Goal: Communication & Community: Participate in discussion

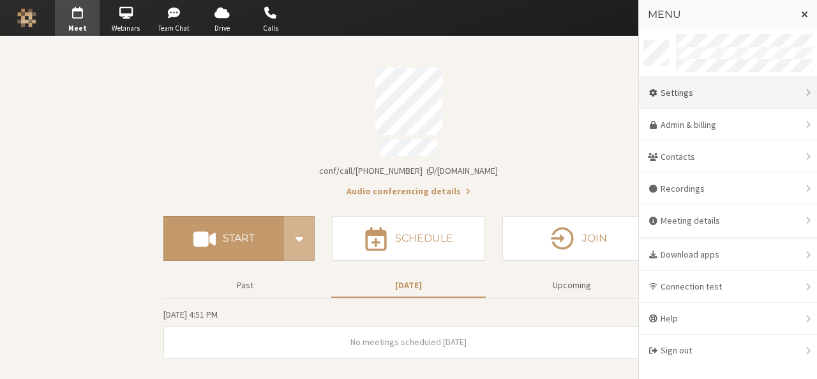
click at [734, 89] on div "Settings" at bounding box center [728, 93] width 178 height 32
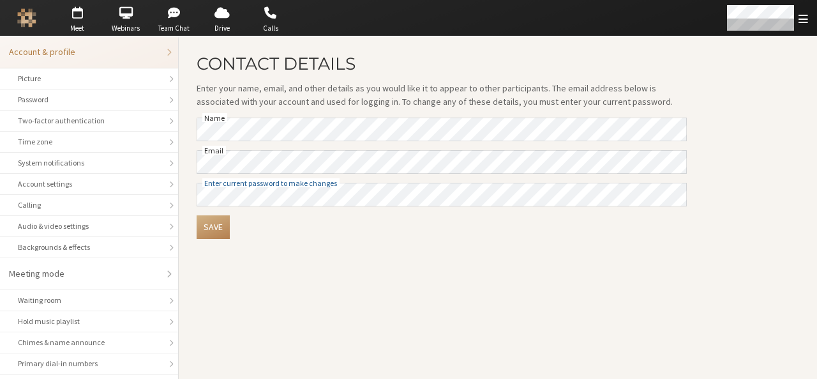
scroll to position [180, 0]
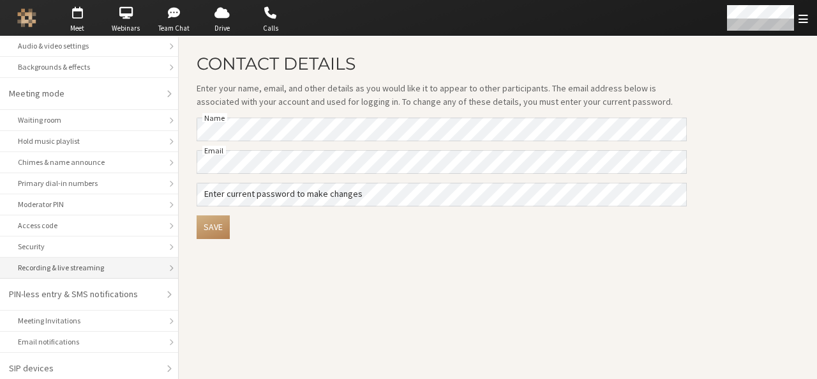
click at [66, 262] on div "Recording & live streaming" at bounding box center [89, 267] width 142 height 11
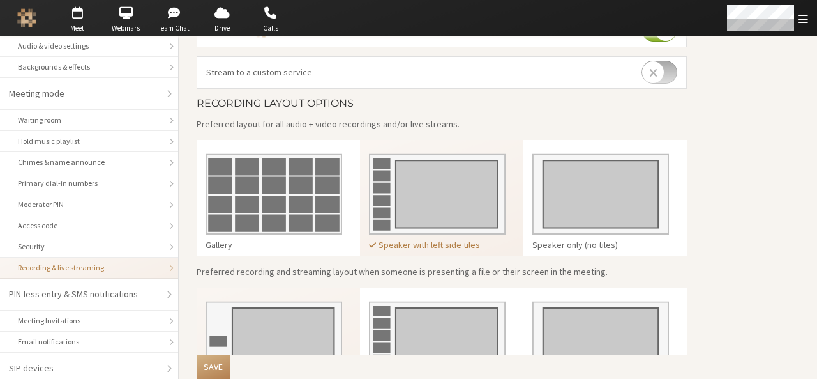
scroll to position [349, 0]
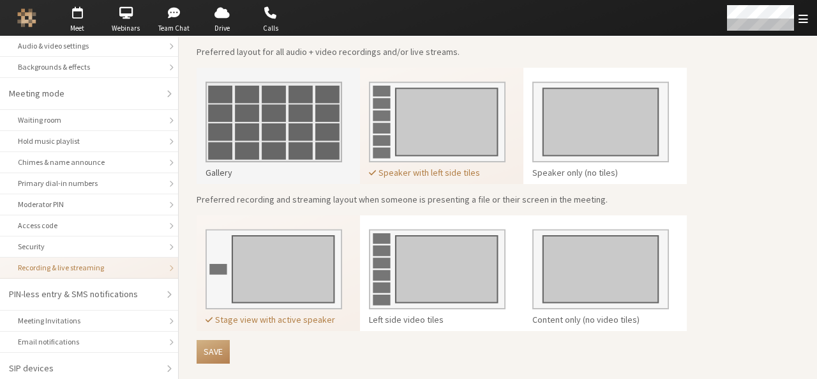
click at [282, 132] on img at bounding box center [274, 117] width 137 height 90
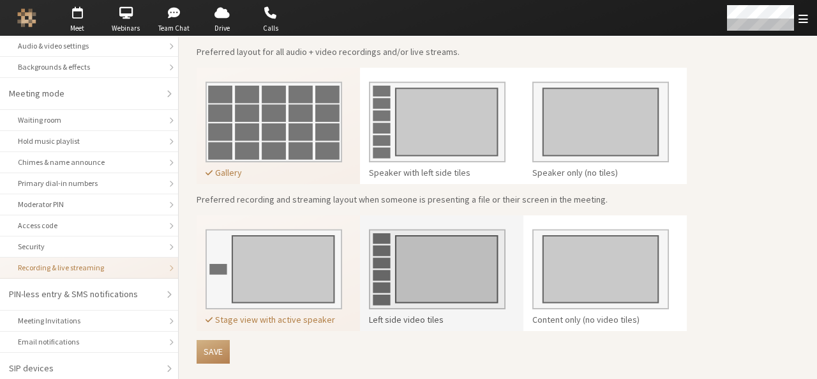
click at [398, 285] on img at bounding box center [437, 265] width 137 height 90
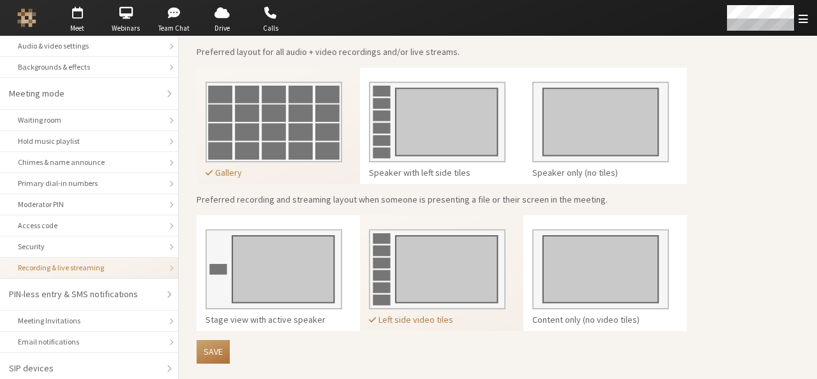
click at [211, 356] on button "Save" at bounding box center [213, 352] width 33 height 24
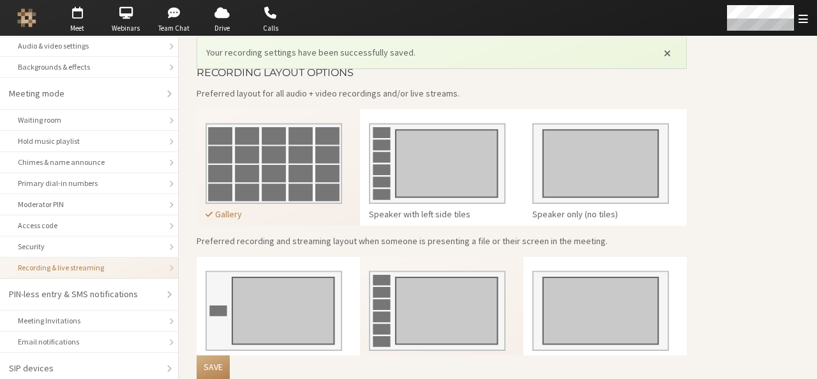
scroll to position [390, 0]
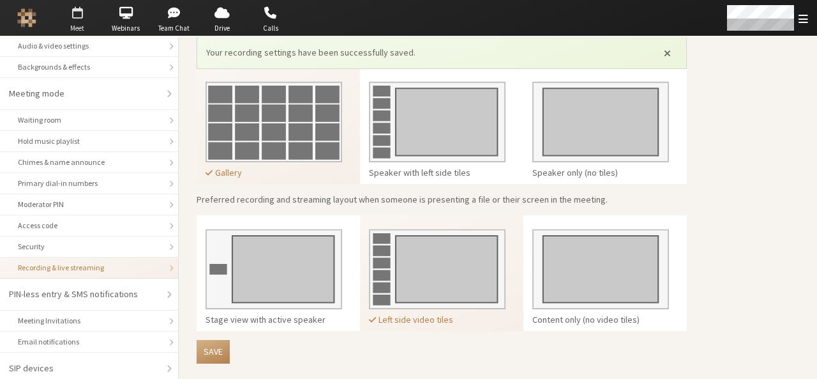
click at [68, 20] on span "button" at bounding box center [77, 13] width 45 height 20
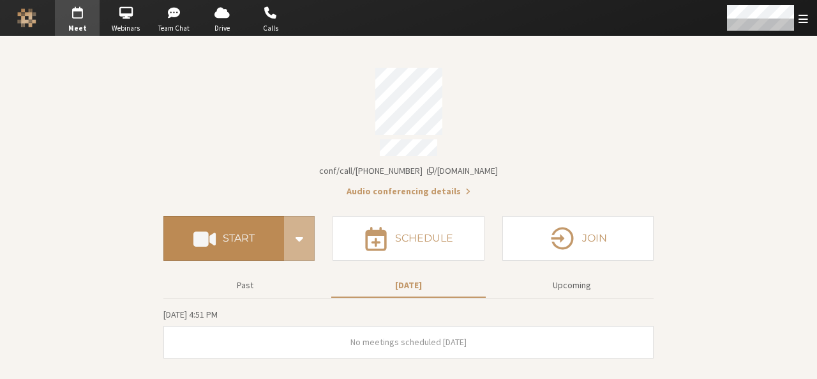
click at [241, 233] on h4 "Start" at bounding box center [239, 238] width 32 height 10
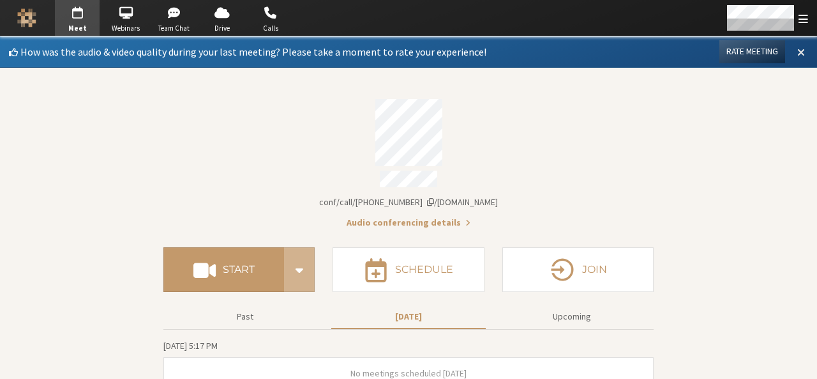
click at [797, 55] on span at bounding box center [801, 51] width 8 height 11
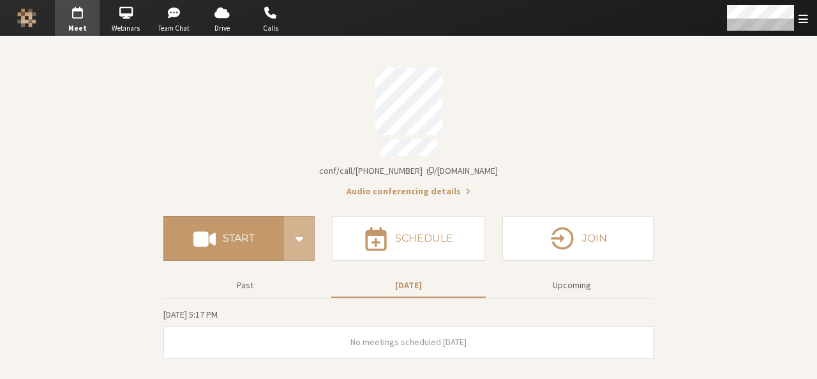
click at [748, 319] on section "Meeting link iotum.callbridge.rocks/conf/call/9168685 Audio conferencing detail…" at bounding box center [408, 207] width 817 height 342
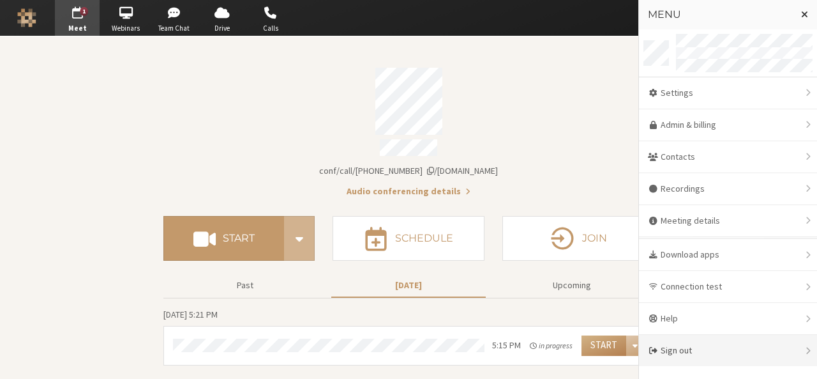
click at [721, 355] on div "Sign out" at bounding box center [728, 350] width 178 height 31
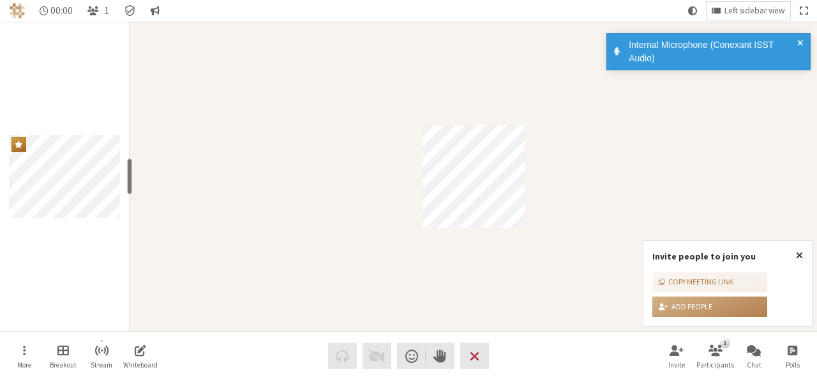
click at [797, 250] on span "Close popover" at bounding box center [799, 255] width 7 height 10
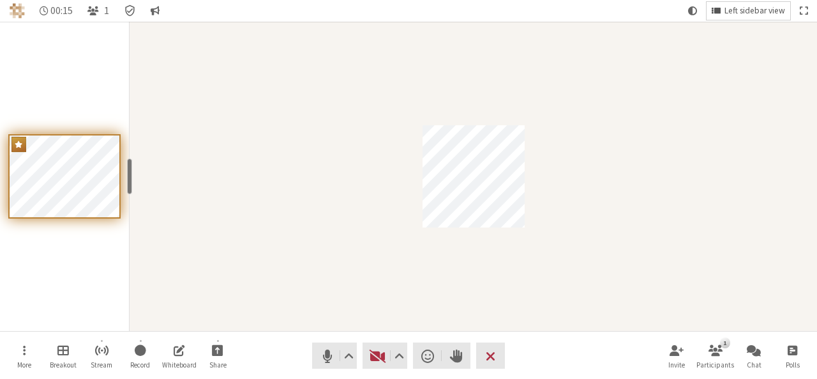
click at [781, 17] on button "Left sidebar view" at bounding box center [749, 11] width 84 height 18
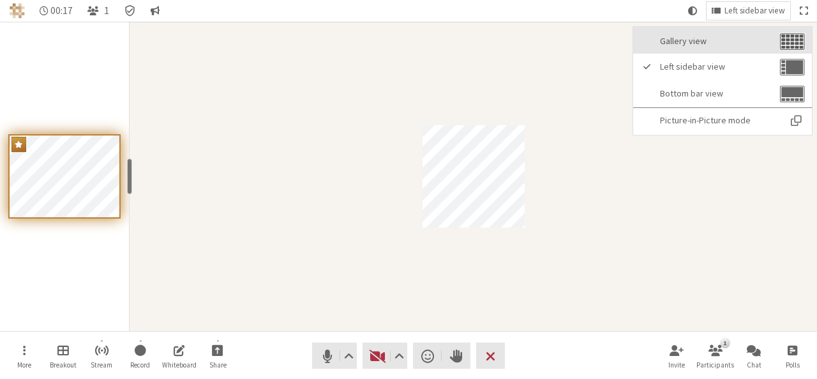
click at [736, 46] on button "Gallery view" at bounding box center [722, 40] width 179 height 27
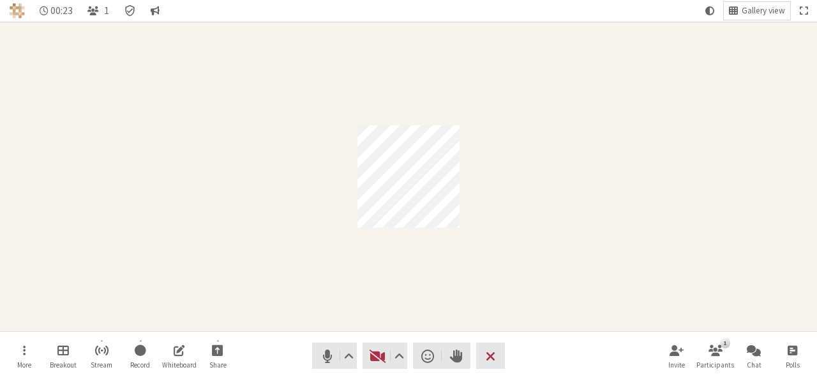
click at [729, 258] on div "Participant" at bounding box center [408, 176] width 817 height 309
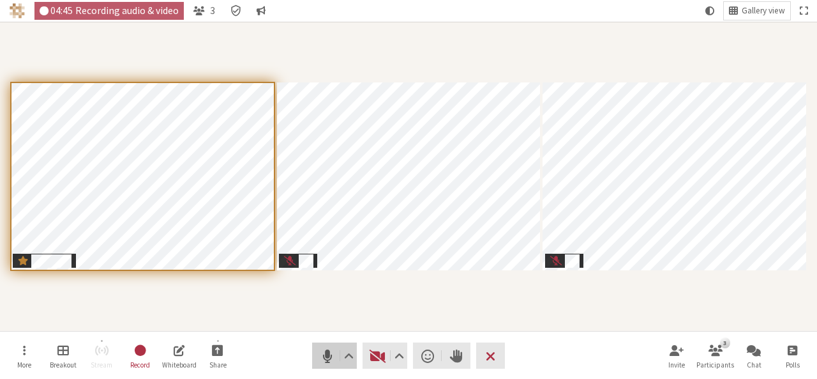
click at [324, 357] on span "Mute (Alt+A)" at bounding box center [328, 356] width 18 height 18
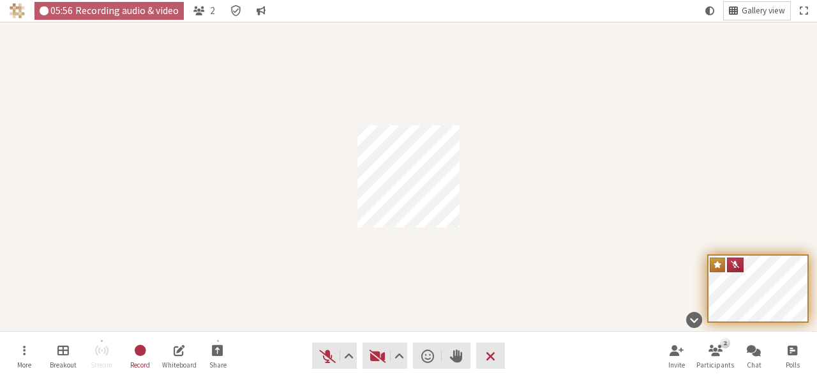
click at [758, 6] on span "Gallery view" at bounding box center [763, 11] width 43 height 10
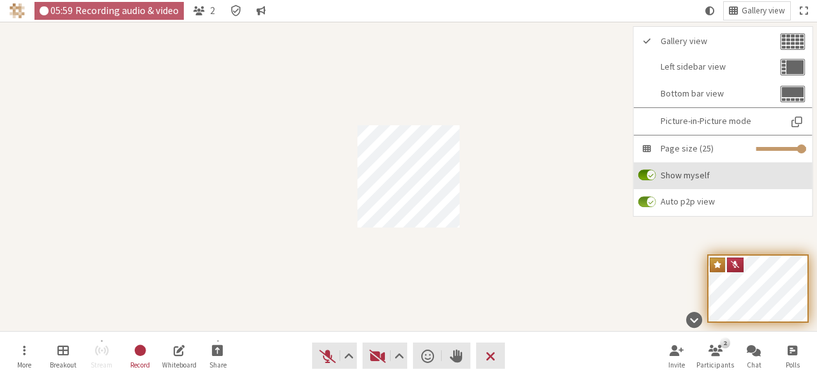
click at [701, 172] on span "Show myself" at bounding box center [734, 175] width 146 height 10
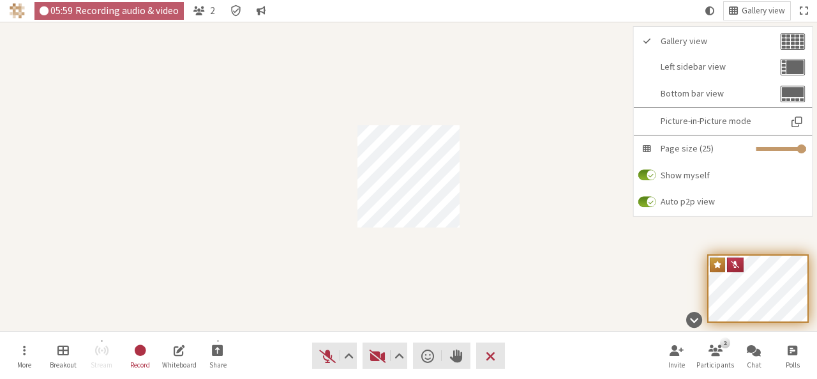
click at [656, 172] on input "Show myself" at bounding box center [647, 174] width 18 height 11
checkbox input "false"
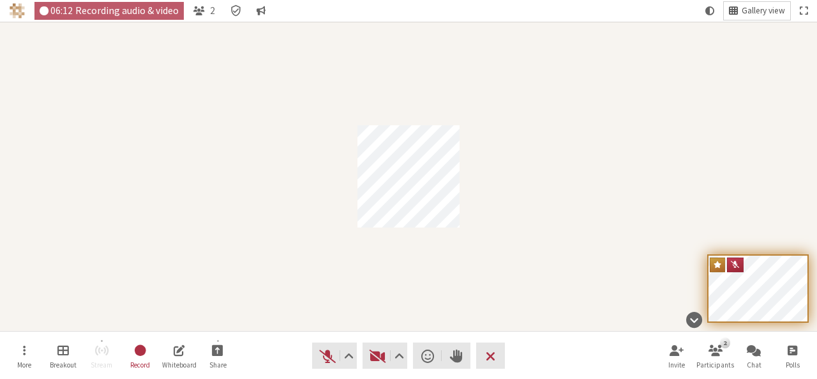
click at [767, 7] on span "Gallery view" at bounding box center [763, 11] width 43 height 10
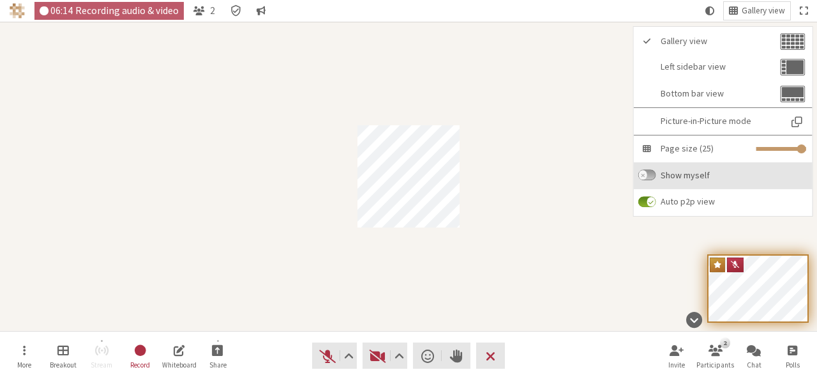
click at [676, 169] on label "Show myself" at bounding box center [723, 175] width 179 height 27
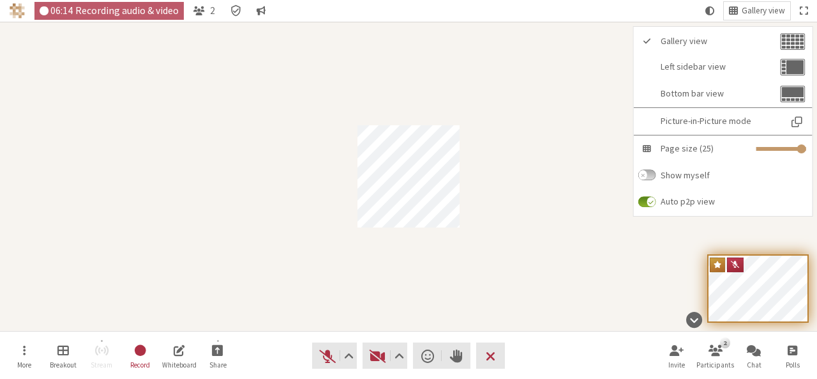
click at [656, 169] on input "Show myself" at bounding box center [647, 174] width 18 height 11
checkbox input "true"
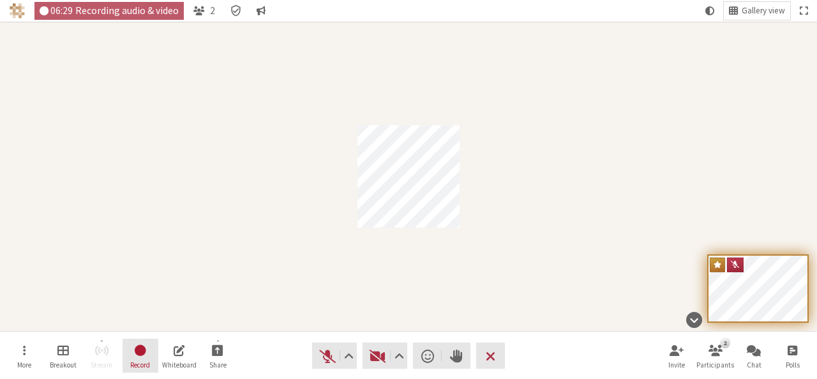
click at [134, 342] on span "Stop recording" at bounding box center [139, 349] width 13 height 15
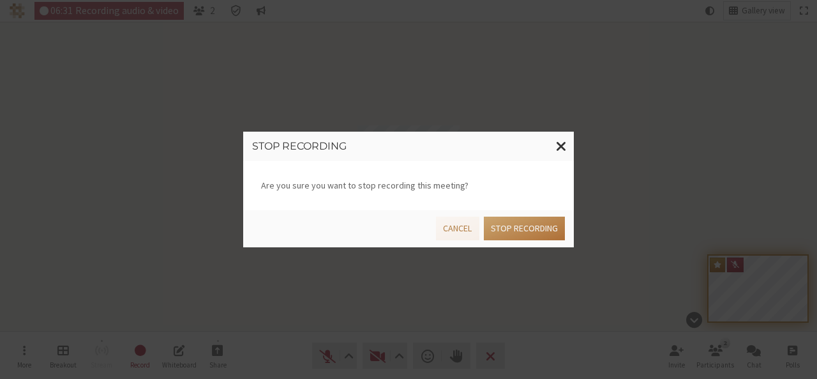
click at [493, 225] on button "Stop recording" at bounding box center [524, 228] width 81 height 24
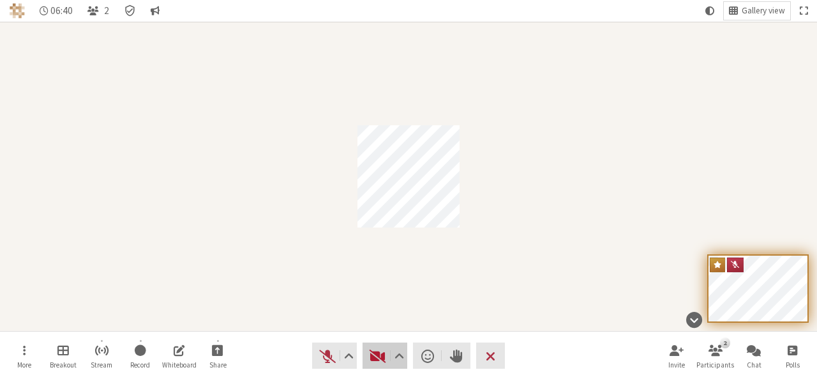
click at [376, 350] on span "Start video (Alt+V)" at bounding box center [378, 356] width 18 height 18
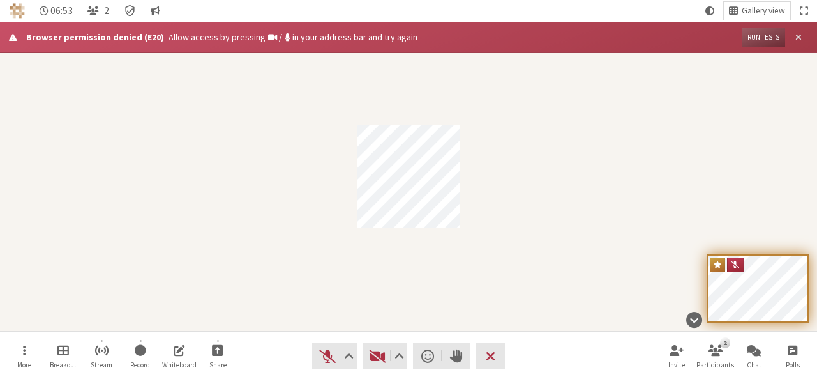
click at [799, 36] on span "Close alert" at bounding box center [798, 38] width 6 height 10
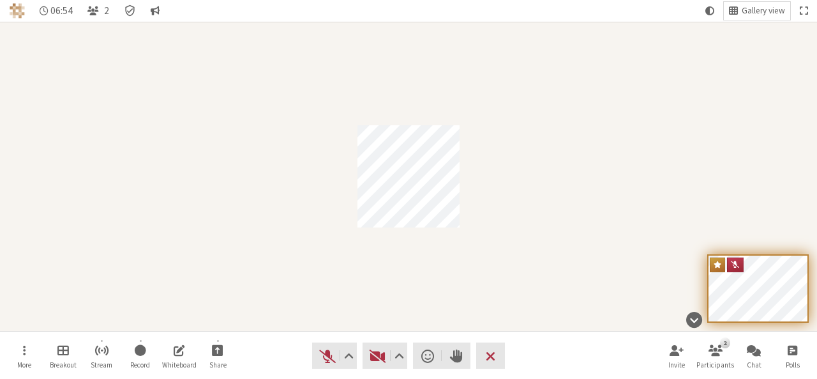
click at [632, 148] on div "Participant" at bounding box center [408, 176] width 817 height 309
click at [377, 359] on span "Start video (Alt+V)" at bounding box center [378, 356] width 18 height 18
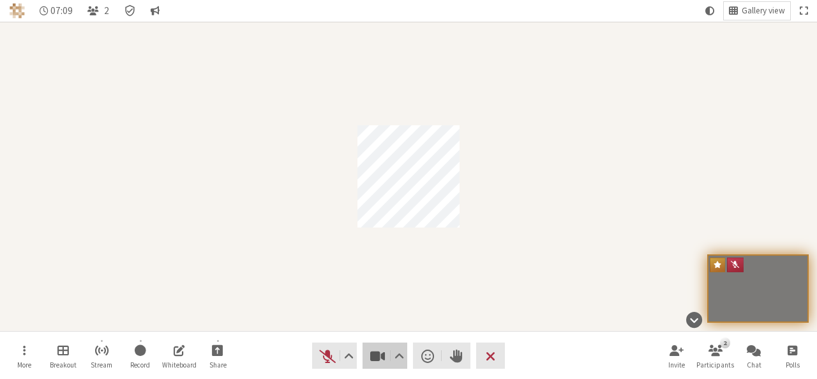
click at [380, 350] on span "Stop video (Alt+V)" at bounding box center [378, 356] width 18 height 18
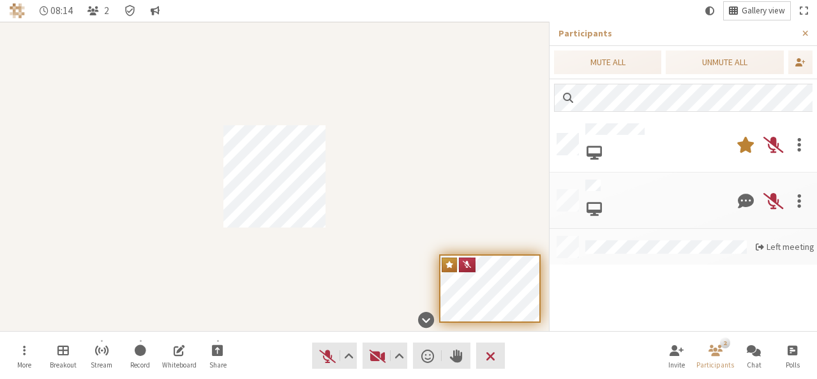
click at [760, 12] on span "Gallery view" at bounding box center [763, 11] width 43 height 10
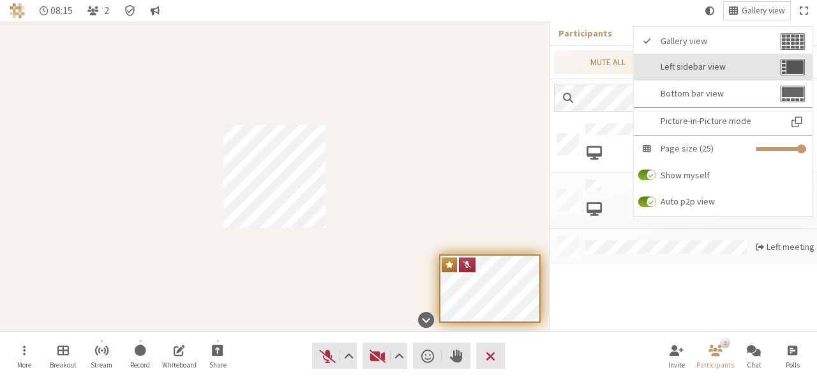
click at [716, 66] on span "Left sidebar view" at bounding box center [719, 67] width 117 height 10
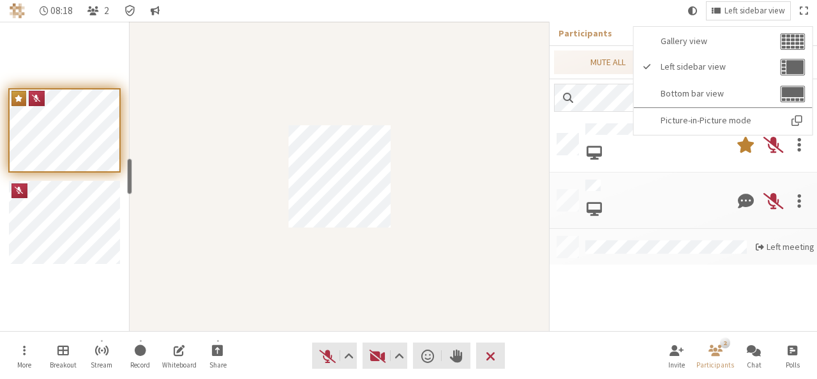
click at [488, 118] on div "Participant" at bounding box center [339, 176] width 419 height 309
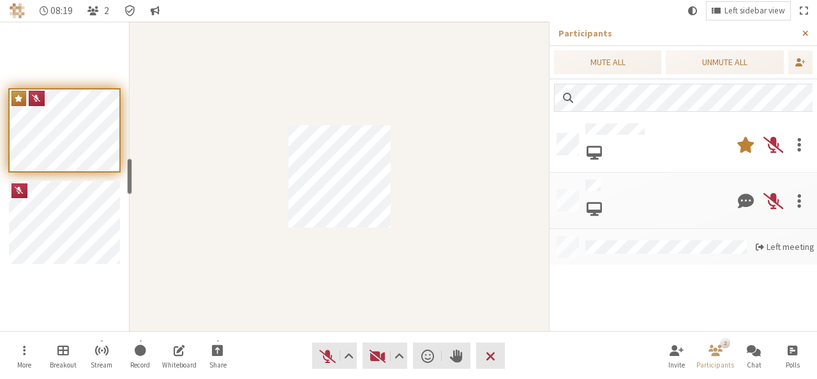
click at [804, 30] on span "Close sidebar" at bounding box center [805, 34] width 6 height 10
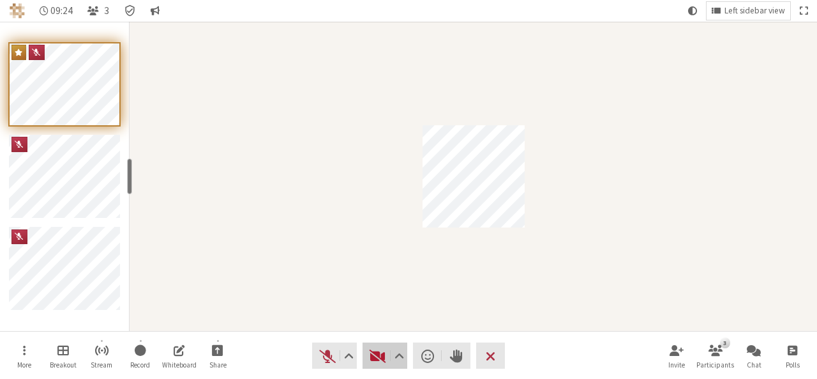
click at [378, 349] on span "Start video (Alt+V)" at bounding box center [378, 356] width 18 height 18
click at [405, 353] on button "Video setting" at bounding box center [399, 355] width 16 height 26
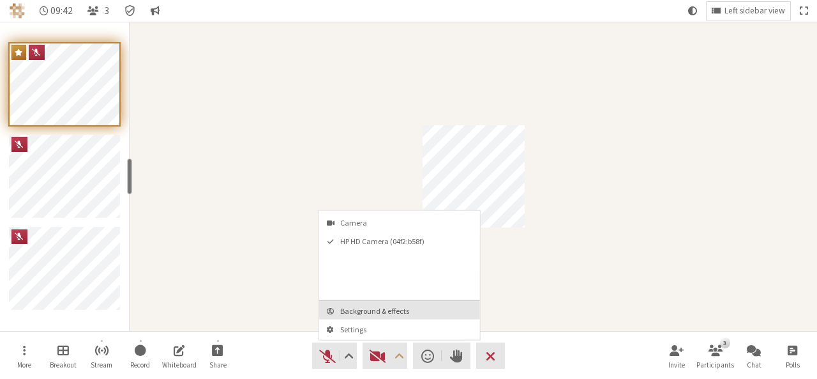
click at [402, 312] on span "Background & effects" at bounding box center [407, 310] width 134 height 8
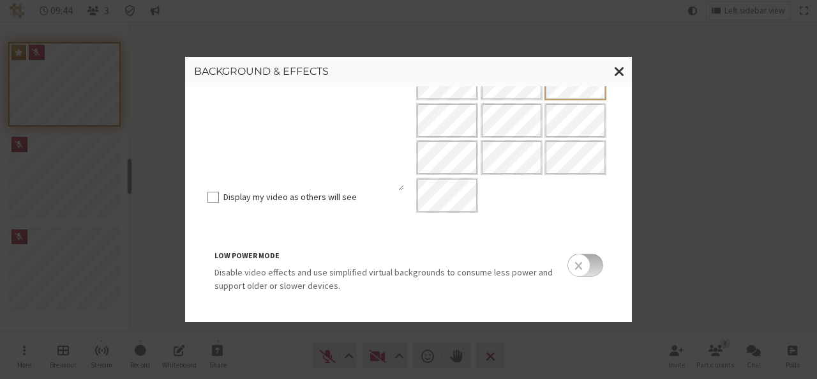
scroll to position [288, 0]
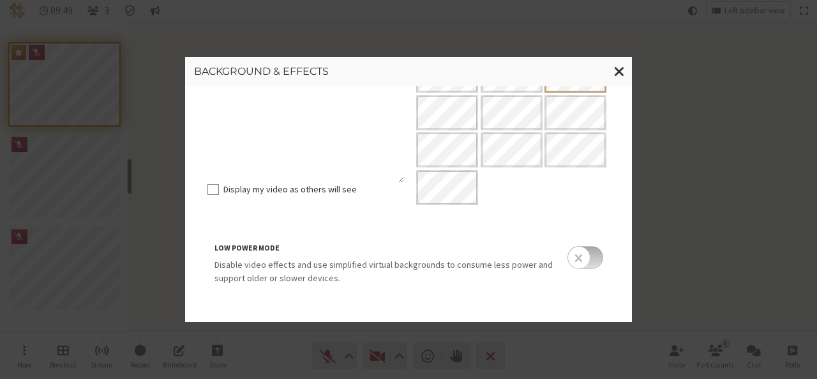
click at [592, 264] on input "checkbox" at bounding box center [586, 257] width 36 height 23
click at [568, 259] on input "checkbox" at bounding box center [586, 257] width 36 height 23
click at [623, 67] on span "Close modal" at bounding box center [619, 71] width 11 height 16
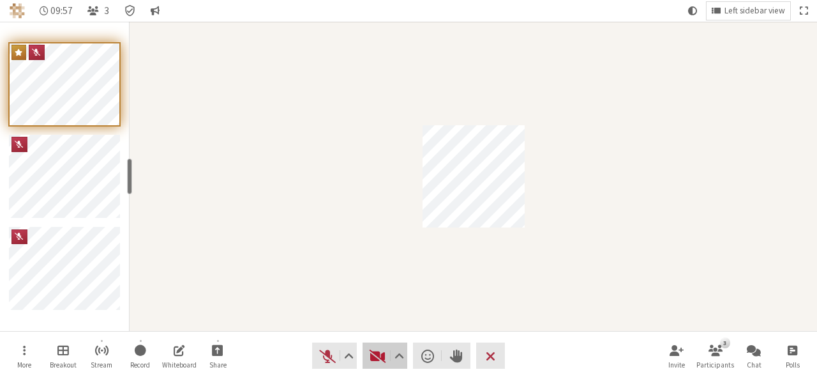
click at [369, 357] on span "Start video (Alt+V)" at bounding box center [378, 356] width 18 height 18
click at [282, 135] on div "Participant" at bounding box center [474, 176] width 688 height 309
click at [228, 119] on div "Participant" at bounding box center [474, 176] width 688 height 309
click at [488, 361] on span "End or leave meeting" at bounding box center [491, 356] width 10 height 18
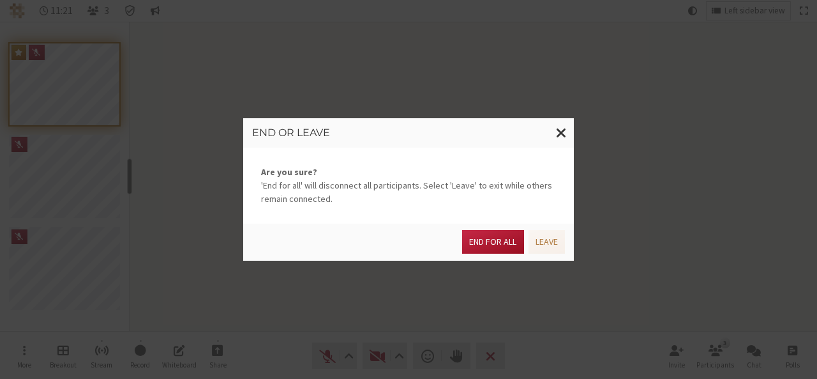
click at [498, 247] on button "End for all" at bounding box center [492, 242] width 61 height 24
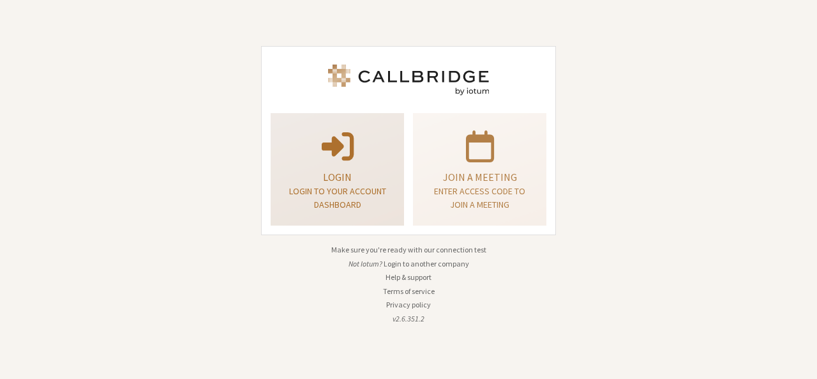
click at [356, 169] on p "Login" at bounding box center [338, 176] width 102 height 15
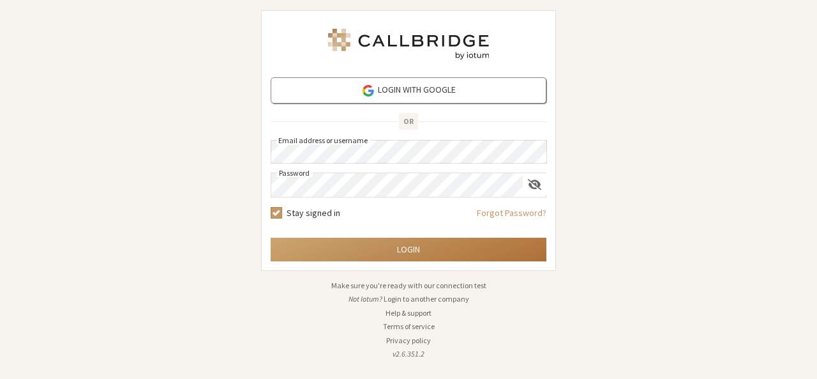
click at [417, 251] on button "Login" at bounding box center [409, 249] width 276 height 24
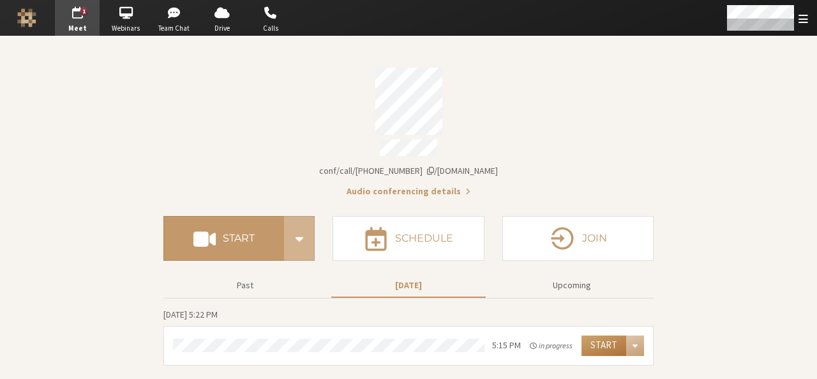
click at [606, 342] on button "Start" at bounding box center [604, 345] width 45 height 20
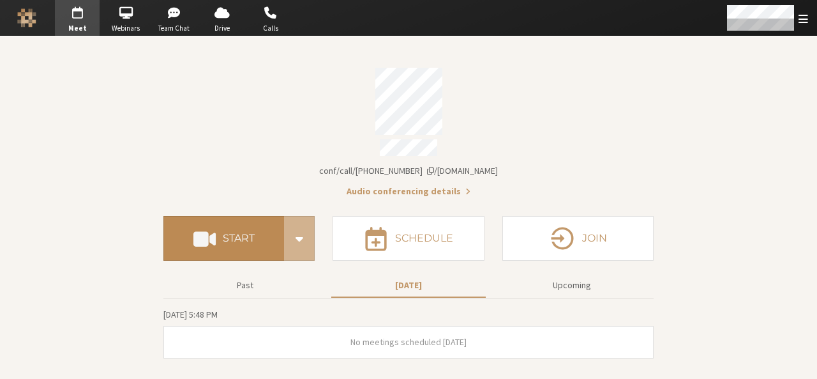
click at [230, 237] on h4 "Start" at bounding box center [239, 238] width 32 height 10
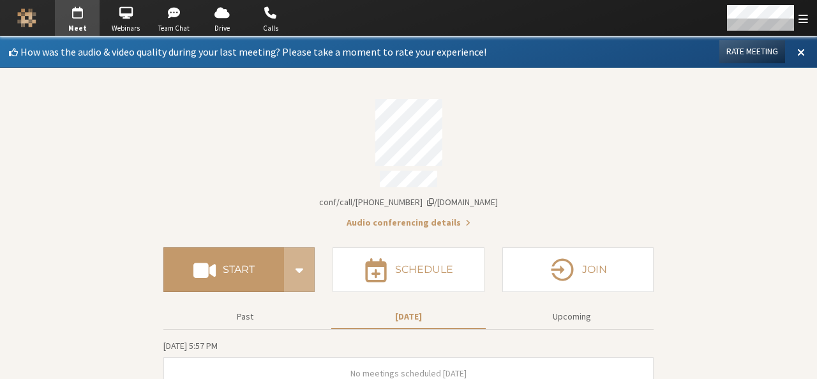
scroll to position [13, 0]
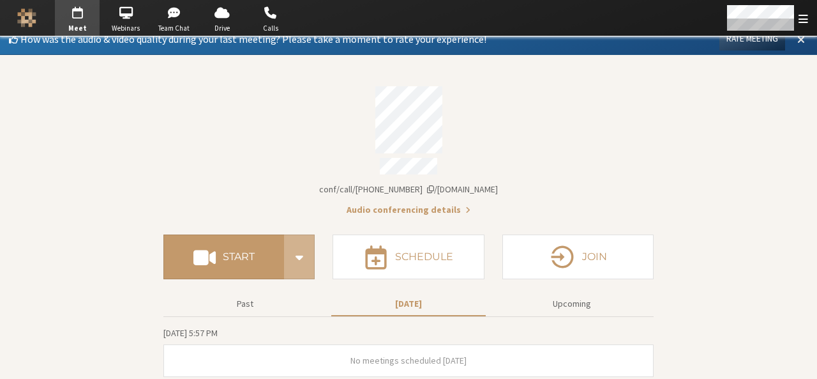
click at [797, 40] on span at bounding box center [801, 38] width 8 height 11
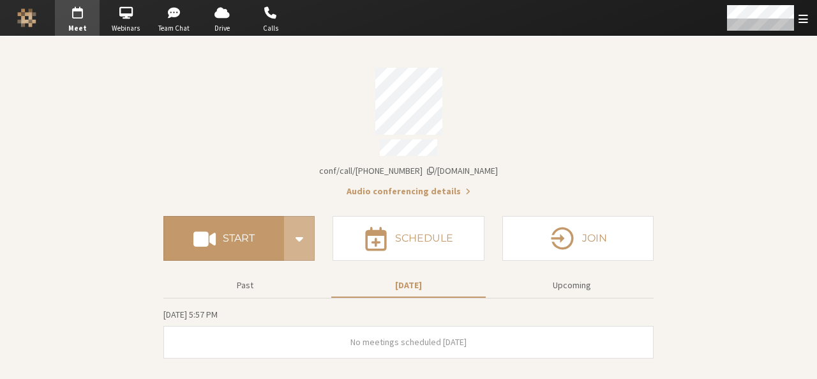
scroll to position [0, 0]
click at [544, 66] on section "Meeting link iotum.callbridge.rocks/conf/call/9168685 Audio conferencing details" at bounding box center [408, 128] width 490 height 139
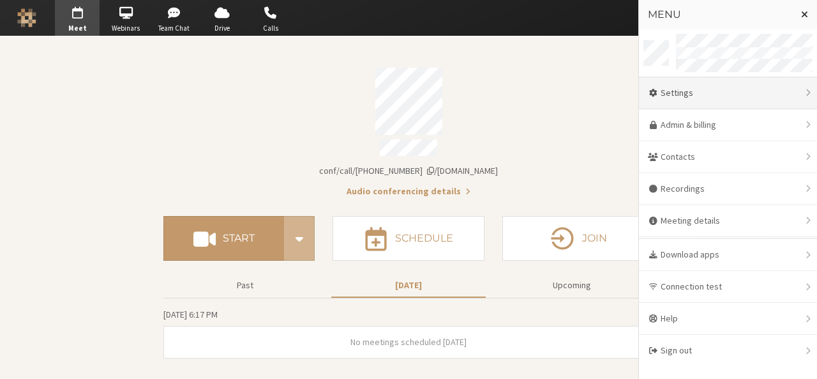
click at [716, 86] on div "Settings" at bounding box center [728, 93] width 178 height 32
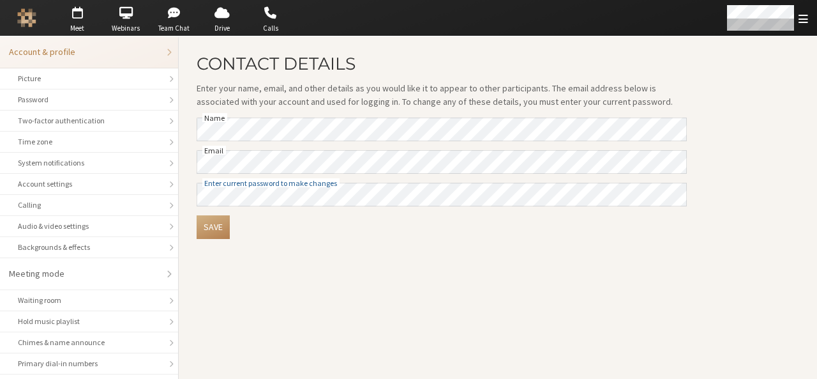
scroll to position [180, 0]
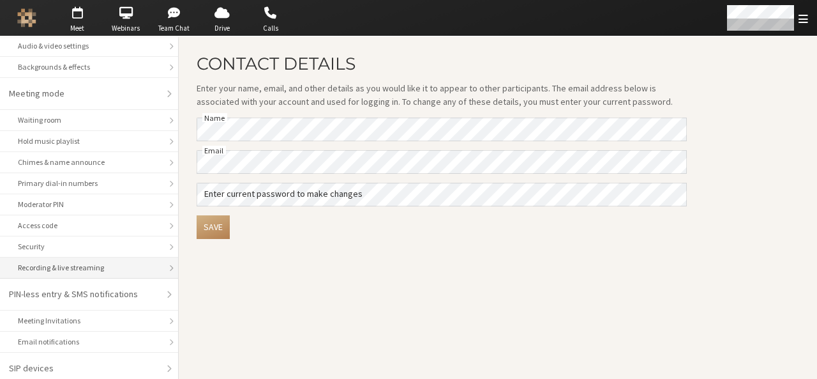
click at [77, 262] on div "Recording & live streaming" at bounding box center [89, 267] width 142 height 11
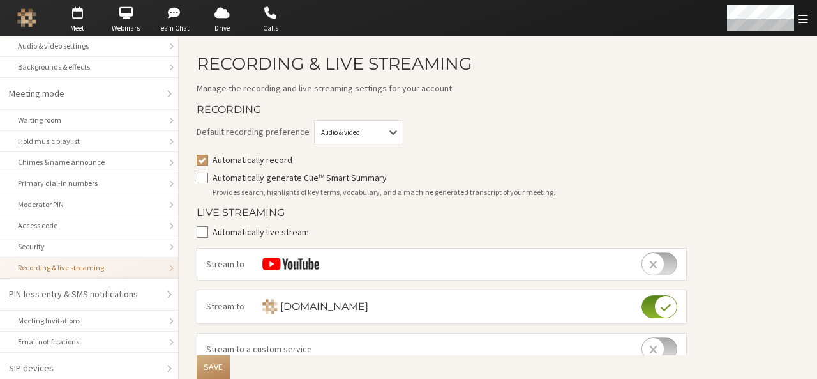
scroll to position [349, 0]
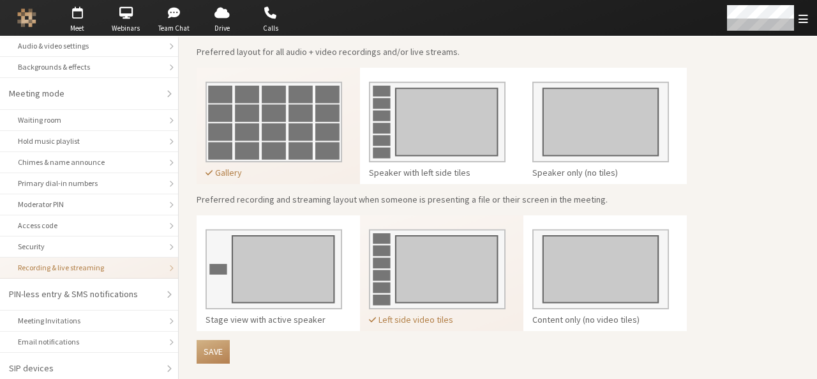
click at [324, 147] on img at bounding box center [274, 117] width 137 height 90
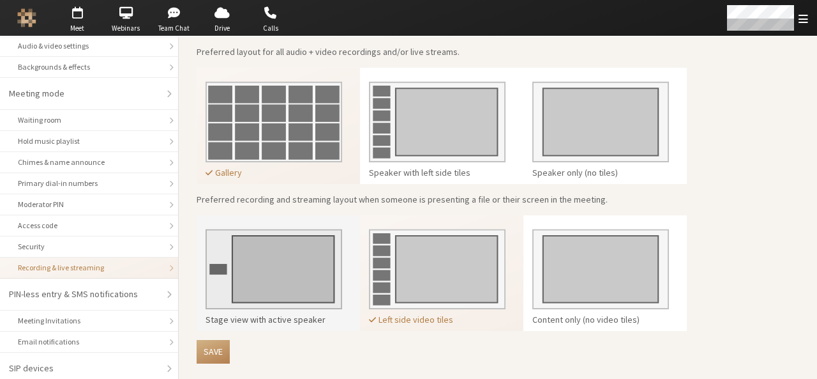
click at [296, 288] on img at bounding box center [274, 265] width 137 height 90
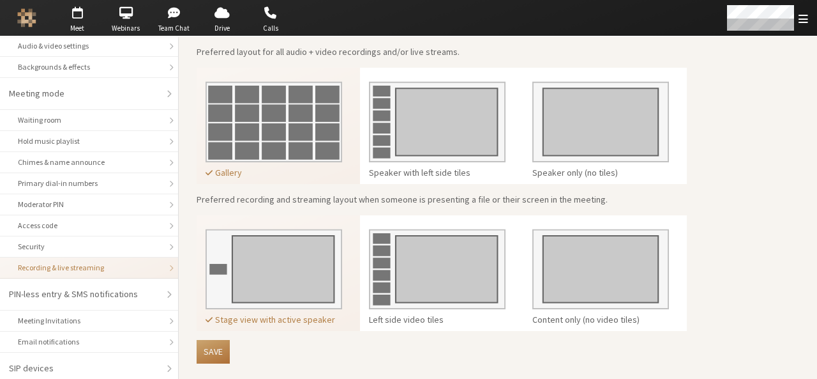
click at [207, 347] on button "Save" at bounding box center [213, 352] width 33 height 24
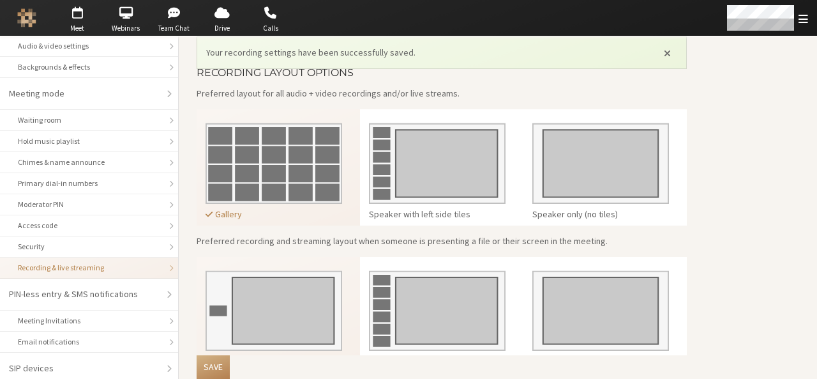
scroll to position [390, 0]
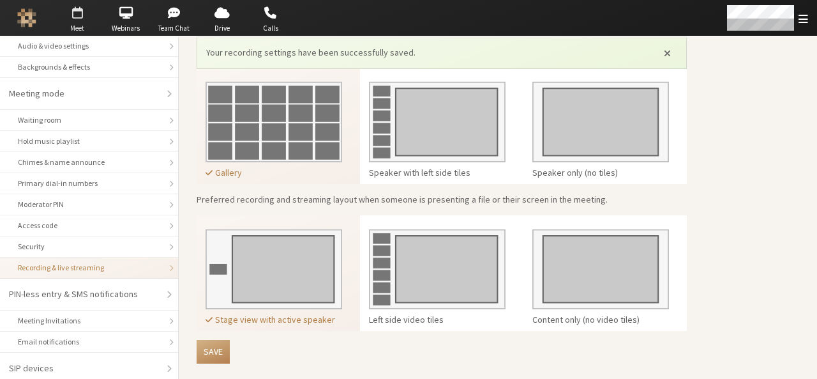
click at [77, 9] on span "button" at bounding box center [77, 13] width 45 height 20
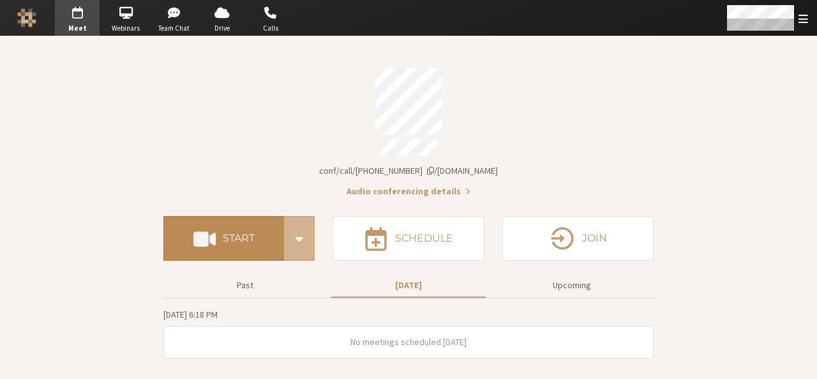
click at [228, 216] on button "Start" at bounding box center [223, 238] width 121 height 45
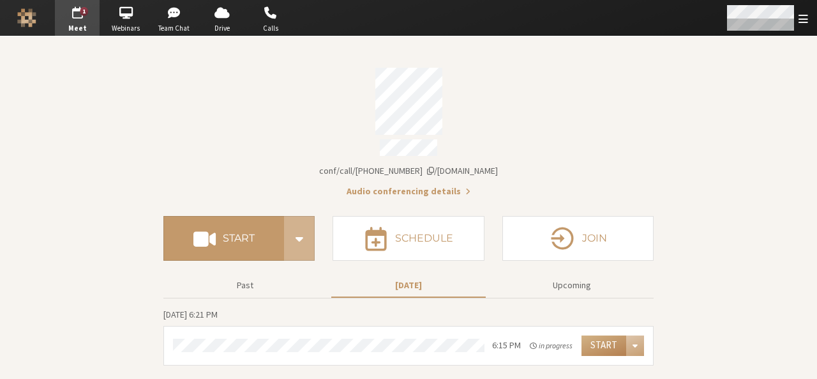
click at [799, 16] on span "Open menu" at bounding box center [804, 19] width 10 height 12
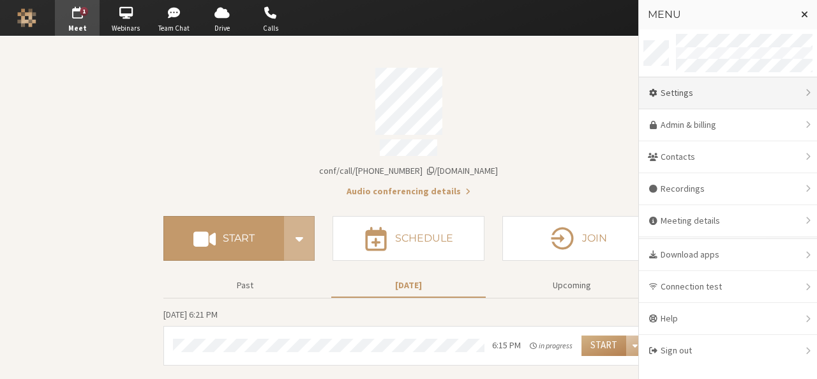
click at [761, 85] on div "Settings" at bounding box center [728, 93] width 178 height 32
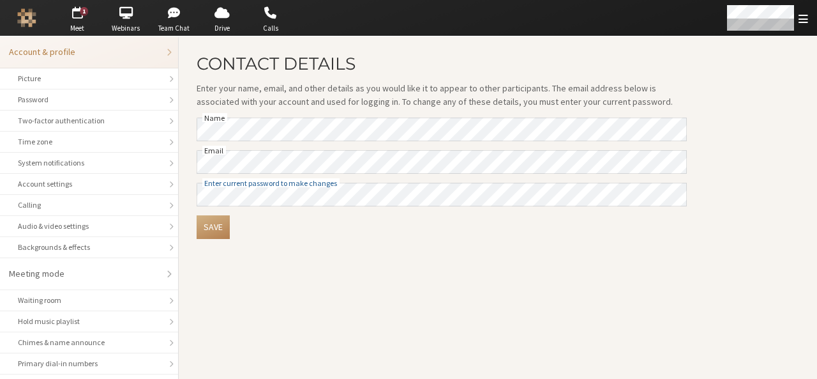
scroll to position [180, 0]
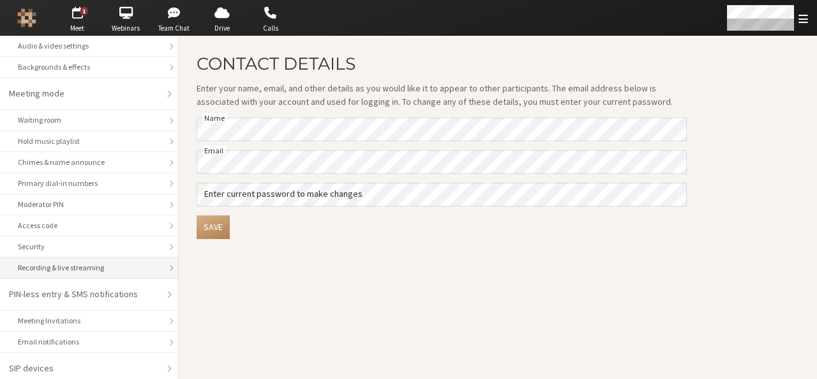
click at [84, 262] on div "Recording & live streaming" at bounding box center [89, 267] width 142 height 11
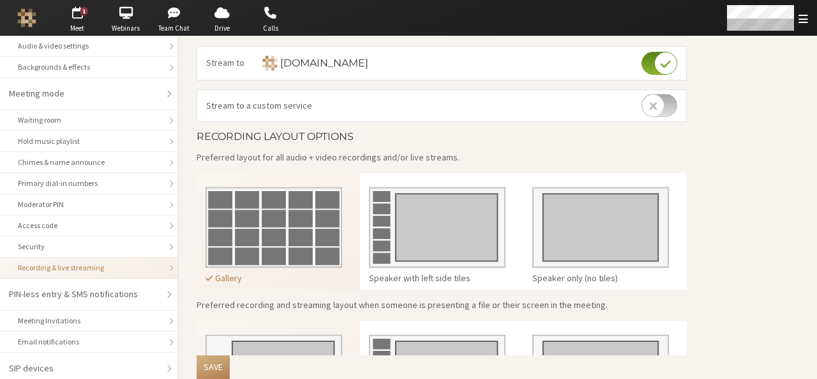
scroll to position [349, 0]
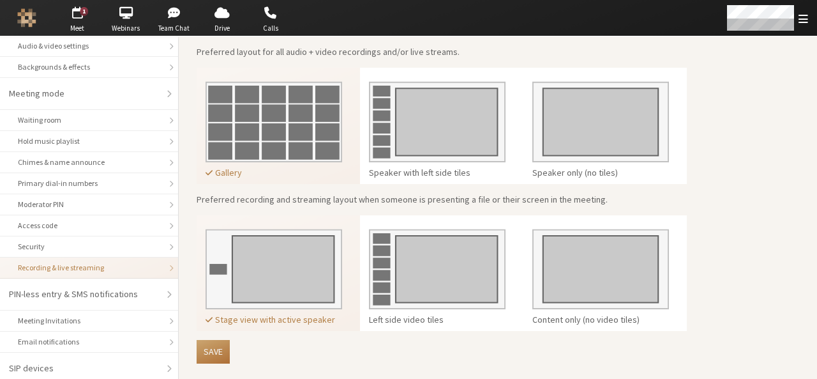
click at [206, 342] on button "Save" at bounding box center [213, 352] width 33 height 24
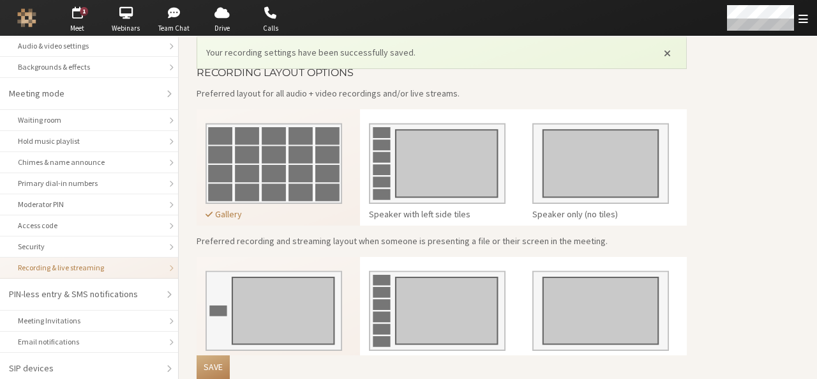
scroll to position [390, 0]
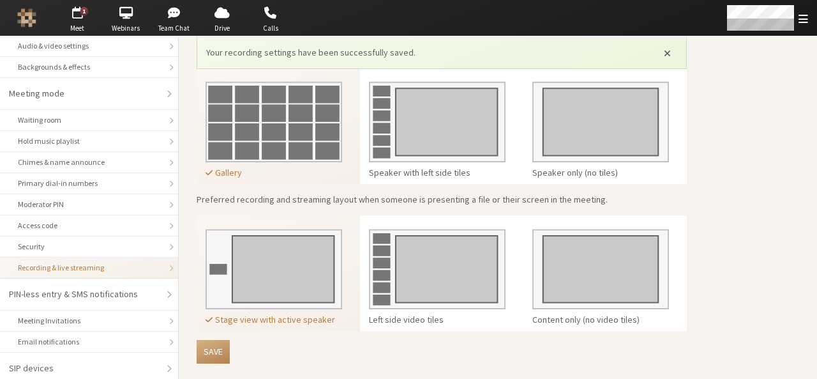
click at [785, 192] on main "Recording & Live Streaming Manage the recording and live streaming settings for…" at bounding box center [498, 13] width 638 height 735
click at [297, 142] on img at bounding box center [274, 117] width 137 height 90
click at [208, 340] on button "Save" at bounding box center [213, 352] width 33 height 24
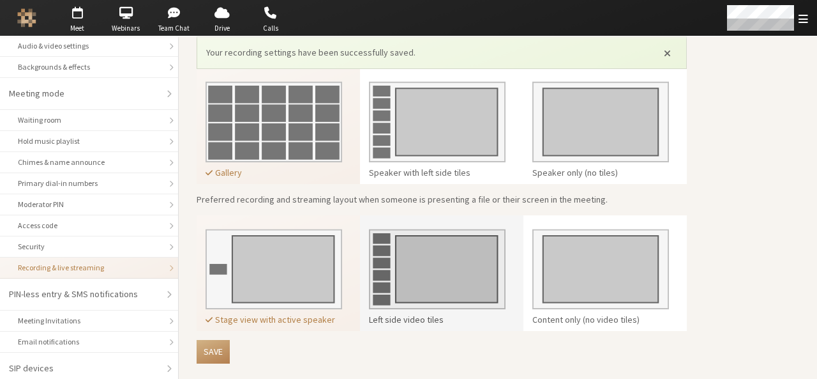
click at [427, 243] on img at bounding box center [437, 265] width 137 height 90
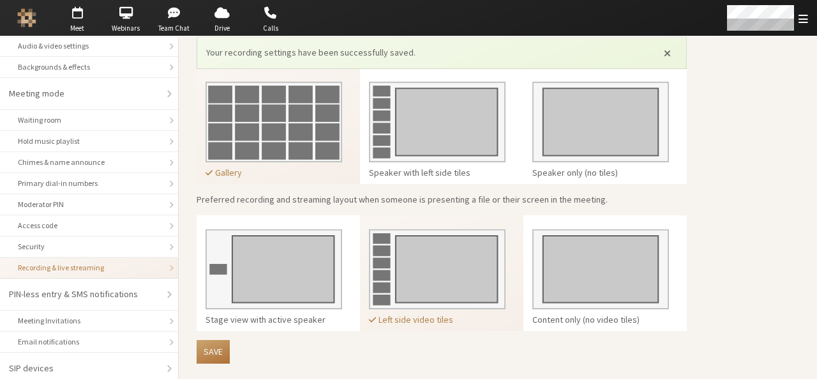
click at [204, 347] on button "Save" at bounding box center [213, 352] width 33 height 24
click at [77, 29] on span "Meet" at bounding box center [77, 28] width 45 height 11
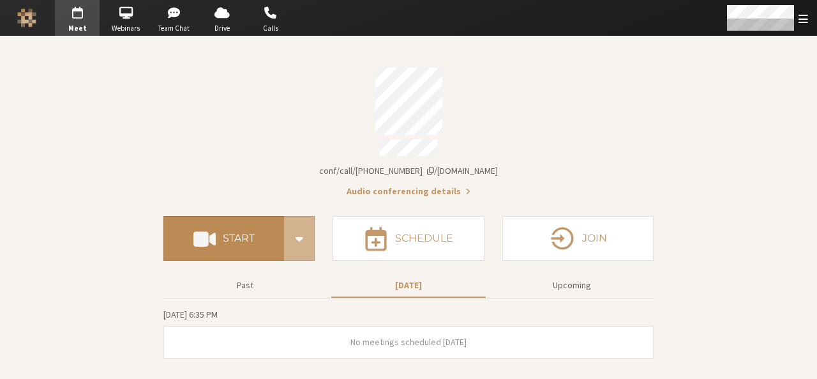
click at [245, 223] on button "Start" at bounding box center [223, 238] width 121 height 45
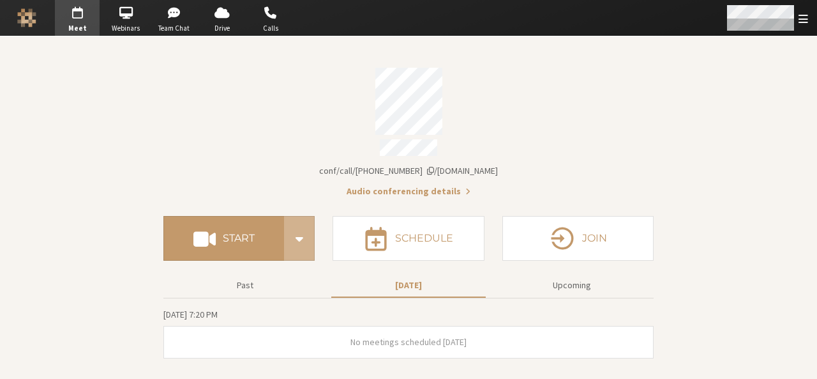
click at [804, 20] on span "Open menu" at bounding box center [804, 19] width 10 height 12
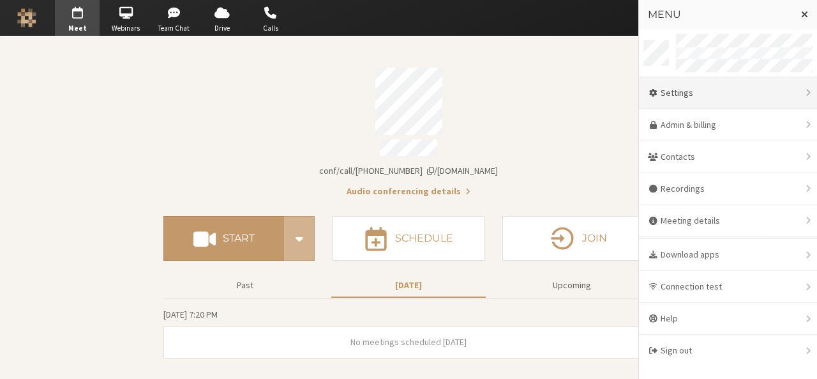
click at [742, 93] on div "Settings" at bounding box center [728, 93] width 178 height 32
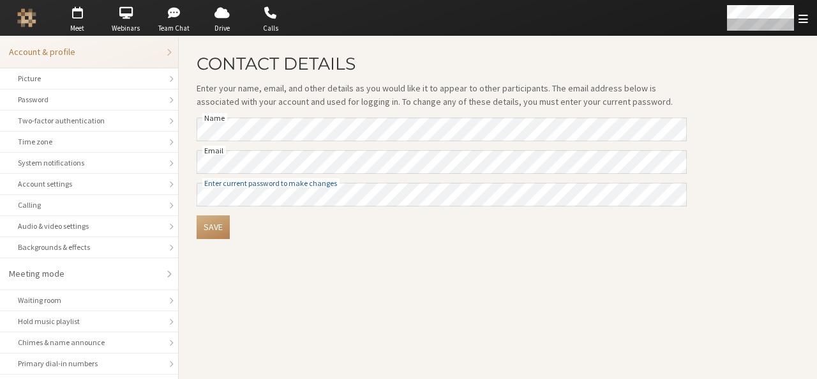
scroll to position [180, 0]
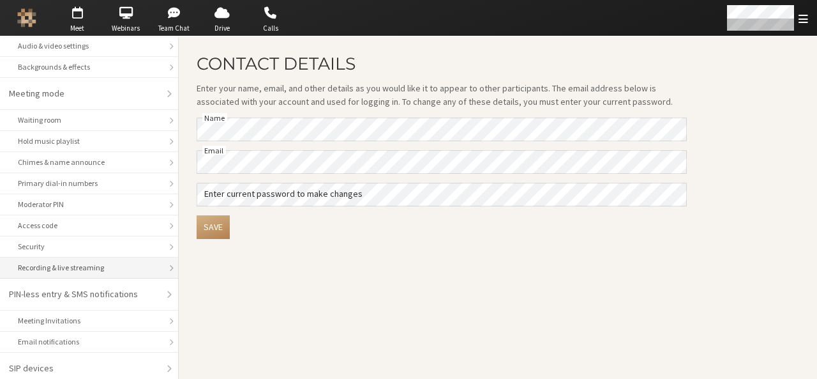
click at [88, 263] on div "Recording & live streaming" at bounding box center [89, 267] width 142 height 11
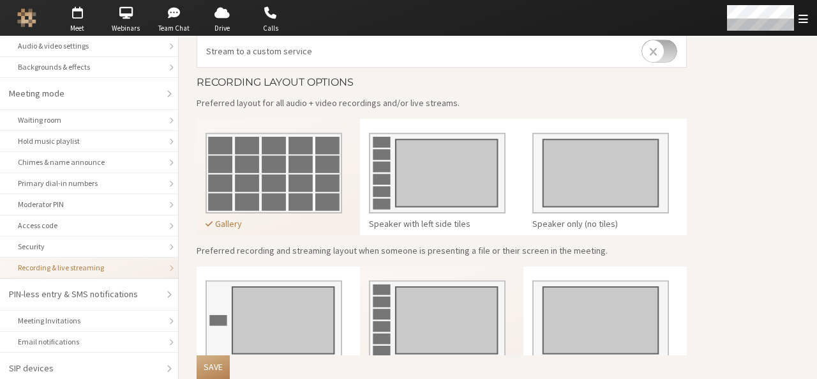
scroll to position [297, 0]
drag, startPoint x: 362, startPoint y: 80, endPoint x: 189, endPoint y: 77, distance: 173.0
click at [189, 77] on main "Recording & Live Streaming Manage the recording and live streaming settings for…" at bounding box center [498, 85] width 638 height 693
copy h4 "Recording layout options"
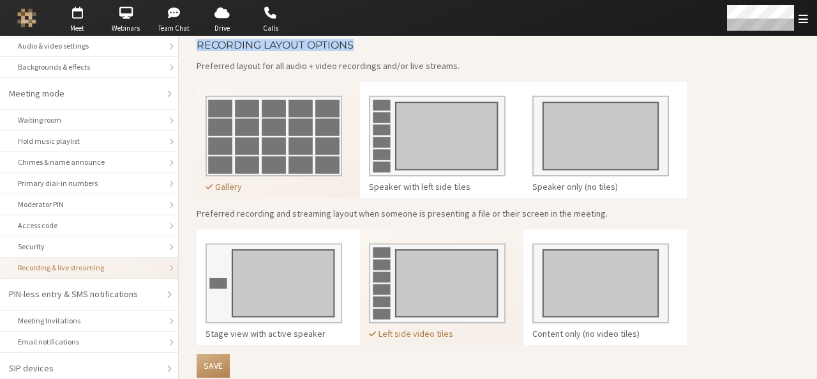
scroll to position [349, 0]
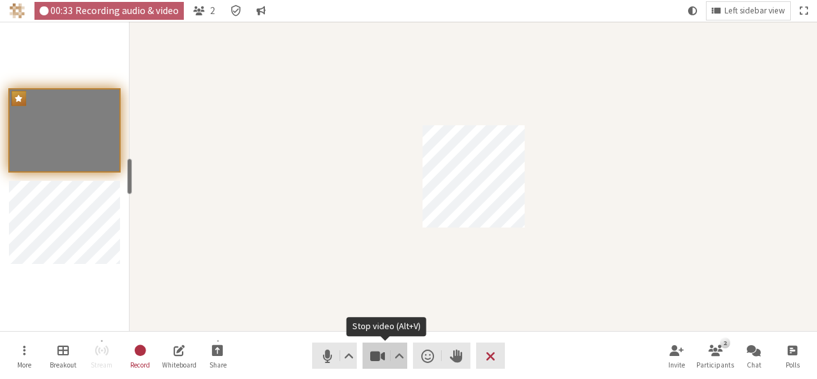
click at [380, 361] on span "Stop video (Alt+V)" at bounding box center [378, 356] width 18 height 18
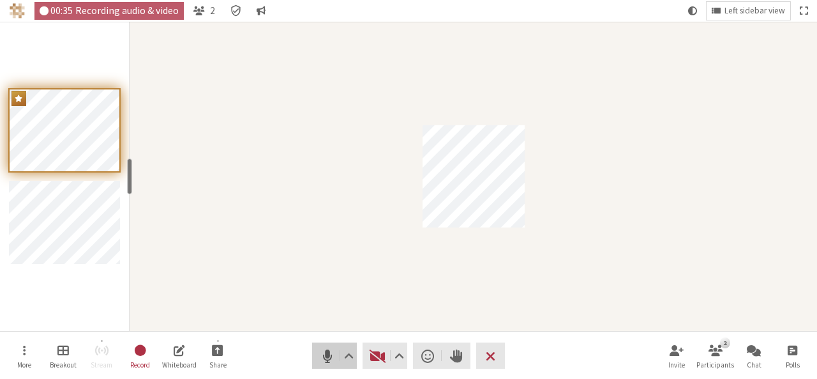
click at [332, 362] on span "Mute (Alt+A)" at bounding box center [328, 356] width 18 height 18
click at [375, 355] on span "Start video (Alt+V)" at bounding box center [378, 356] width 18 height 18
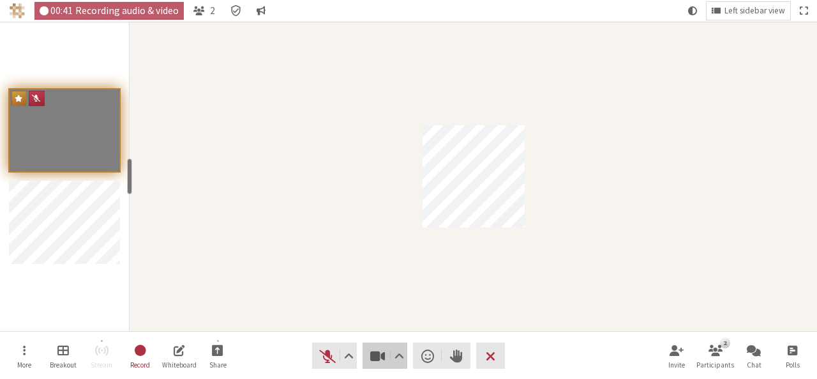
click at [375, 355] on span "Stop video (Alt+V)" at bounding box center [378, 356] width 18 height 18
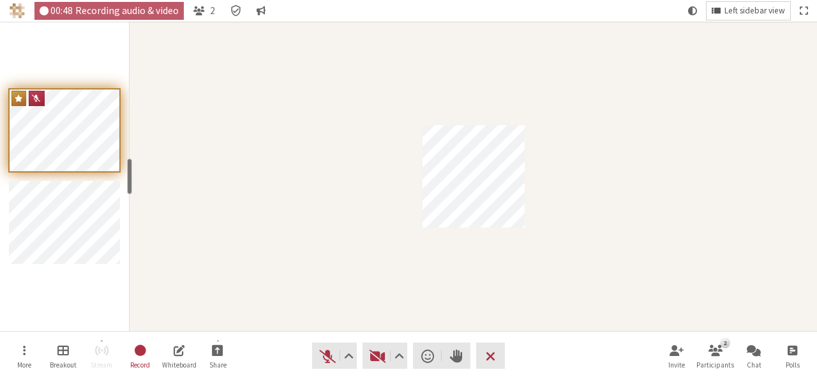
click at [743, 10] on span "Left sidebar view" at bounding box center [755, 11] width 61 height 10
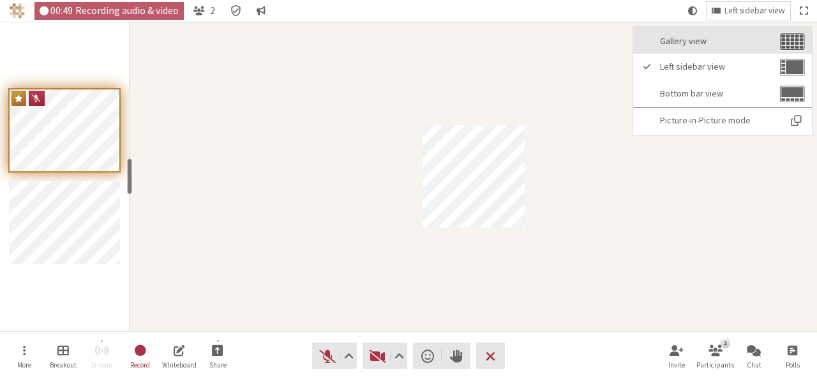
click at [718, 50] on button "Gallery view" at bounding box center [722, 40] width 179 height 27
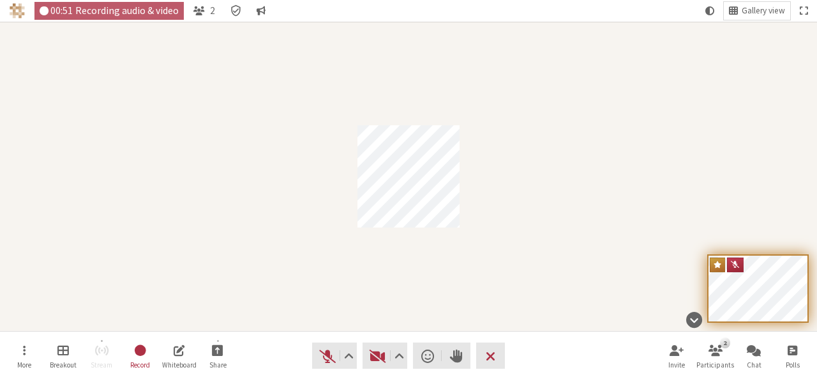
click at [542, 197] on div "Participant" at bounding box center [408, 176] width 817 height 309
click at [369, 353] on span "Start video (Alt+V)" at bounding box center [378, 356] width 18 height 18
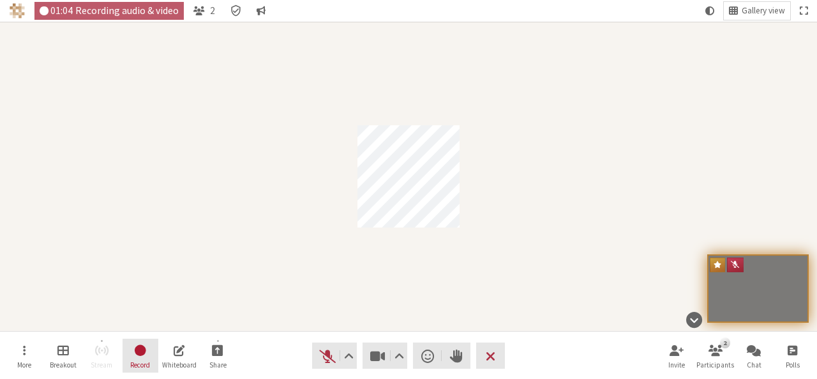
click at [138, 340] on button "Record" at bounding box center [141, 355] width 36 height 34
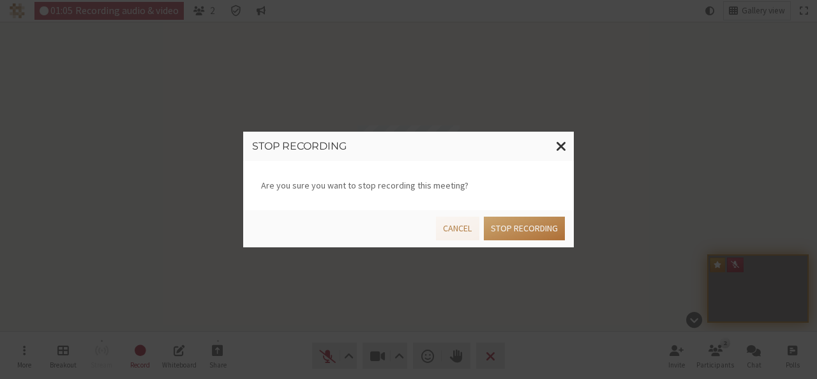
click at [500, 229] on button "Stop recording" at bounding box center [524, 228] width 81 height 24
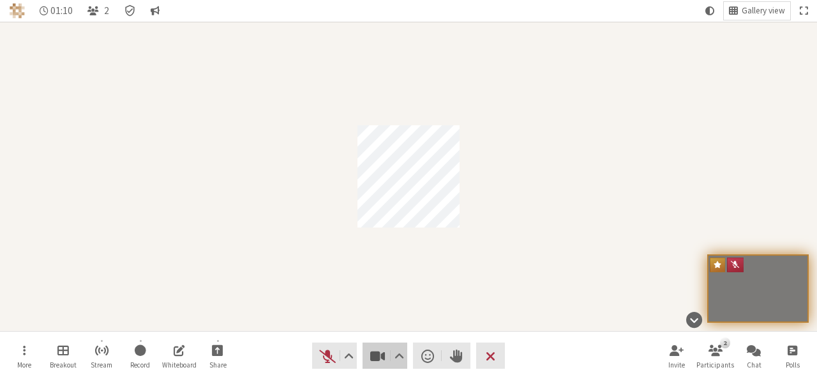
click at [375, 358] on span "Stop video (Alt+V)" at bounding box center [378, 356] width 18 height 18
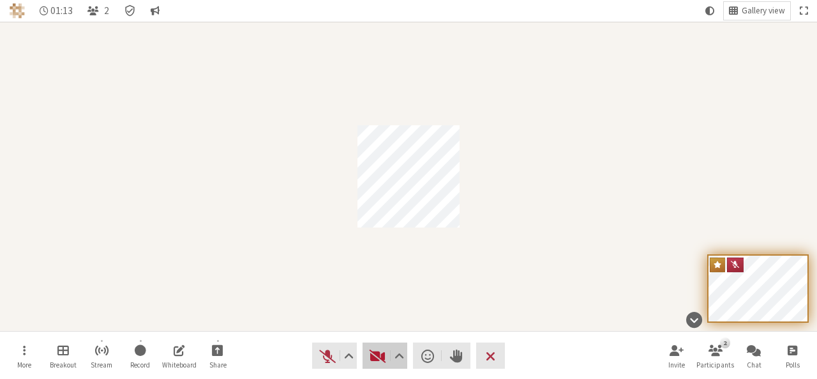
click at [375, 358] on span "Start video (Alt+V)" at bounding box center [378, 356] width 18 height 18
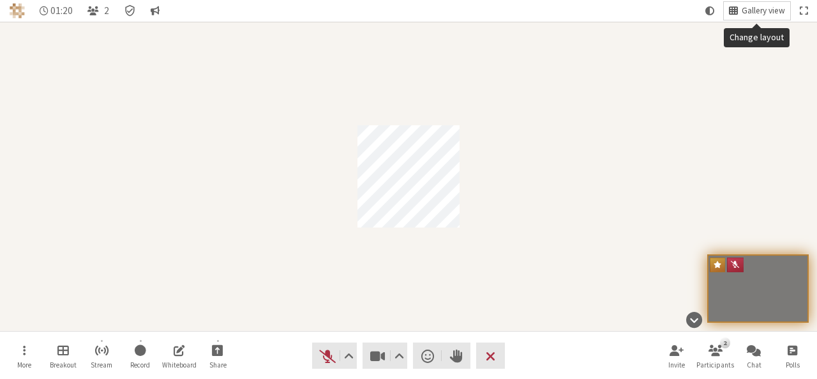
click at [739, 3] on button "Gallery view" at bounding box center [757, 11] width 66 height 18
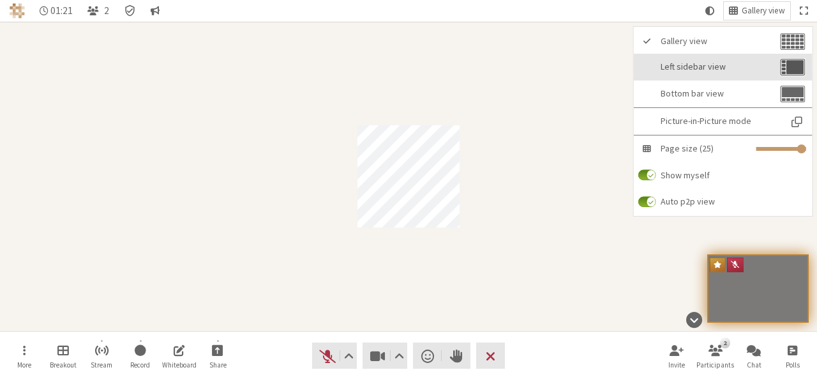
click at [726, 56] on button "Left sidebar view" at bounding box center [723, 67] width 179 height 27
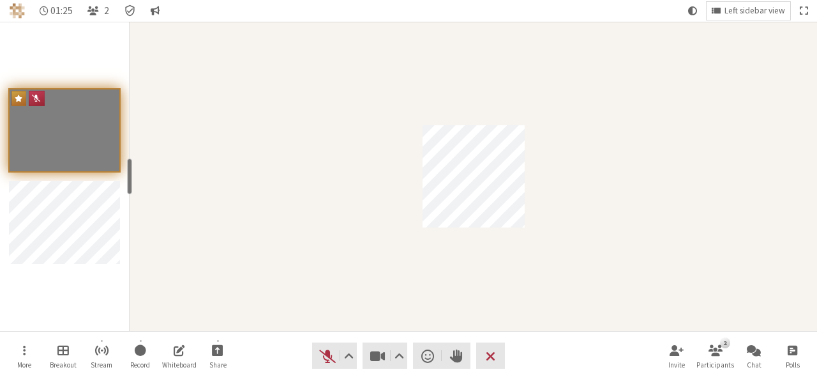
click at [353, 287] on div "Participant" at bounding box center [474, 176] width 688 height 309
click at [377, 360] on span "Stop video (Alt+V)" at bounding box center [378, 356] width 18 height 18
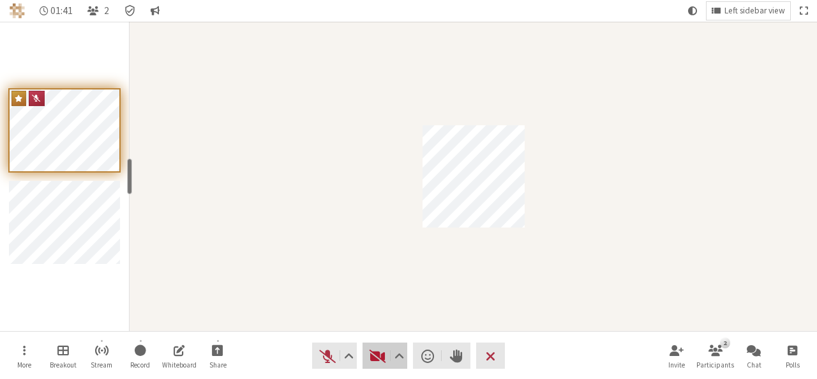
click at [384, 365] on button "Video" at bounding box center [385, 355] width 45 height 26
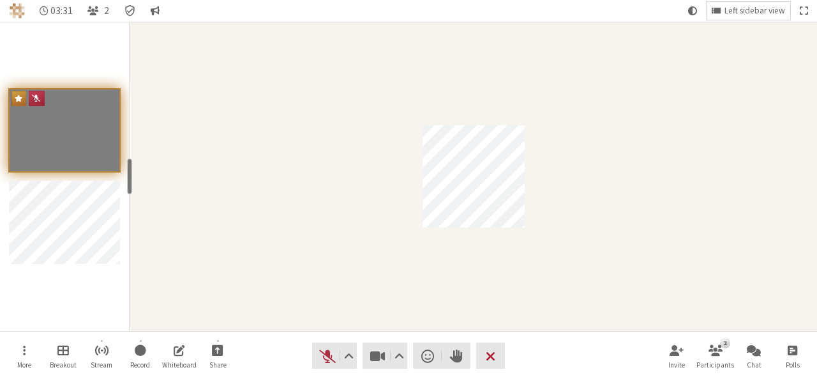
click at [492, 355] on span "End or leave meeting" at bounding box center [491, 356] width 10 height 18
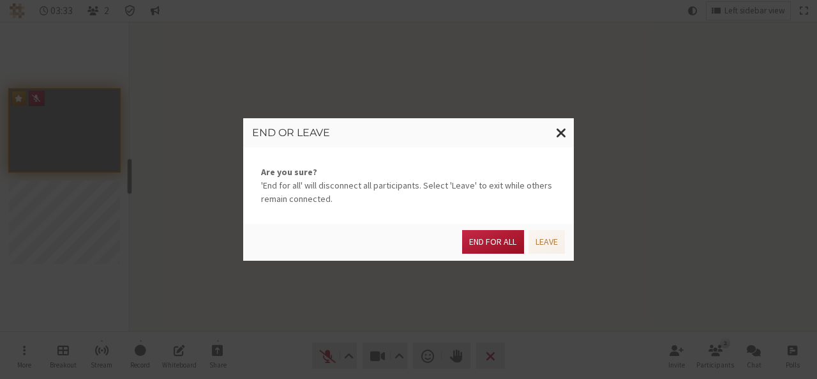
click at [504, 247] on button "End for all" at bounding box center [492, 242] width 61 height 24
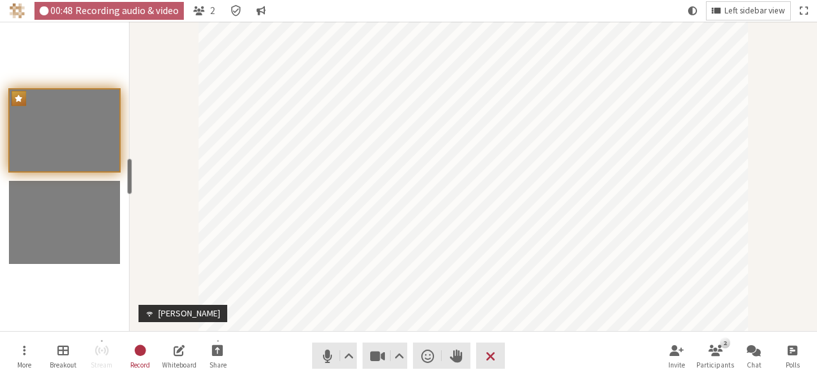
click at [771, 2] on button "Left sidebar view" at bounding box center [749, 11] width 84 height 18
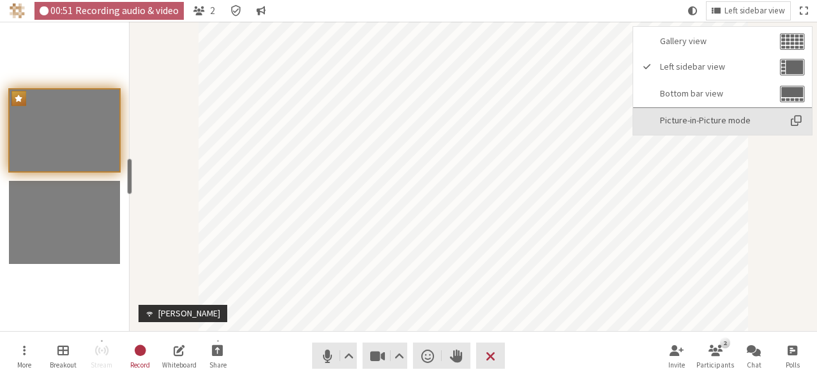
click at [725, 116] on span "Picture-in-Picture mode" at bounding box center [719, 121] width 119 height 10
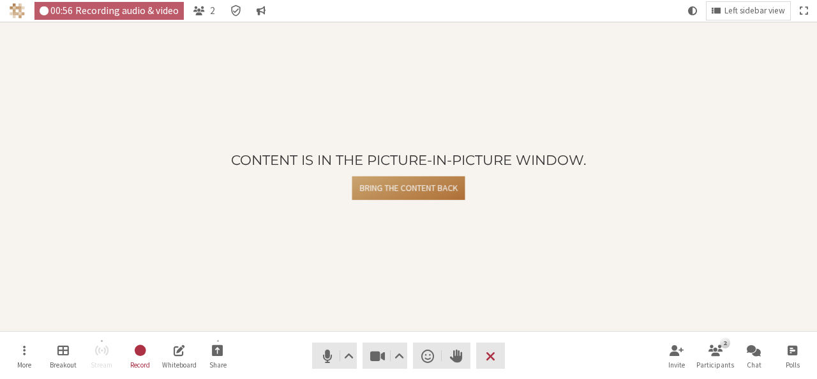
click at [443, 185] on button "Bring the content back" at bounding box center [408, 188] width 112 height 24
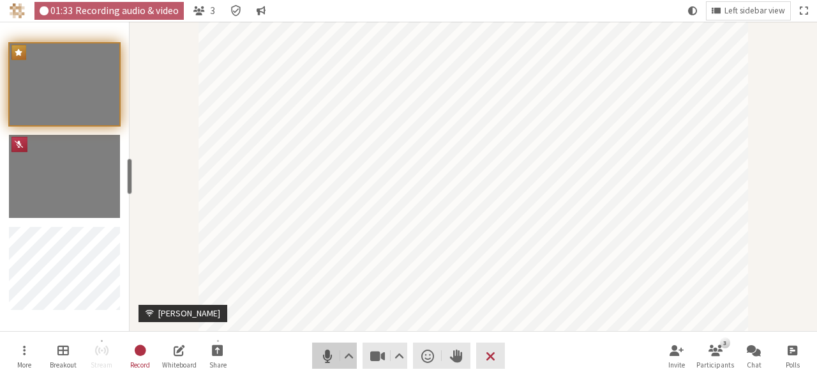
click at [322, 357] on span "Mute (Alt+A)" at bounding box center [328, 356] width 18 height 18
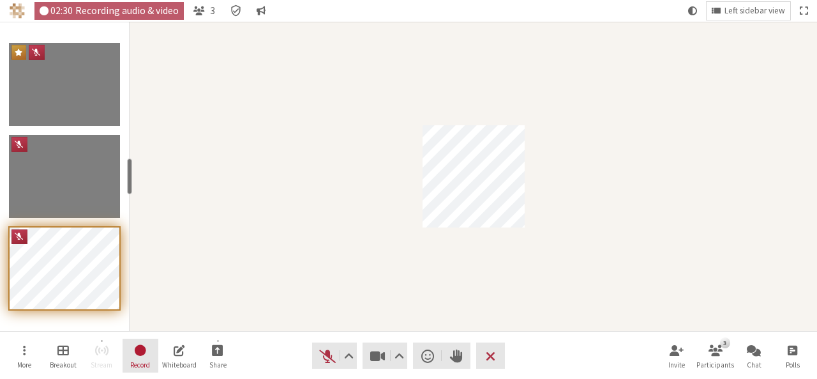
click at [144, 356] on span "Stop recording" at bounding box center [139, 349] width 13 height 15
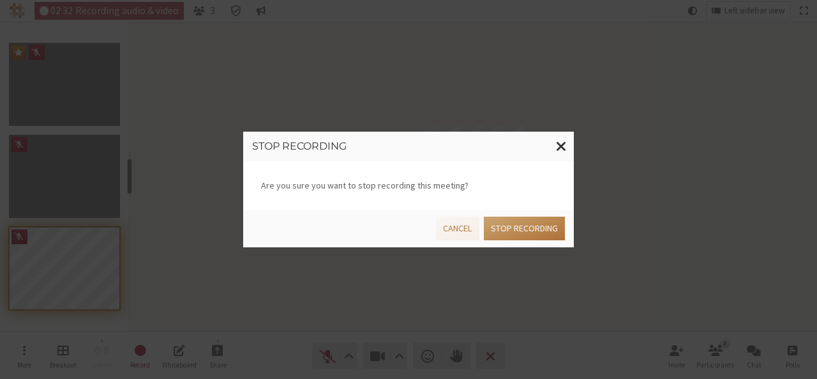
click at [512, 220] on button "Stop recording" at bounding box center [524, 228] width 81 height 24
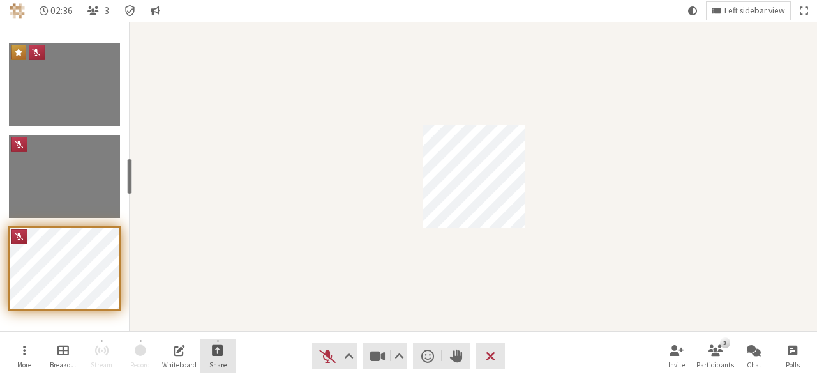
click at [211, 350] on button "Share" at bounding box center [218, 355] width 36 height 34
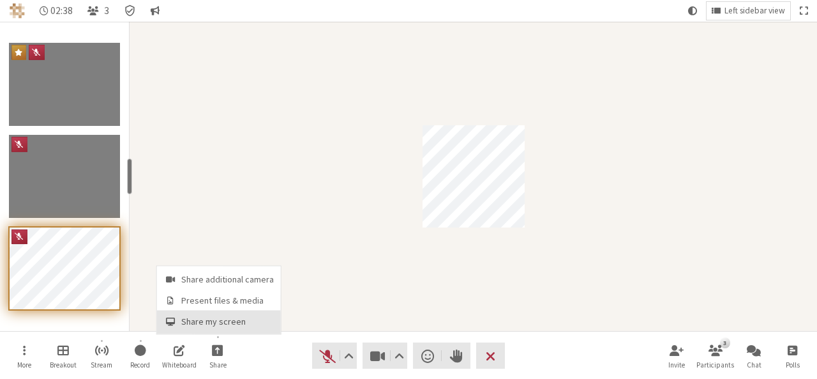
click at [207, 323] on span "Share my screen" at bounding box center [227, 322] width 93 height 10
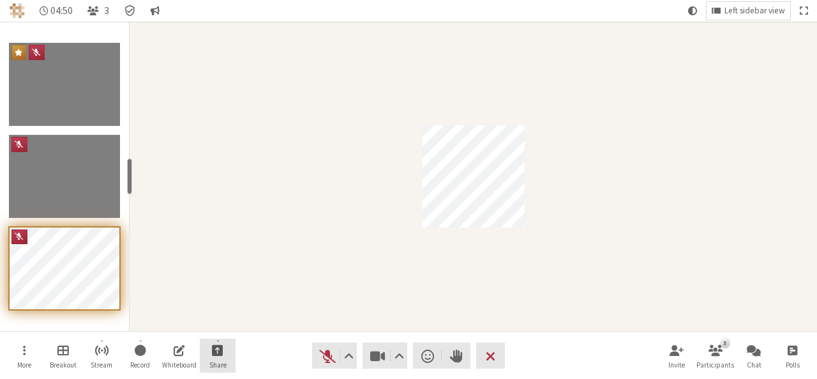
click at [212, 343] on span "Start sharing" at bounding box center [217, 349] width 11 height 15
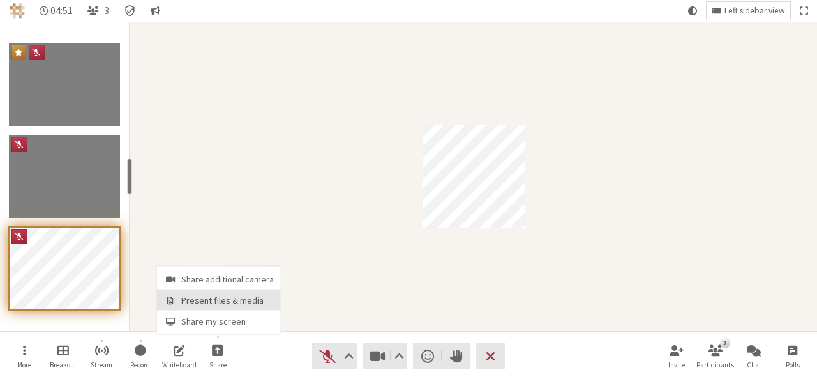
click at [219, 298] on span "Present files & media" at bounding box center [227, 301] width 93 height 10
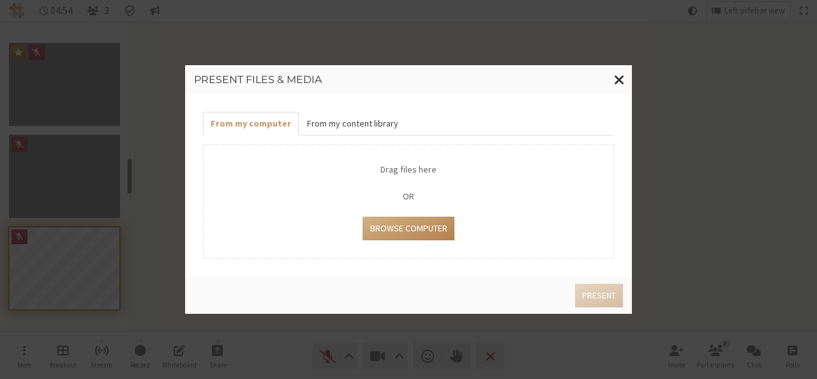
click at [341, 126] on button "From my content library" at bounding box center [352, 124] width 107 height 24
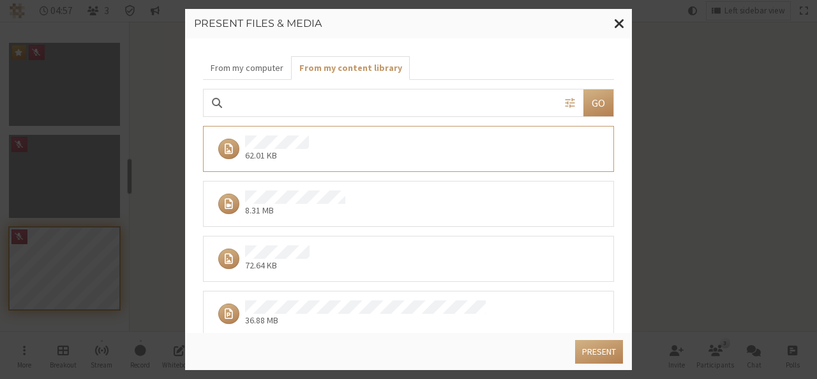
click at [351, 247] on div "72.64 KB" at bounding box center [404, 258] width 383 height 27
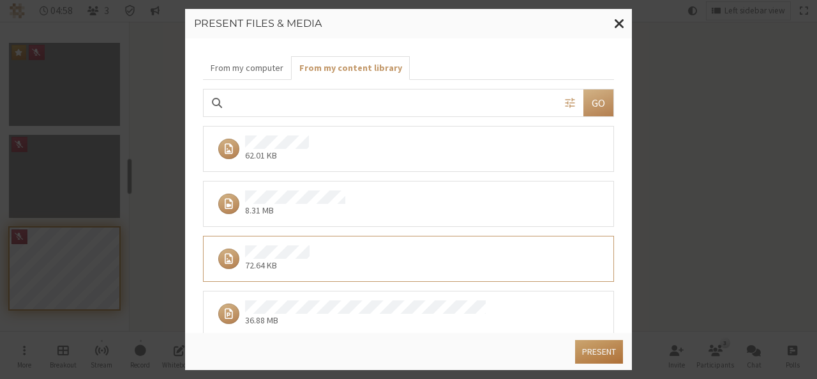
click at [582, 354] on button "Present" at bounding box center [599, 352] width 48 height 24
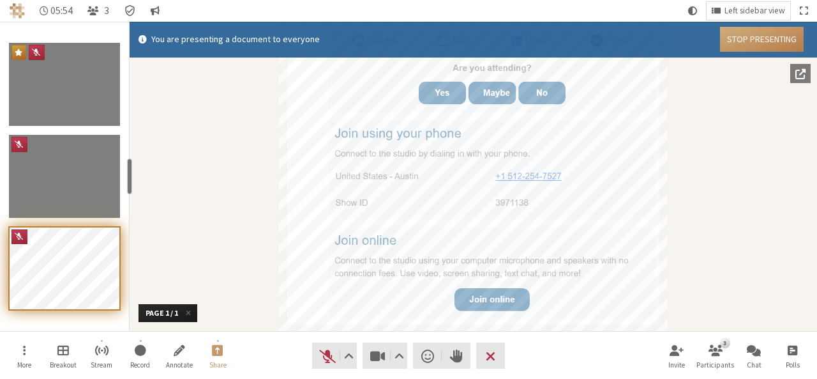
click at [742, 36] on button "Stop Presenting" at bounding box center [762, 39] width 84 height 25
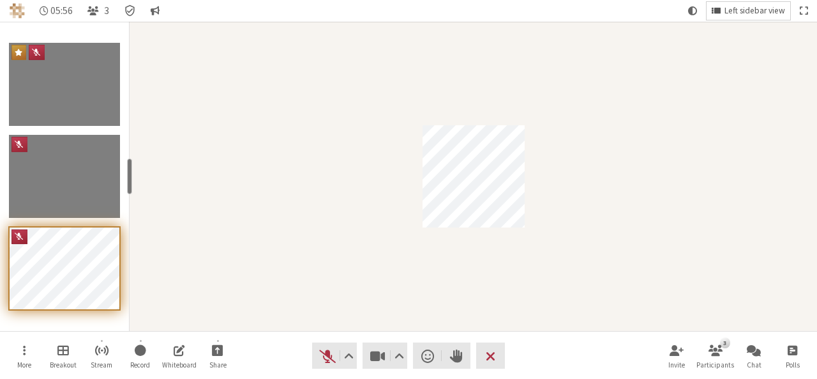
click at [735, 3] on button "Left sidebar view" at bounding box center [749, 11] width 84 height 18
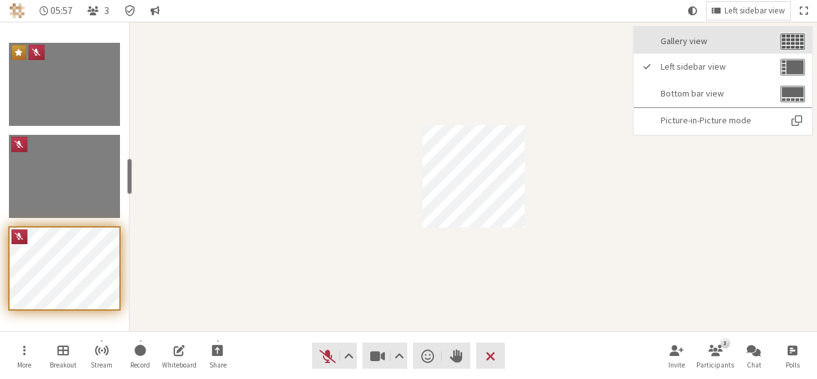
click at [731, 31] on button "Gallery view" at bounding box center [723, 40] width 179 height 27
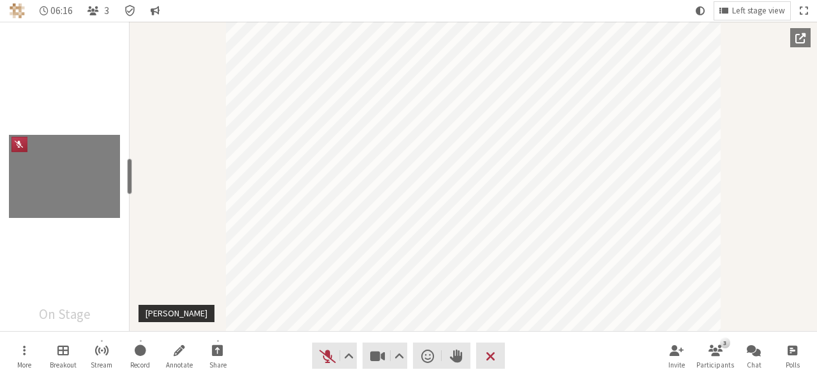
click at [782, 209] on div "Participant" at bounding box center [474, 176] width 688 height 309
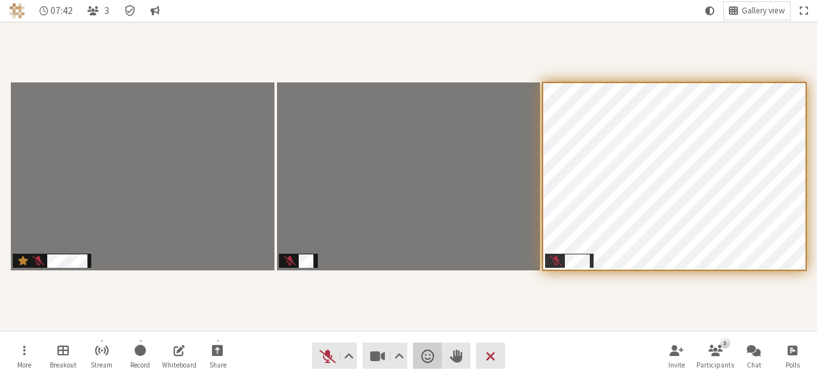
click at [429, 356] on span "Send a reaction" at bounding box center [427, 356] width 13 height 18
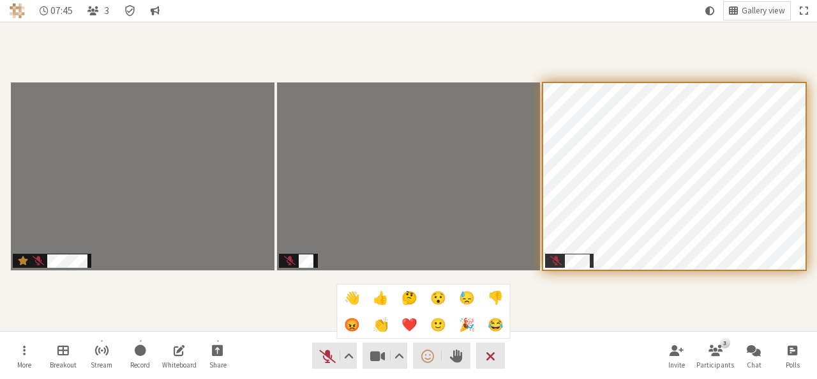
click at [412, 301] on span "🤔" at bounding box center [410, 297] width 16 height 14
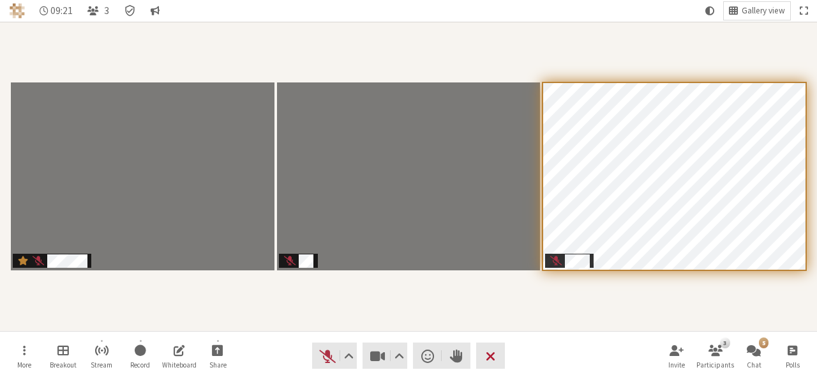
click at [493, 362] on span "End or leave meeting" at bounding box center [491, 356] width 10 height 18
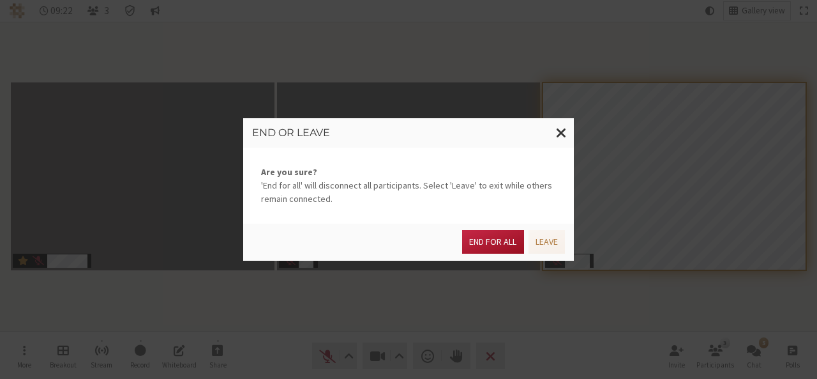
click at [493, 252] on button "End for all" at bounding box center [492, 242] width 61 height 24
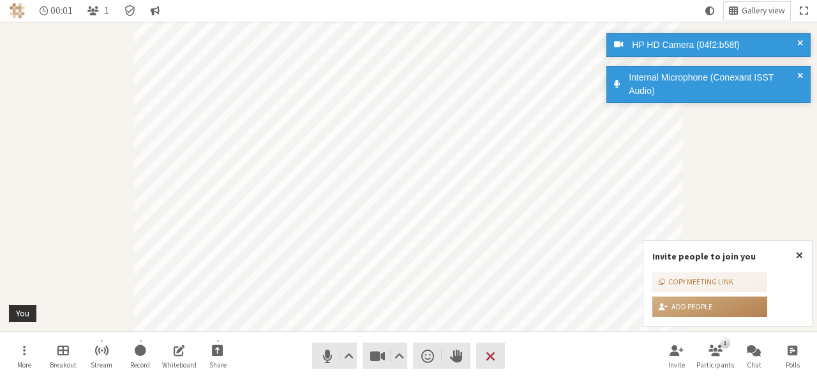
click at [800, 257] on span "Close popover" at bounding box center [799, 255] width 7 height 10
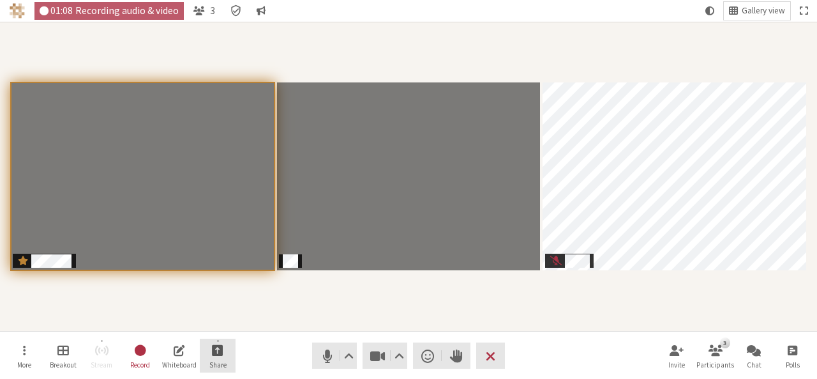
click at [217, 352] on span "Start sharing" at bounding box center [217, 349] width 11 height 15
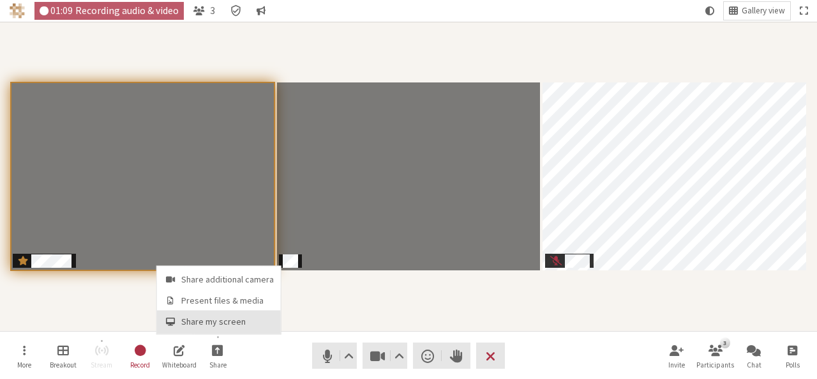
click at [213, 322] on span "Share my screen" at bounding box center [227, 322] width 93 height 10
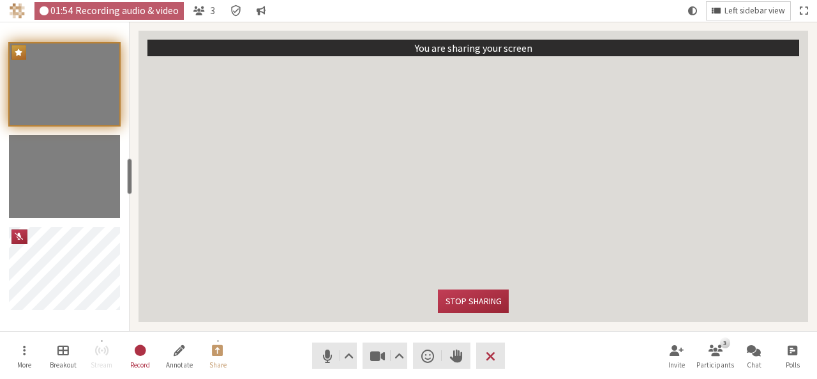
click at [756, 13] on span "Left sidebar view" at bounding box center [755, 11] width 61 height 10
click at [747, 153] on video "Participant" at bounding box center [473, 172] width 652 height 215
click at [711, 12] on button "Left sidebar view" at bounding box center [749, 11] width 84 height 18
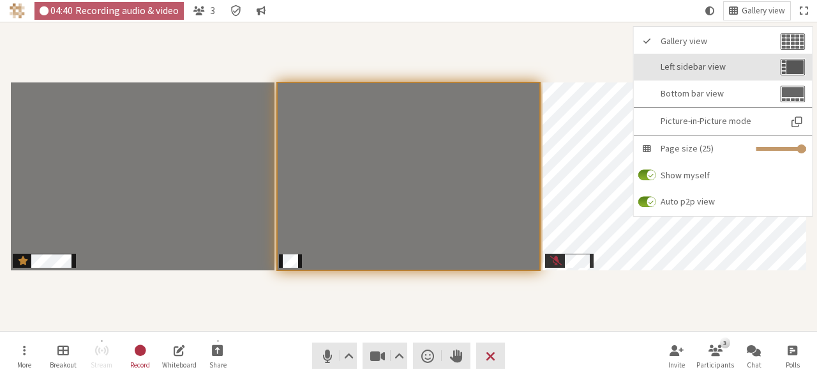
click at [681, 70] on span "Left sidebar view" at bounding box center [719, 67] width 117 height 10
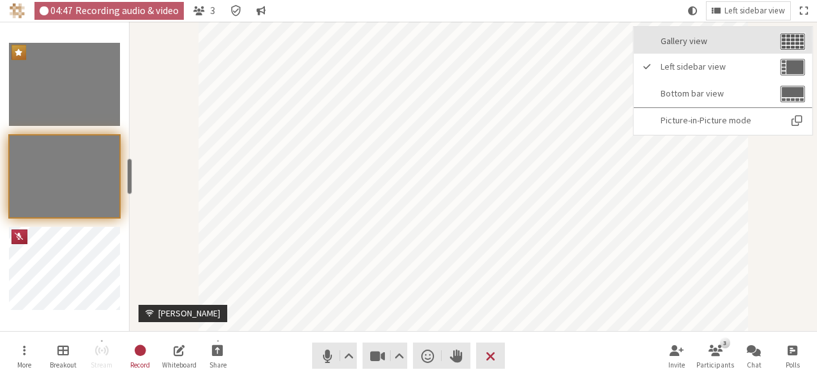
click at [679, 37] on span "Gallery view" at bounding box center [719, 41] width 117 height 10
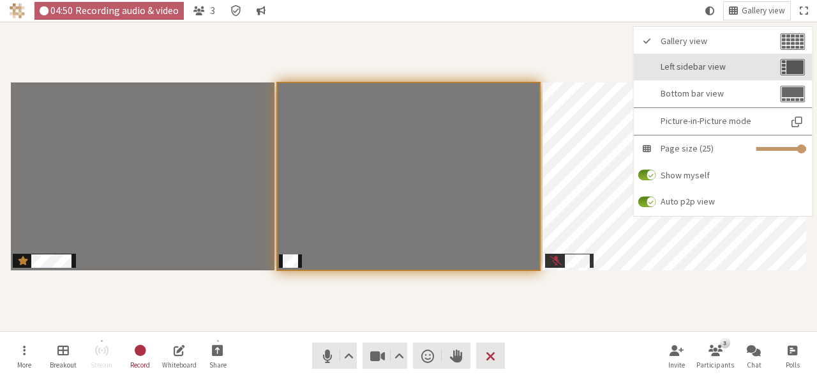
click at [675, 55] on button "Left sidebar view" at bounding box center [723, 67] width 179 height 27
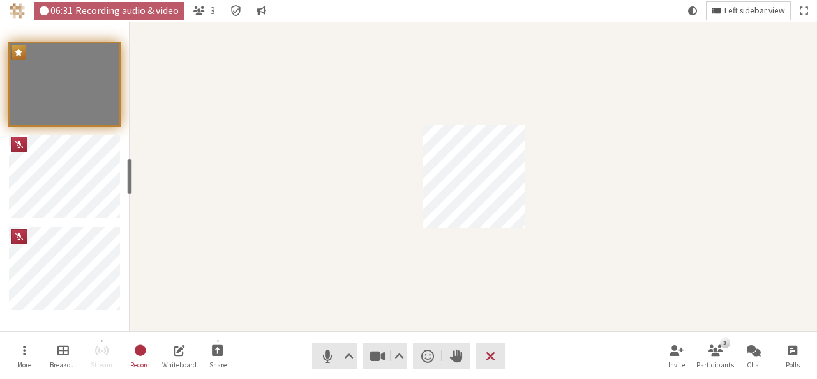
click at [752, 6] on span "Left sidebar view" at bounding box center [755, 11] width 61 height 10
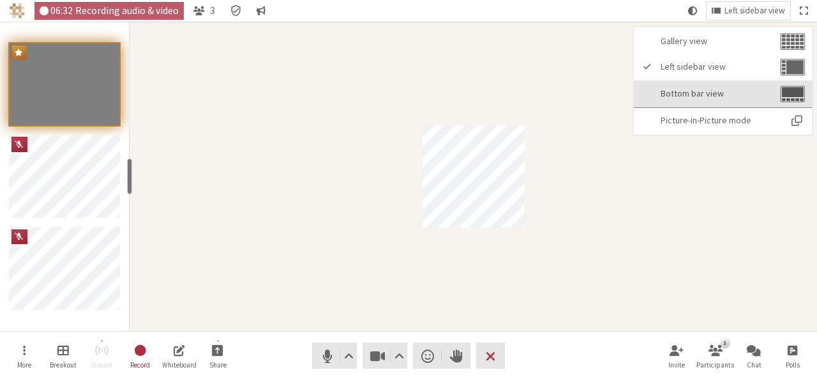
click at [730, 99] on button "Bottom bar view" at bounding box center [723, 93] width 179 height 27
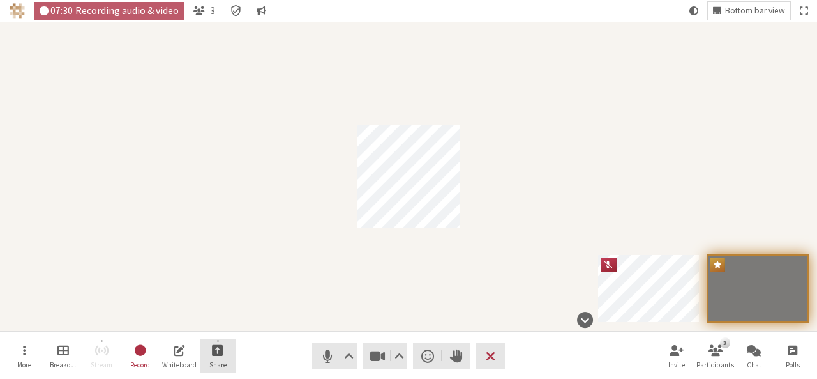
click at [220, 354] on span "Start sharing" at bounding box center [217, 349] width 11 height 15
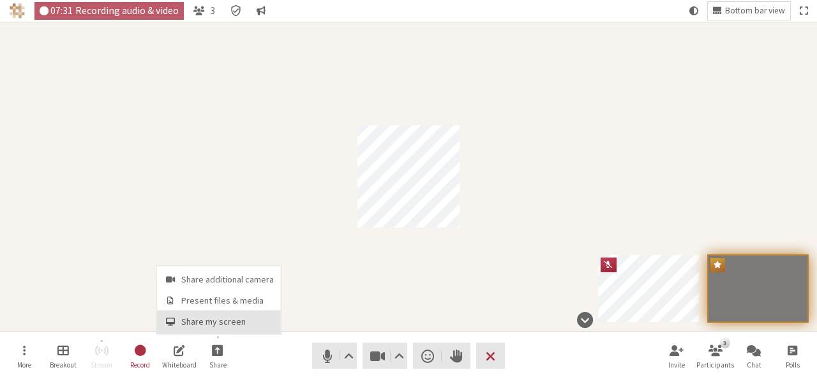
click at [212, 319] on span "Share my screen" at bounding box center [227, 322] width 93 height 10
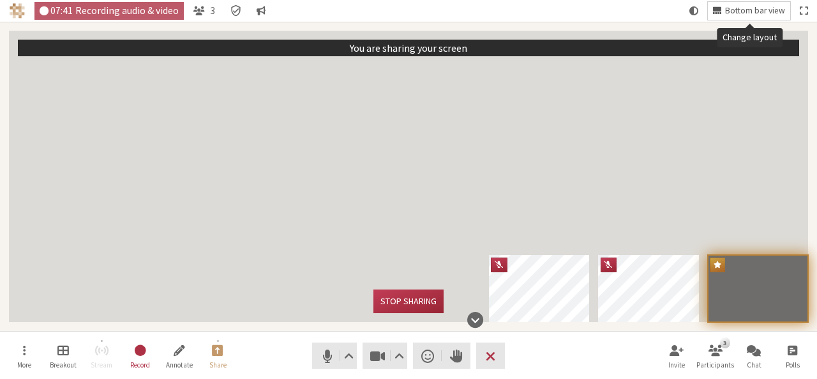
click at [742, 15] on span "Bottom bar view" at bounding box center [755, 11] width 60 height 10
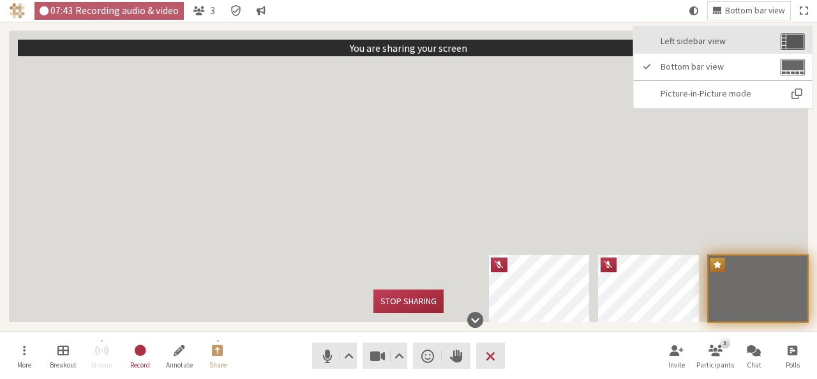
click at [716, 34] on button "Left sidebar view" at bounding box center [723, 40] width 179 height 27
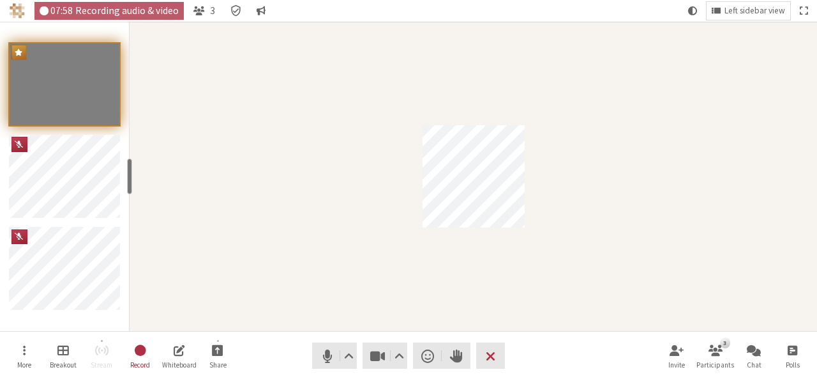
click at [748, 1] on div "Left sidebar view" at bounding box center [749, 11] width 84 height 22
click at [748, 7] on span "Left sidebar view" at bounding box center [755, 11] width 61 height 10
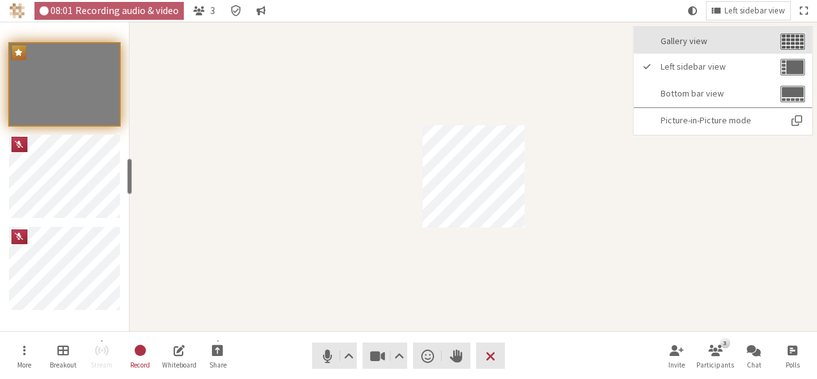
click at [693, 43] on span "Gallery view" at bounding box center [719, 41] width 117 height 10
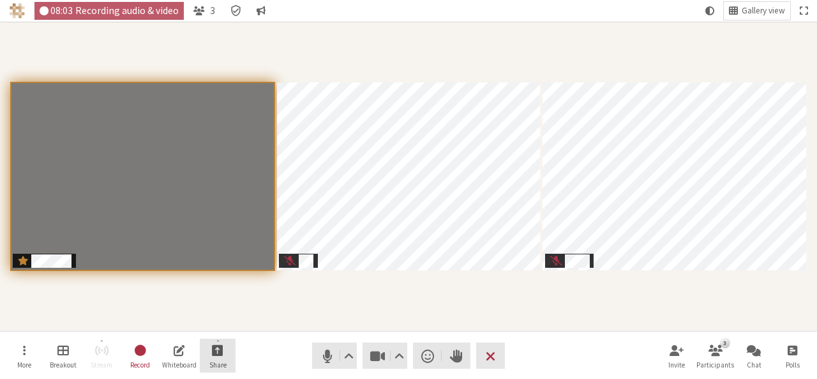
click at [221, 354] on span "Start sharing" at bounding box center [217, 349] width 11 height 15
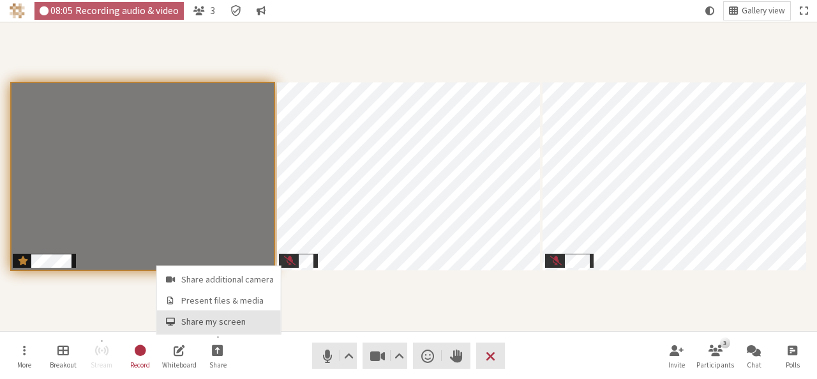
click at [220, 324] on span "Share my screen" at bounding box center [227, 322] width 93 height 10
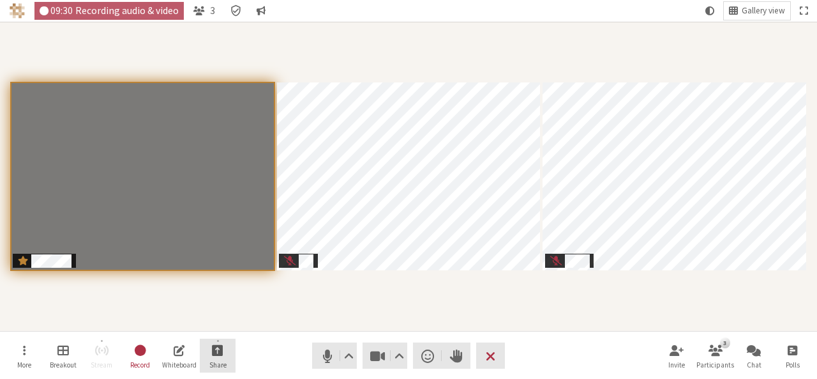
click at [218, 350] on span "Start sharing" at bounding box center [217, 349] width 11 height 15
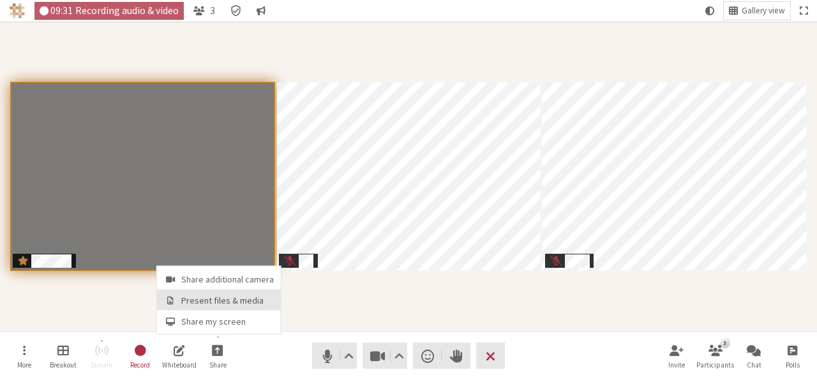
click at [228, 299] on span "Present files & media" at bounding box center [227, 301] width 93 height 10
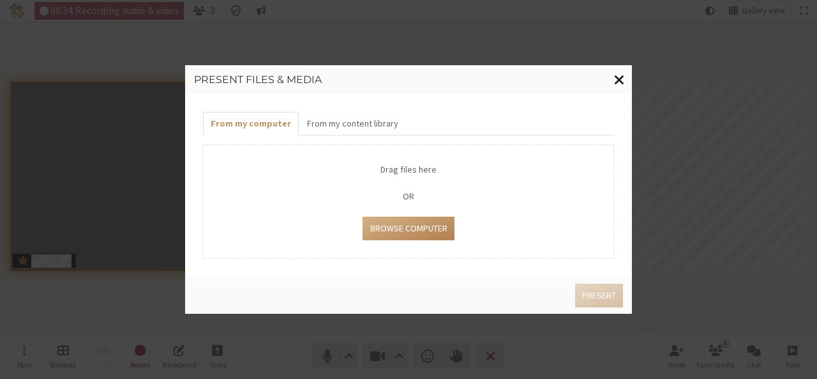
click at [615, 82] on span "Close modal" at bounding box center [619, 79] width 11 height 16
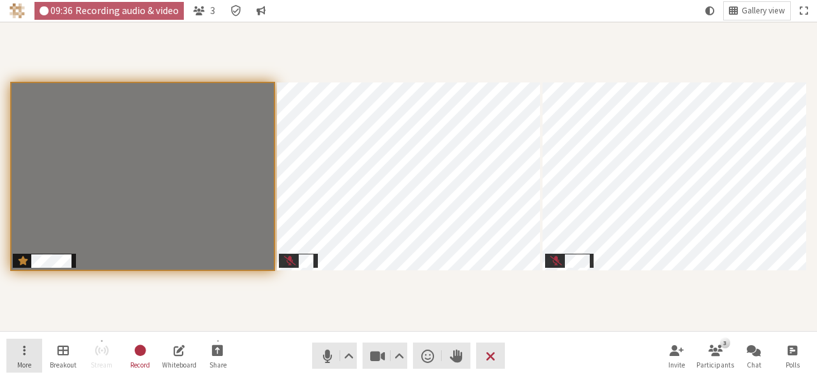
click at [20, 338] on button "More" at bounding box center [24, 355] width 36 height 34
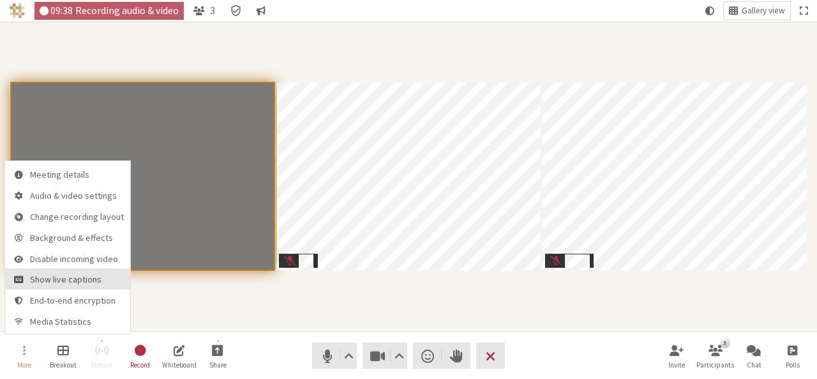
click at [46, 280] on span "Show live captions" at bounding box center [77, 280] width 94 height 10
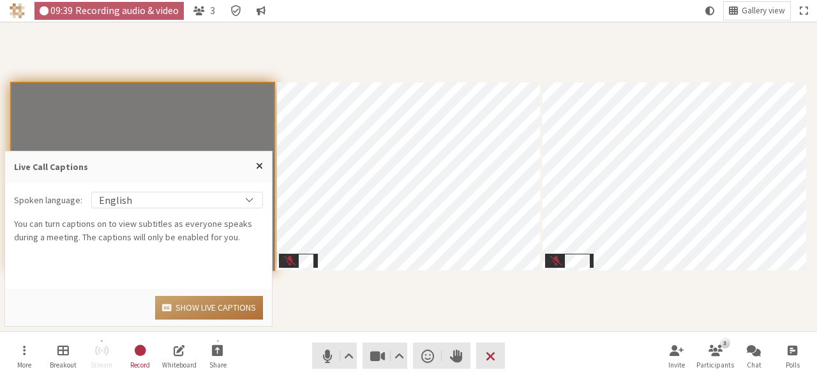
click at [232, 302] on button "Show live captions" at bounding box center [209, 308] width 108 height 24
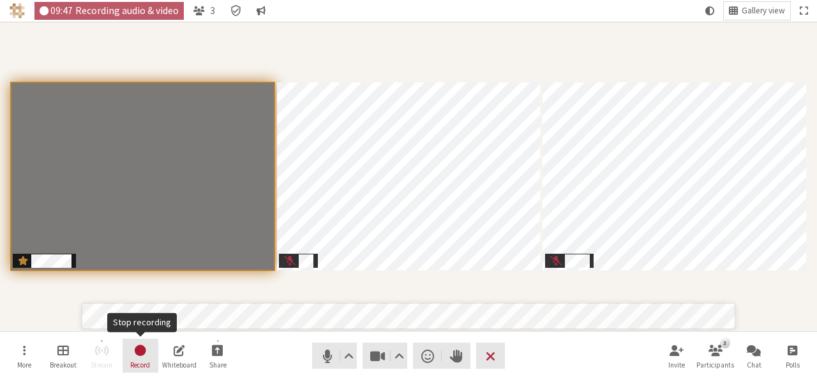
click at [151, 344] on button "Record" at bounding box center [141, 355] width 36 height 34
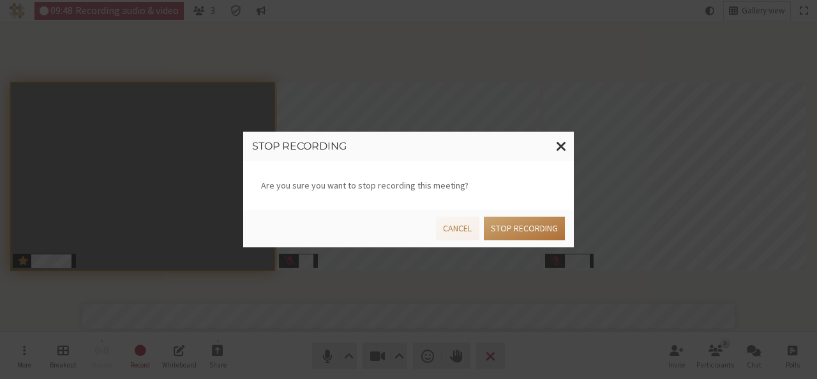
click at [505, 227] on button "Stop recording" at bounding box center [524, 228] width 81 height 24
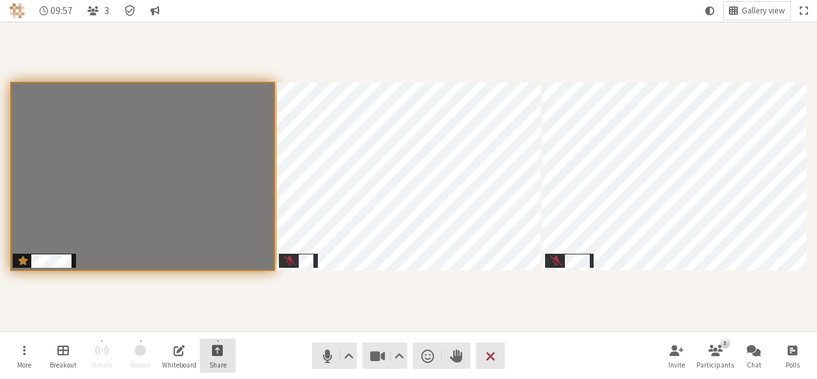
click at [225, 353] on button "Share" at bounding box center [218, 355] width 36 height 34
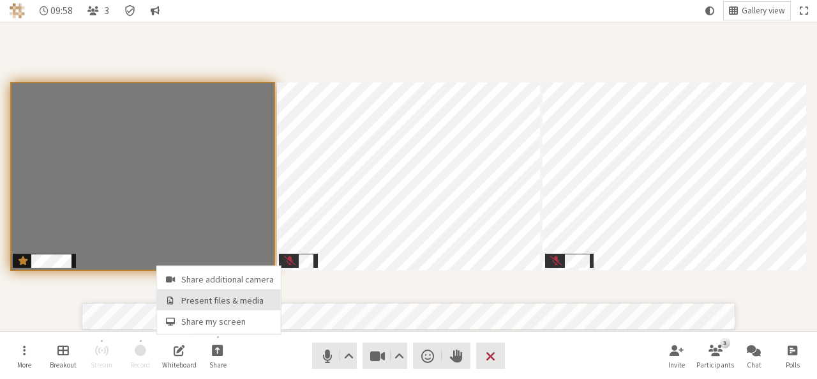
click at [218, 305] on span "Present files & media" at bounding box center [227, 301] width 93 height 10
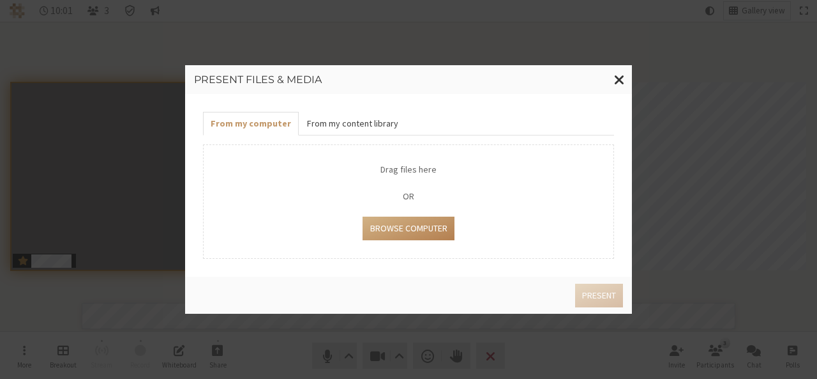
click at [361, 126] on button "From my content library" at bounding box center [352, 124] width 107 height 24
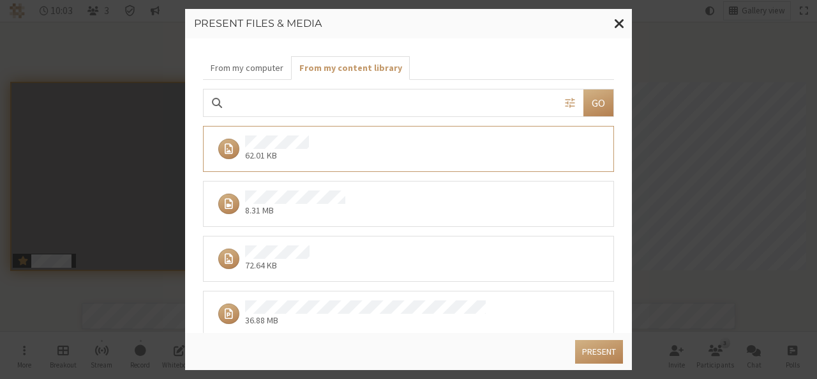
click at [340, 172] on div "62.01 KB" at bounding box center [408, 153] width 411 height 55
click at [615, 359] on button "Present" at bounding box center [599, 352] width 48 height 24
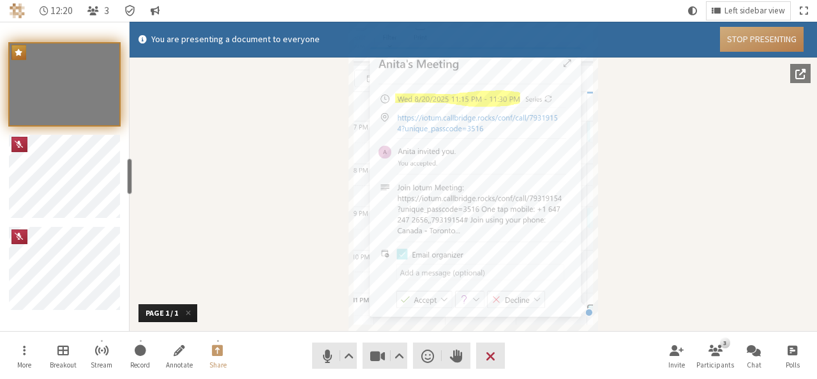
click at [772, 47] on button "Stop Presenting" at bounding box center [762, 39] width 84 height 25
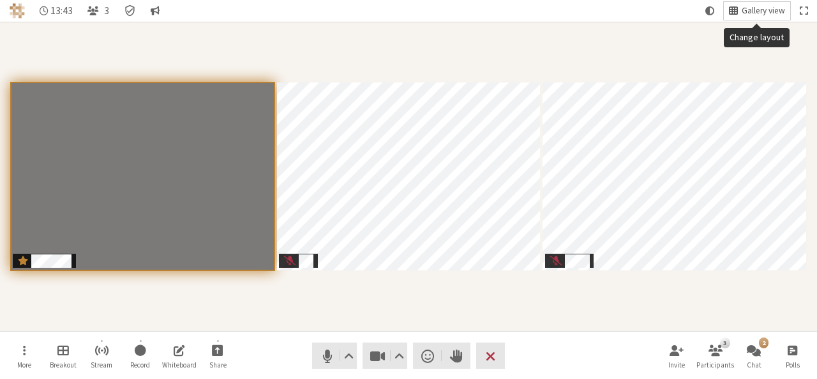
click at [736, 13] on span "Change layout" at bounding box center [733, 10] width 9 height 11
click at [548, 43] on div "Participants" at bounding box center [408, 176] width 799 height 291
click at [221, 350] on span "Start sharing" at bounding box center [217, 349] width 11 height 15
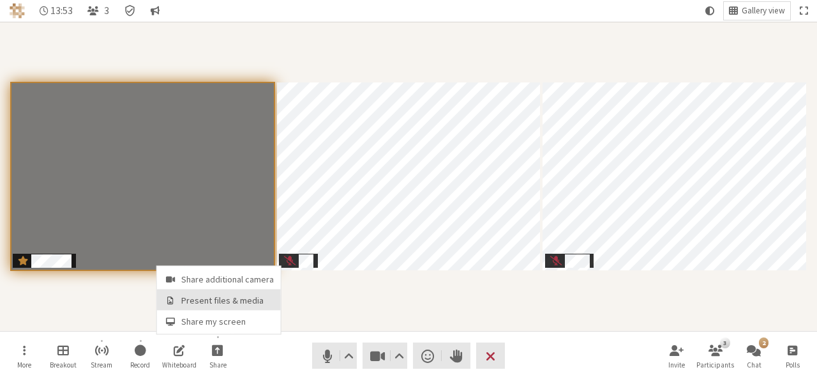
click at [223, 302] on span "Present files & media" at bounding box center [227, 301] width 93 height 10
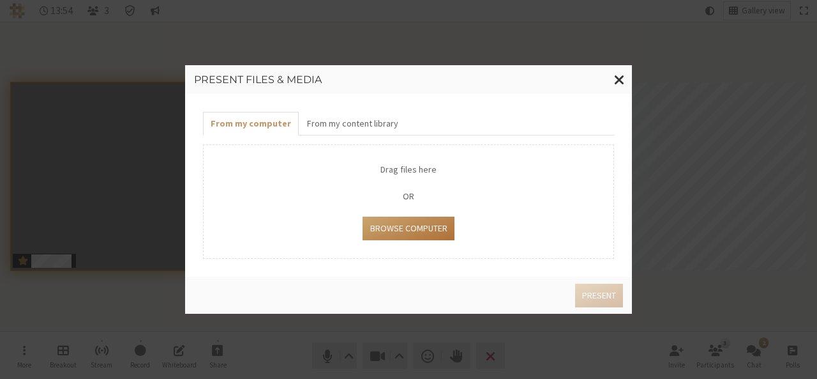
click at [407, 234] on button "Browse Computer" at bounding box center [408, 228] width 91 height 24
click at [370, 126] on button "From my content library" at bounding box center [352, 124] width 107 height 24
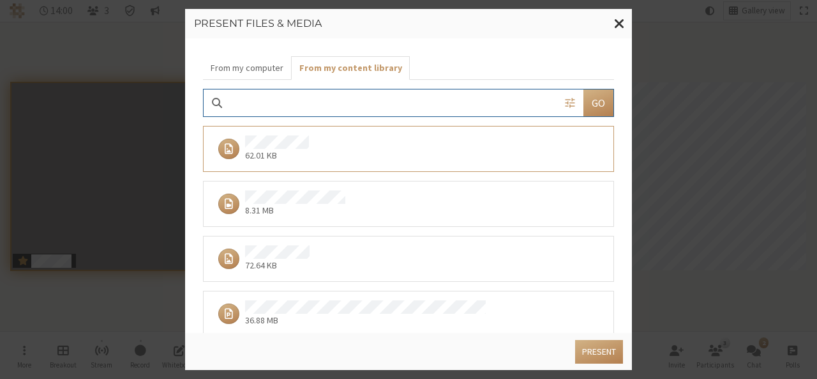
click at [363, 146] on div "62.01 KB" at bounding box center [404, 148] width 383 height 27
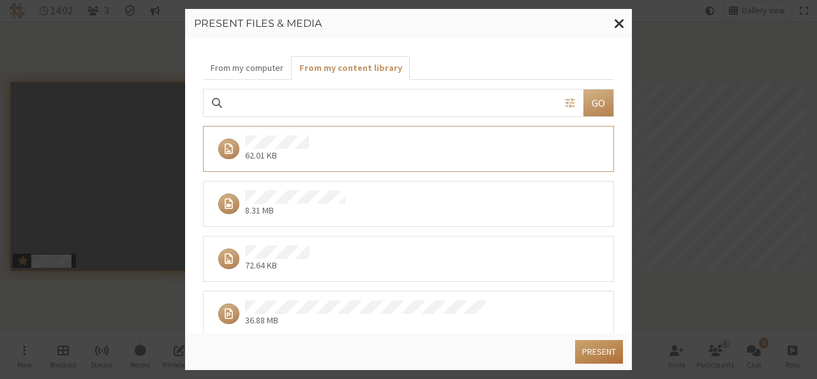
click at [594, 353] on button "Present" at bounding box center [599, 352] width 48 height 24
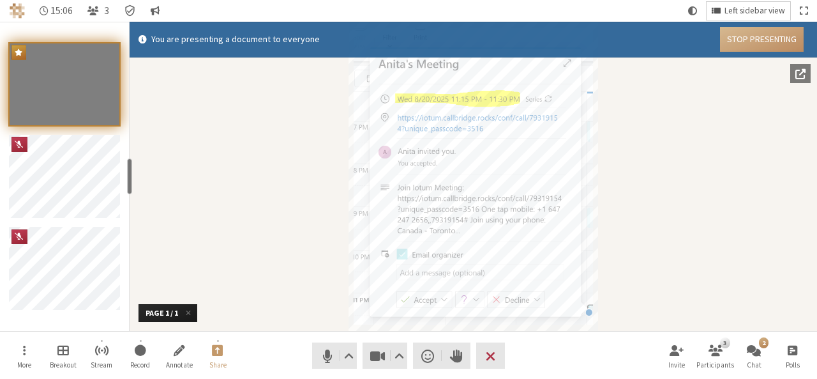
click at [749, 10] on span "Left sidebar view" at bounding box center [755, 11] width 61 height 10
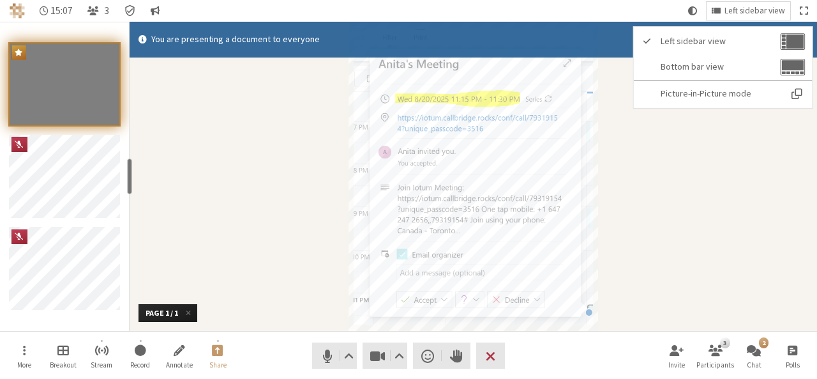
click at [705, 218] on div "Document" at bounding box center [474, 176] width 688 height 309
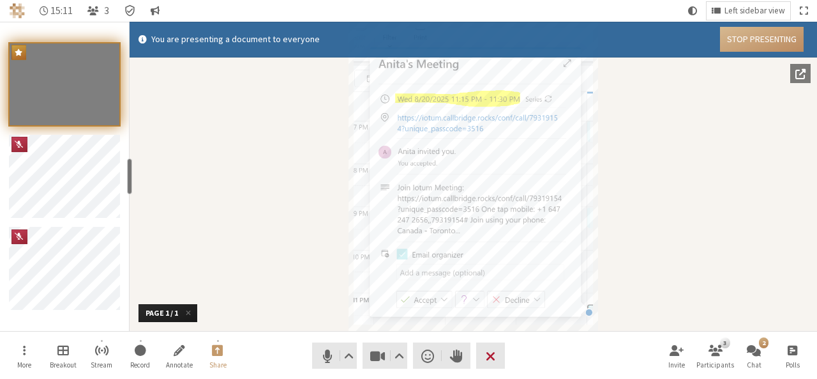
click at [493, 348] on span "End or leave meeting" at bounding box center [491, 356] width 10 height 18
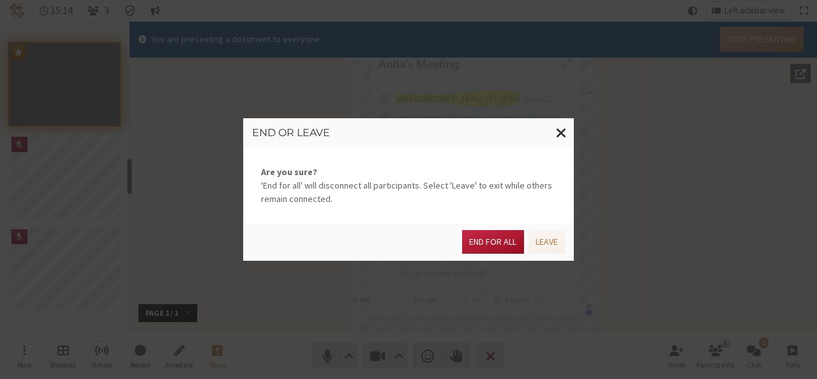
click at [488, 239] on button "End for all" at bounding box center [492, 242] width 61 height 24
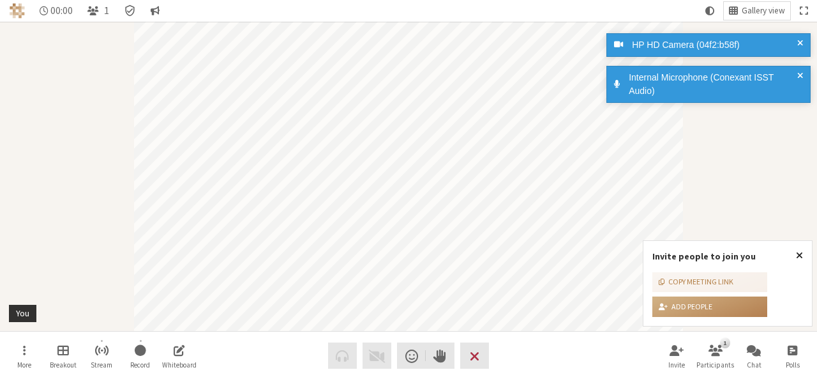
click at [800, 253] on span "Close popover" at bounding box center [799, 255] width 7 height 10
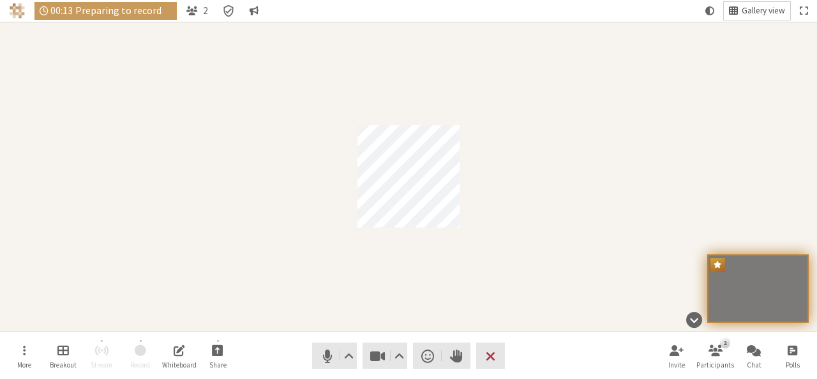
click at [757, 10] on span "Gallery view" at bounding box center [763, 11] width 43 height 10
click at [567, 257] on div "Participant" at bounding box center [408, 176] width 817 height 309
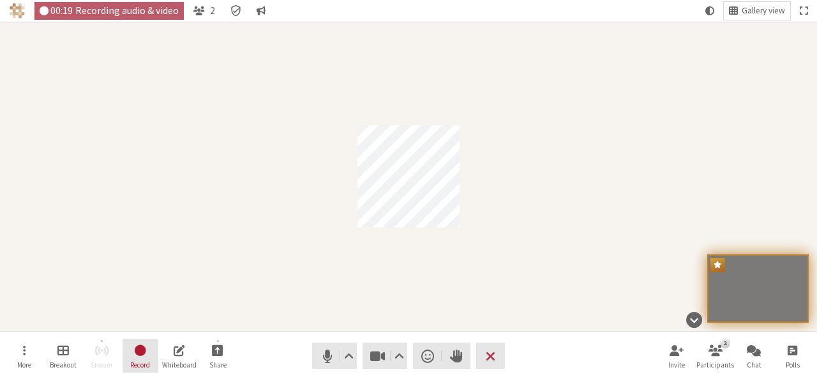
click at [147, 343] on button "Record" at bounding box center [141, 355] width 36 height 34
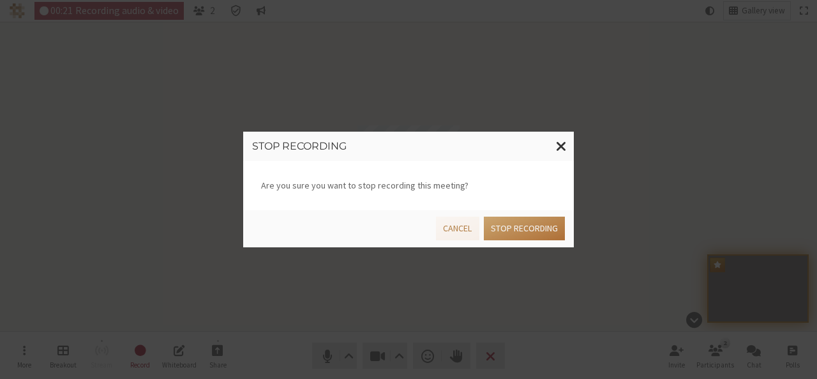
click at [492, 228] on button "Stop recording" at bounding box center [524, 228] width 81 height 24
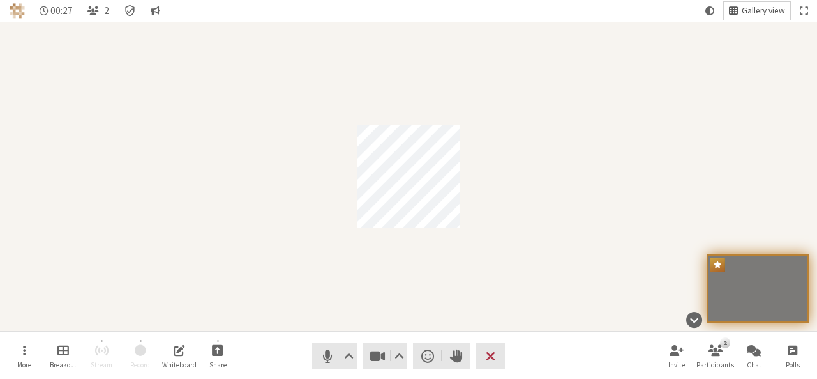
click at [746, 14] on span "Gallery view" at bounding box center [763, 11] width 43 height 10
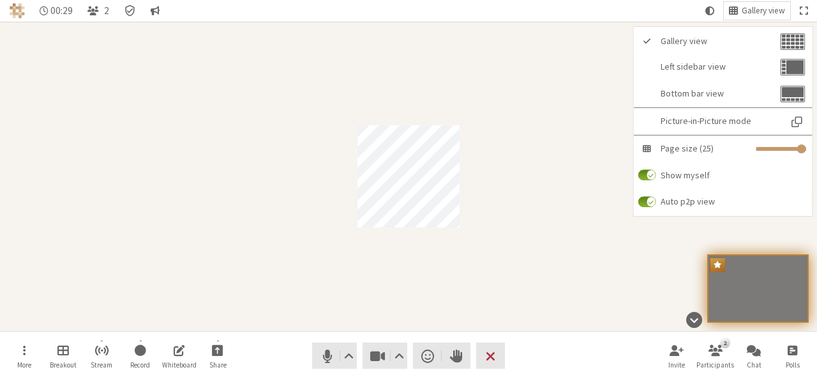
click at [642, 199] on input "Auto p2p view" at bounding box center [647, 201] width 18 height 11
checkbox input "false"
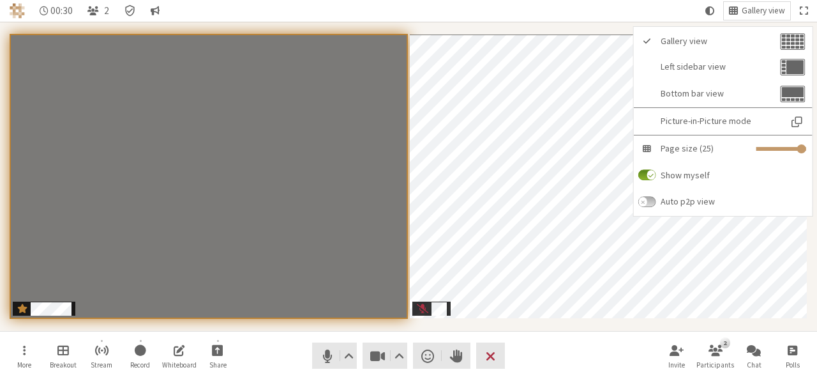
click at [640, 176] on input "Show myself" at bounding box center [647, 174] width 18 height 11
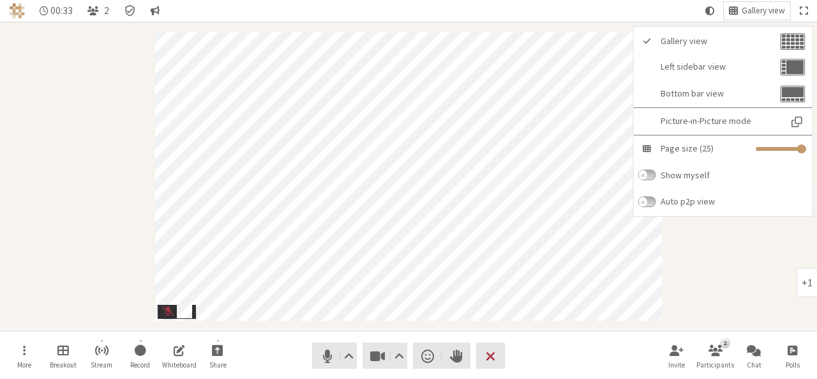
click at [649, 172] on input "Show myself" at bounding box center [647, 174] width 18 height 11
checkbox input "true"
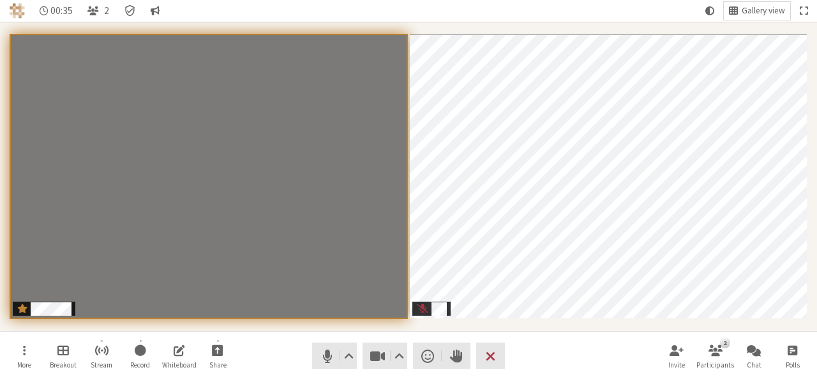
click at [631, 328] on section "Participants" at bounding box center [408, 176] width 817 height 309
click at [735, 10] on span "Change layout" at bounding box center [733, 10] width 9 height 11
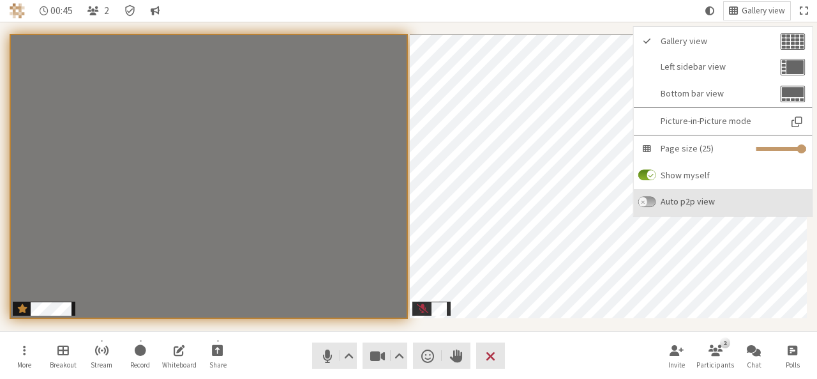
click at [679, 197] on span "Auto p2p view" at bounding box center [734, 202] width 146 height 10
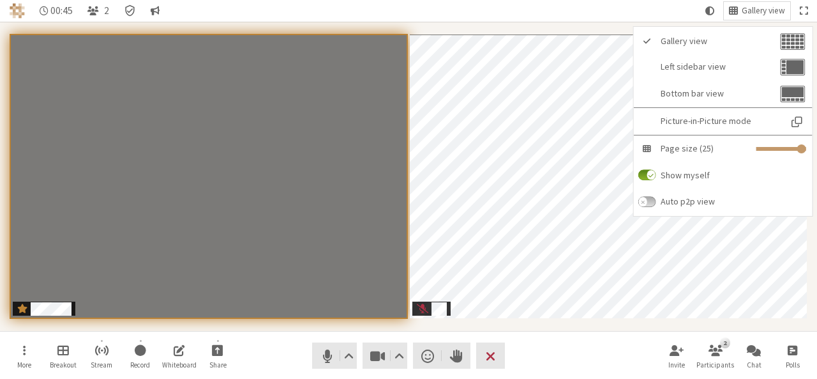
click at [656, 196] on input "Auto p2p view" at bounding box center [647, 201] width 18 height 11
checkbox input "true"
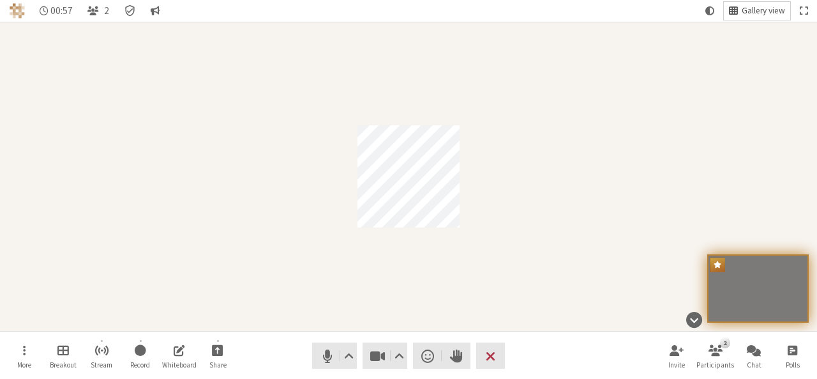
click at [743, 13] on span "Gallery view" at bounding box center [763, 11] width 43 height 10
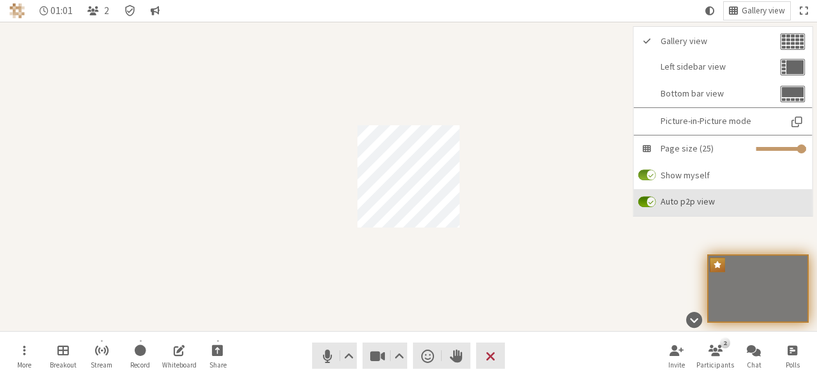
click at [696, 202] on span "Auto p2p view" at bounding box center [734, 202] width 146 height 10
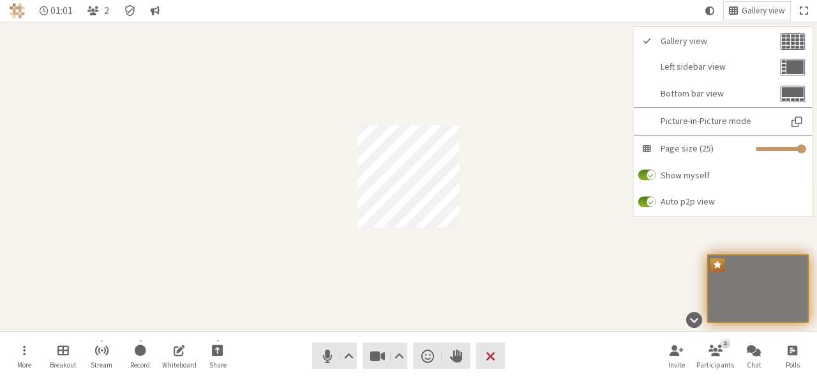
click at [656, 202] on input "Auto p2p view" at bounding box center [647, 201] width 18 height 11
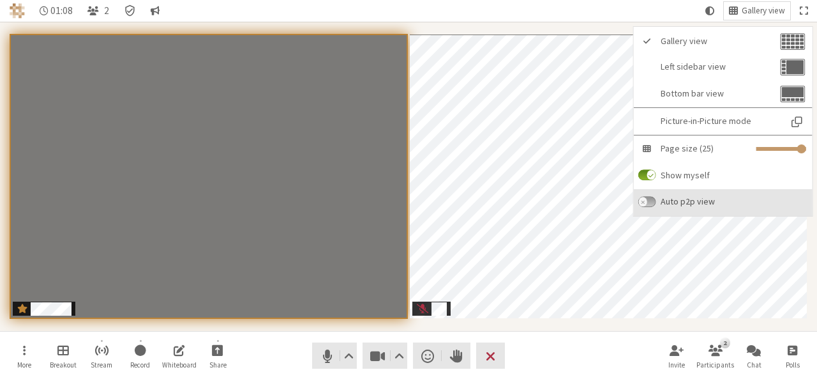
click at [688, 190] on label "Auto p2p view" at bounding box center [723, 202] width 179 height 27
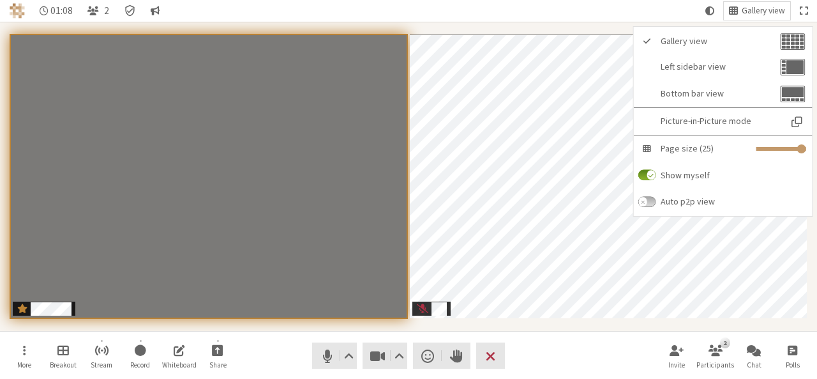
click at [656, 196] on input "Auto p2p view" at bounding box center [647, 201] width 18 height 11
checkbox input "true"
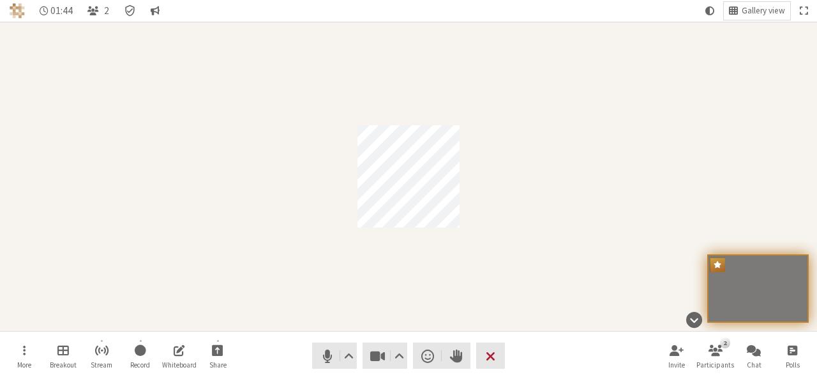
click at [490, 366] on button "Leave" at bounding box center [490, 355] width 29 height 26
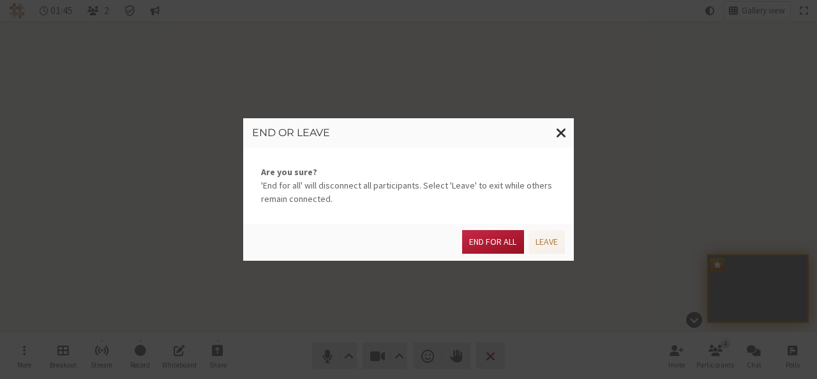
click at [497, 241] on button "End for all" at bounding box center [492, 242] width 61 height 24
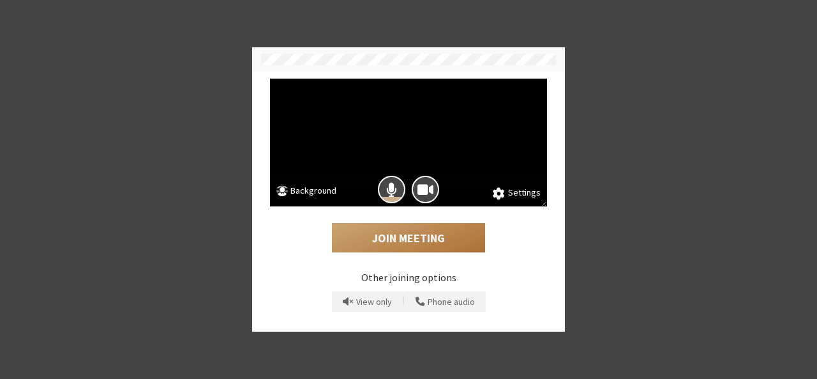
click at [396, 238] on button "Join Meeting" at bounding box center [408, 237] width 153 height 29
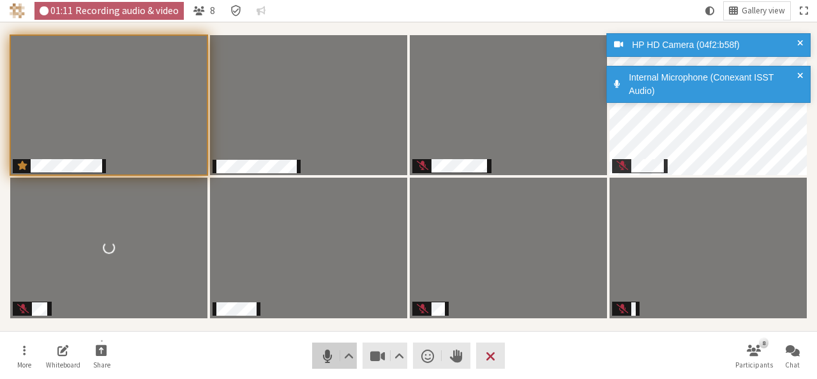
click at [328, 359] on span "Mute (Alt+A)" at bounding box center [328, 356] width 18 height 18
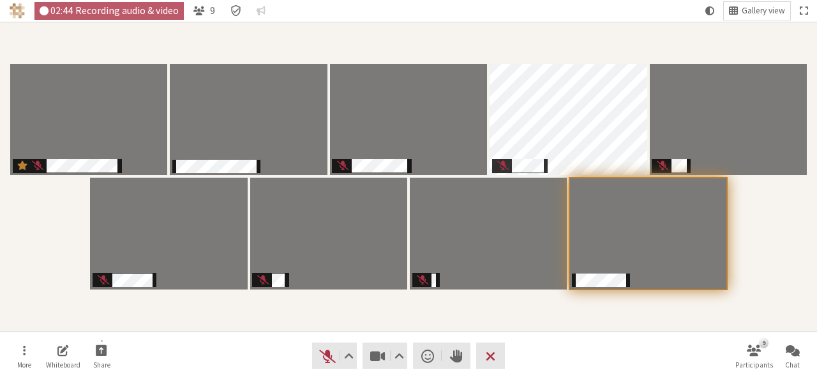
click at [40, 181] on div "Participants" at bounding box center [408, 176] width 799 height 291
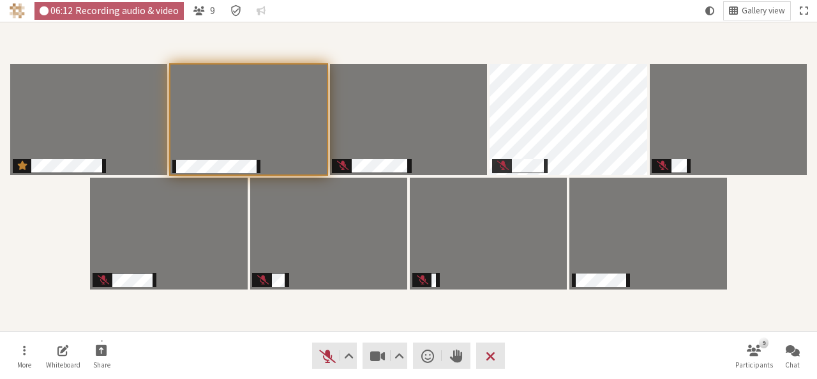
click at [758, 267] on div "Participants" at bounding box center [408, 176] width 799 height 291
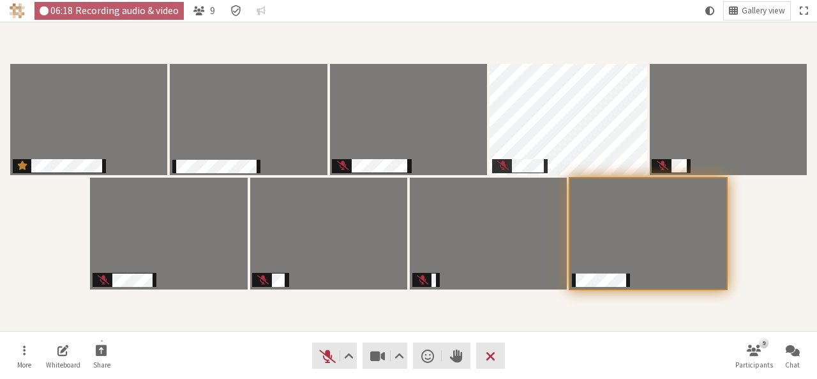
click at [518, 312] on div "Participants" at bounding box center [408, 176] width 799 height 291
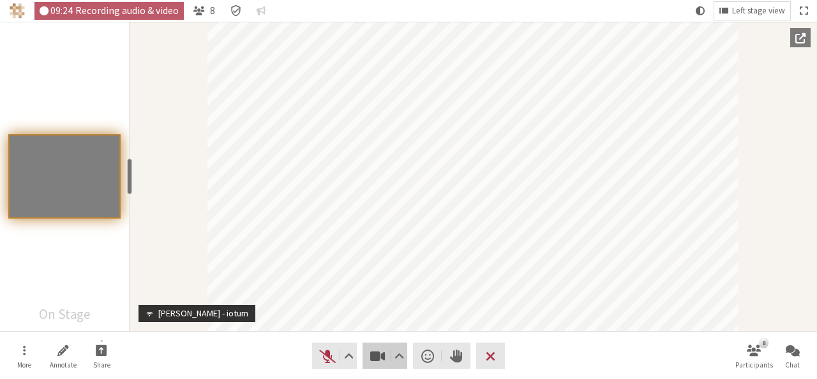
click at [387, 352] on button "Video" at bounding box center [385, 355] width 45 height 26
click at [368, 351] on button "Video" at bounding box center [385, 355] width 45 height 26
click at [748, 12] on span "Left stage view" at bounding box center [758, 11] width 53 height 10
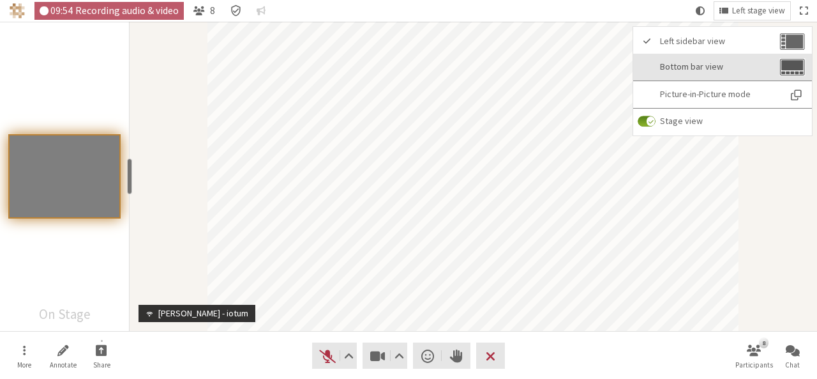
click at [719, 73] on button "Bottom bar view" at bounding box center [722, 67] width 179 height 27
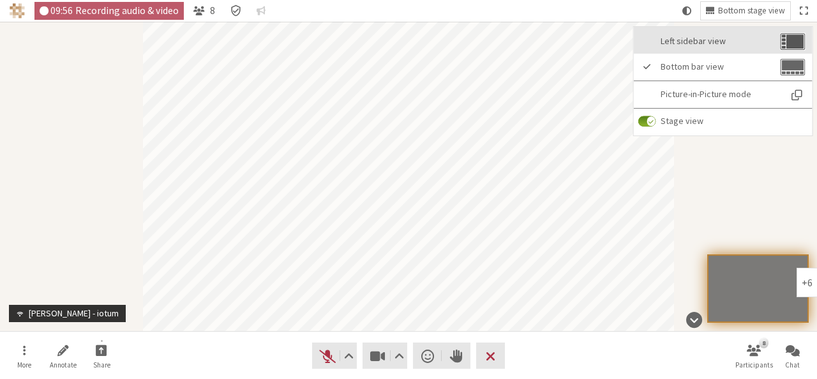
click at [708, 40] on span "Left sidebar view" at bounding box center [719, 41] width 117 height 10
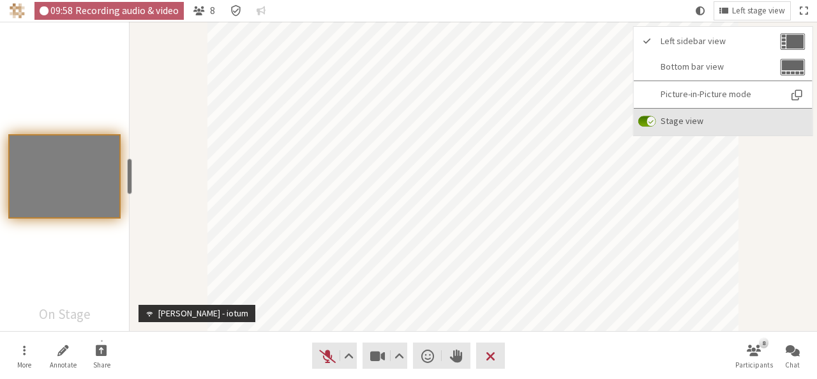
click at [719, 127] on label "Stage view" at bounding box center [723, 122] width 179 height 27
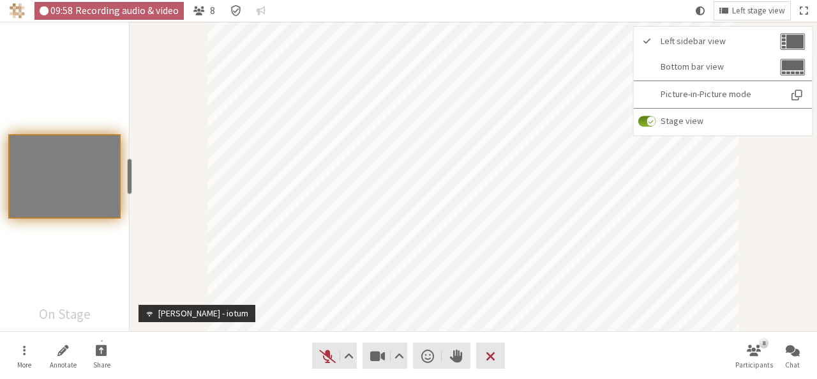
click at [656, 127] on input "Stage view" at bounding box center [647, 121] width 18 height 11
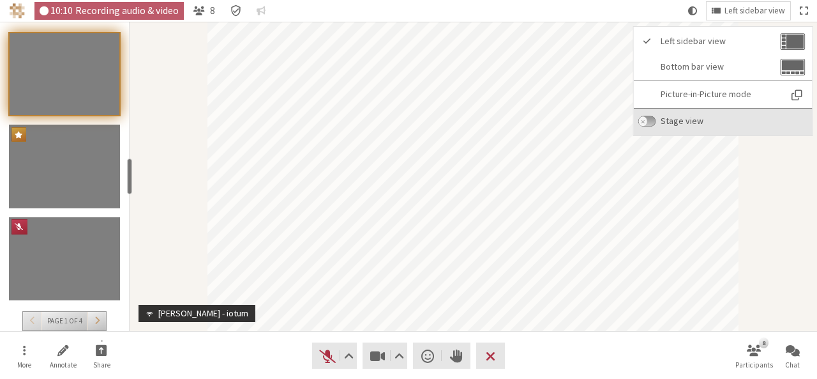
click at [752, 121] on span "Stage view" at bounding box center [734, 121] width 146 height 10
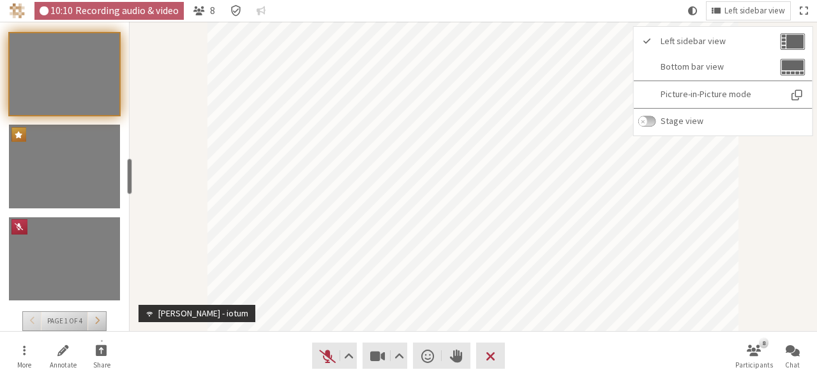
click at [656, 121] on input "Stage view" at bounding box center [647, 121] width 18 height 11
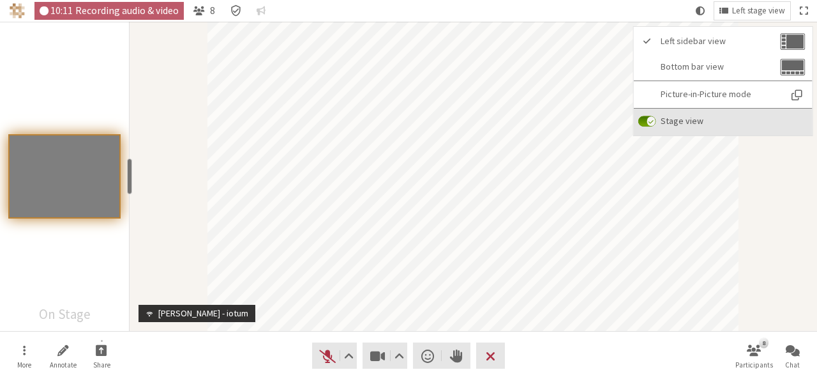
click at [752, 121] on span "Stage view" at bounding box center [734, 121] width 146 height 10
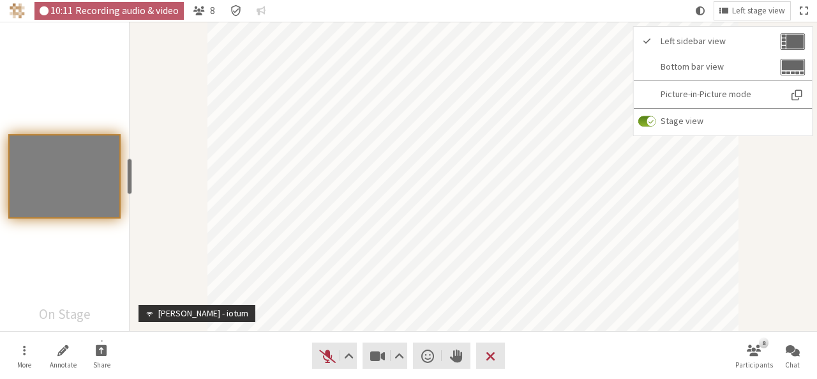
click at [656, 121] on input "Stage view" at bounding box center [647, 121] width 18 height 11
checkbox input "false"
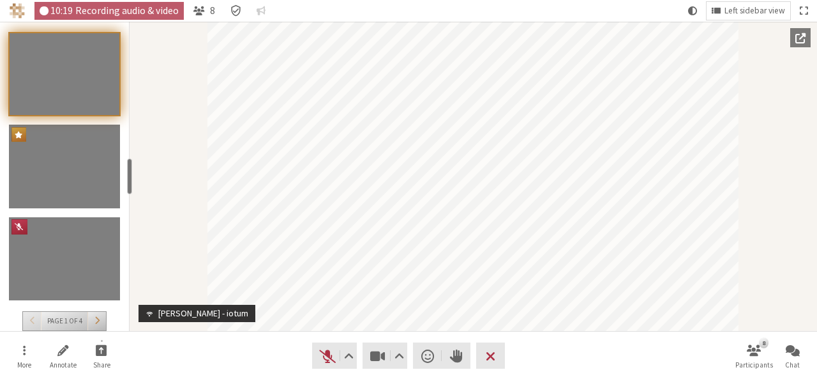
click at [103, 319] on button "Participants" at bounding box center [96, 321] width 19 height 19
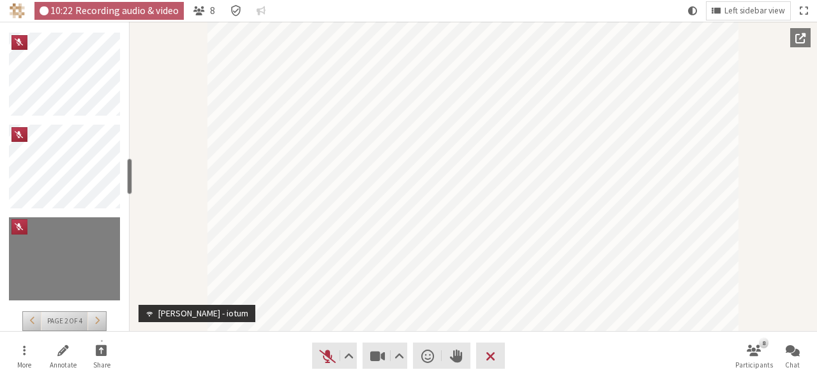
drag, startPoint x: 103, startPoint y: 319, endPoint x: 97, endPoint y: 324, distance: 7.3
click at [97, 324] on span "Go to page 3 (PageDown)" at bounding box center [96, 320] width 5 height 10
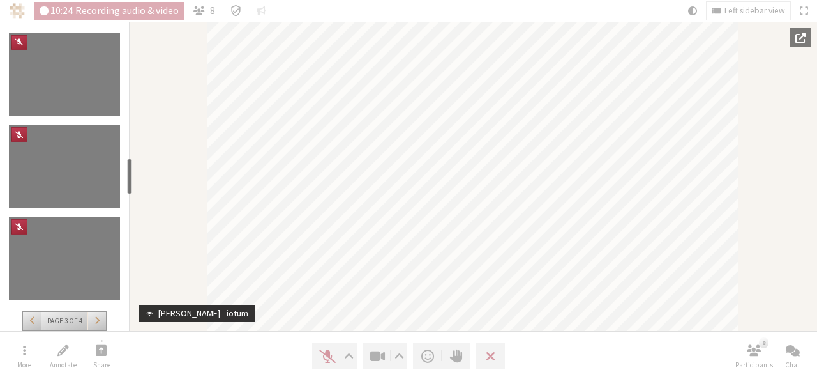
click at [97, 324] on span "Go to page 4 (PageDown)" at bounding box center [96, 320] width 5 height 10
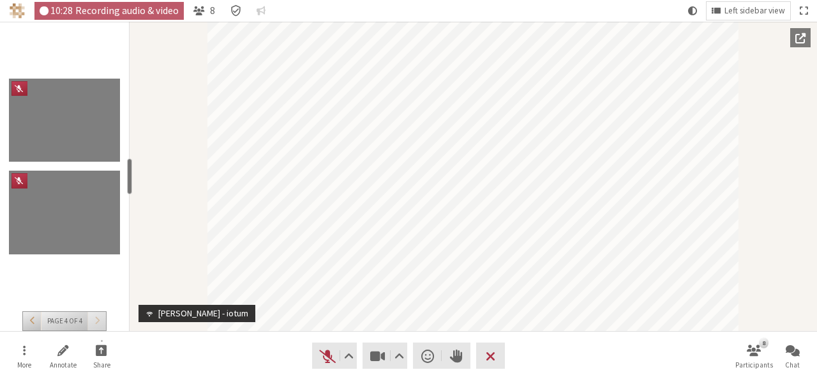
click at [34, 322] on span "Go to page 3 (PageUp)" at bounding box center [32, 320] width 5 height 10
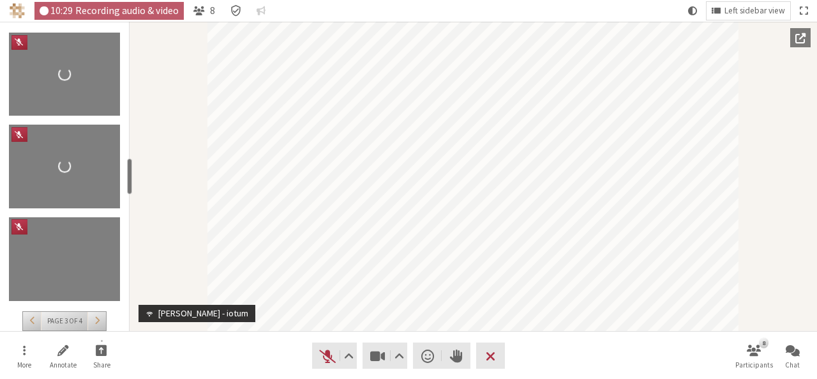
click at [34, 322] on span "Go to page 2 (PageUp)" at bounding box center [32, 320] width 5 height 10
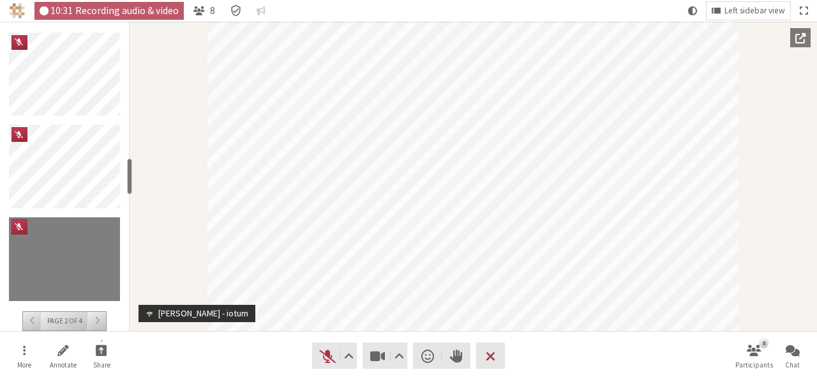
click at [34, 322] on span "Go to page 1 (PageUp)" at bounding box center [32, 320] width 5 height 10
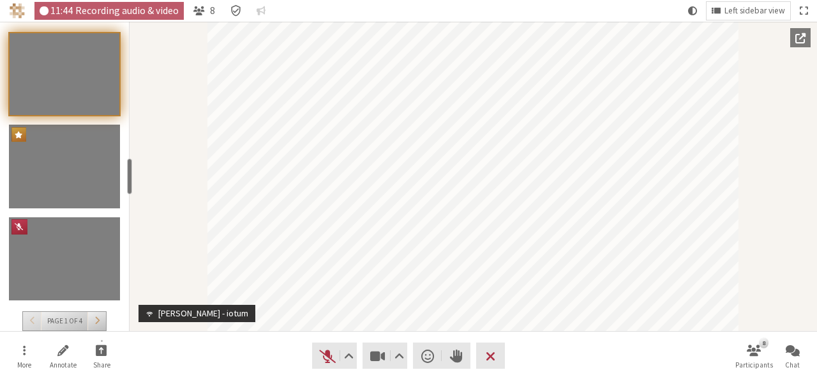
click at [172, 239] on div "Participant" at bounding box center [474, 176] width 688 height 309
click at [373, 367] on button "Video" at bounding box center [385, 355] width 45 height 26
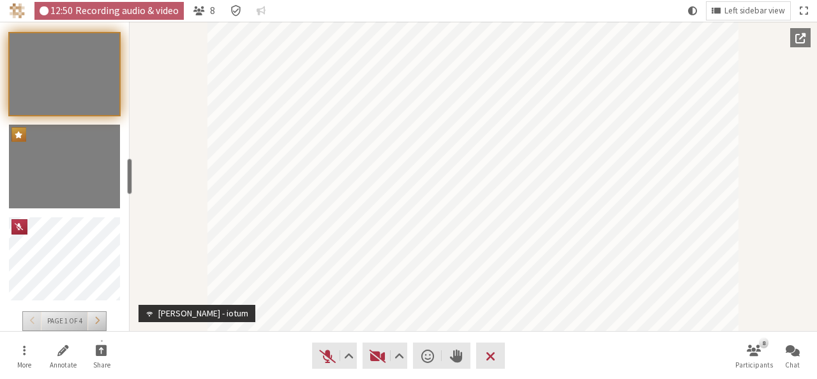
click at [817, 261] on div "Participant" at bounding box center [474, 176] width 688 height 309
click at [739, 11] on span "Left sidebar view" at bounding box center [755, 11] width 61 height 10
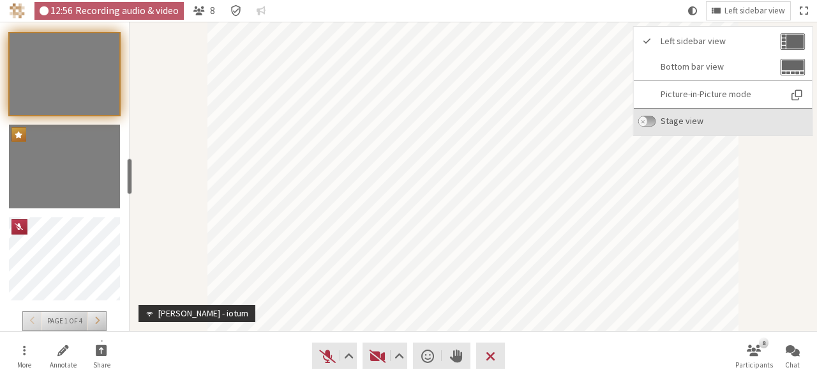
click at [753, 120] on span "Stage view" at bounding box center [734, 121] width 146 height 10
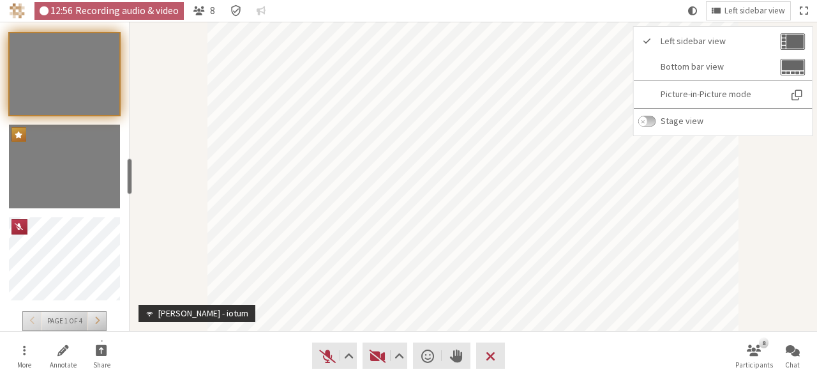
click at [656, 120] on input "Stage view" at bounding box center [647, 121] width 18 height 11
checkbox input "true"
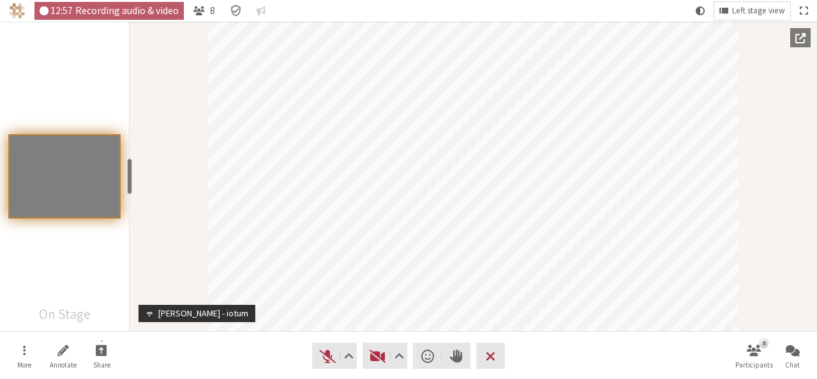
click at [782, 238] on div "Participant" at bounding box center [474, 176] width 688 height 309
click at [374, 353] on span "Start video (Alt+V)" at bounding box center [378, 356] width 18 height 18
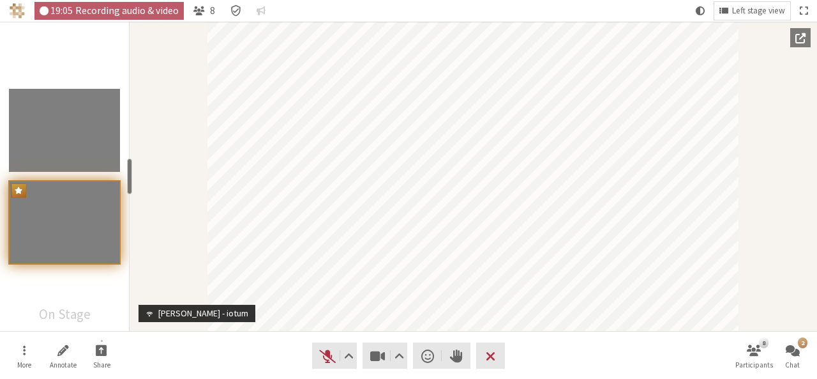
click at [636, 361] on nav "More Annotate Share Audio Video Send a reaction Raise hand Leave 8 Participants…" at bounding box center [408, 355] width 804 height 48
click at [788, 354] on span "Open chat" at bounding box center [793, 349] width 14 height 15
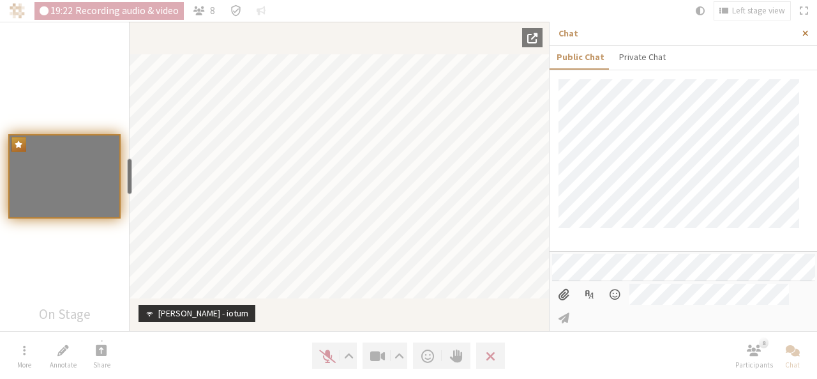
click at [801, 29] on button "Close sidebar" at bounding box center [806, 34] width 24 height 24
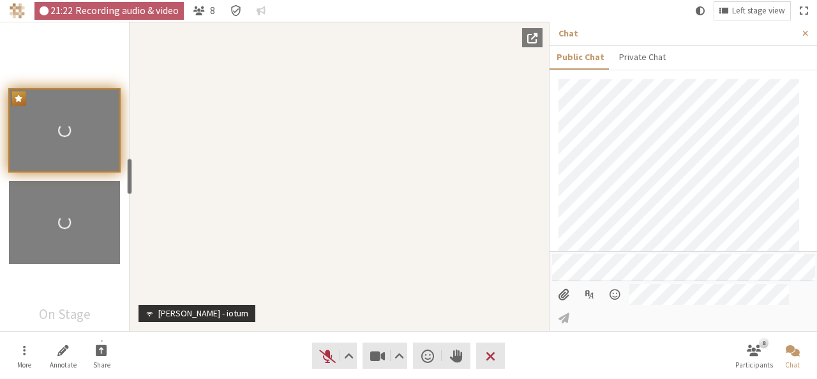
scroll to position [36, 0]
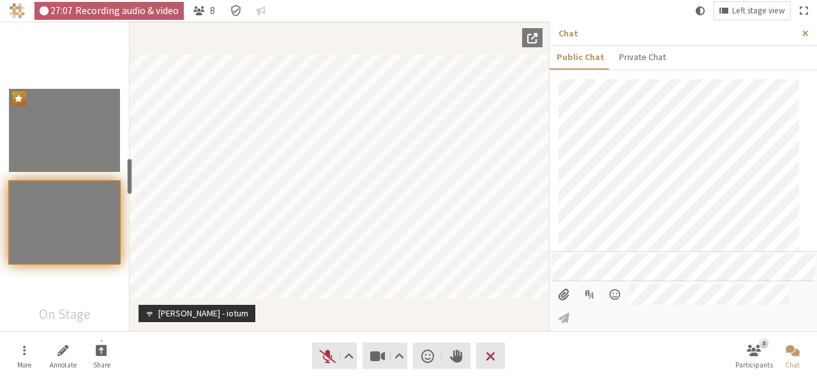
click at [804, 29] on span "Close sidebar" at bounding box center [805, 34] width 6 height 10
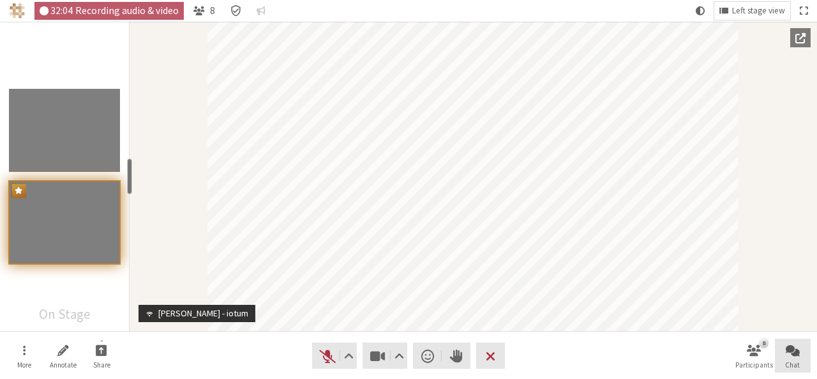
click at [781, 349] on button "Chat" at bounding box center [793, 355] width 36 height 34
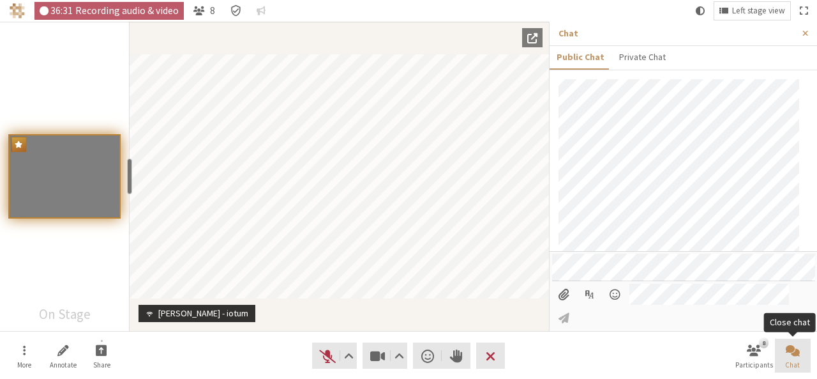
click at [797, 361] on span "Chat" at bounding box center [792, 365] width 15 height 8
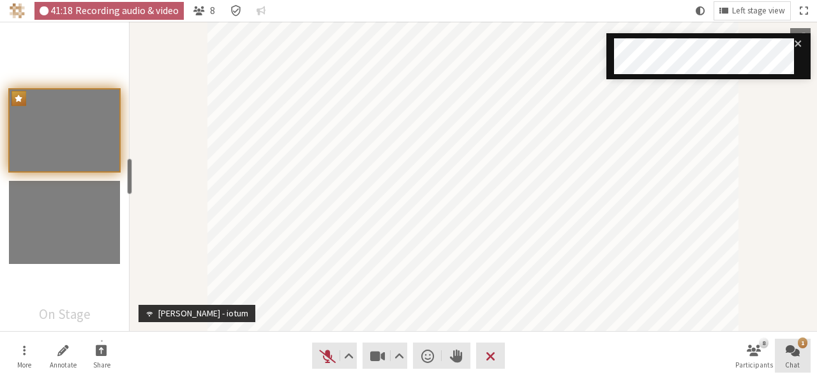
click at [791, 353] on span "Open chat" at bounding box center [793, 349] width 14 height 15
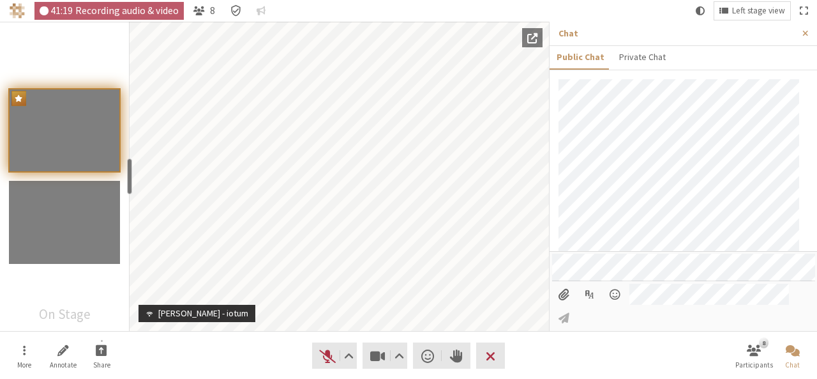
scroll to position [83, 0]
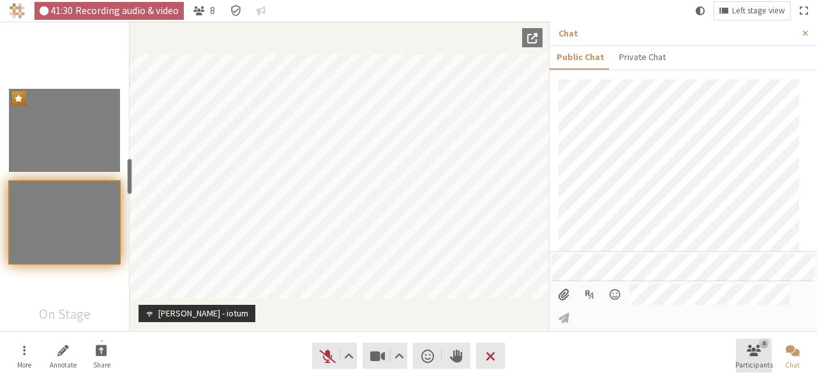
click at [756, 347] on span "Open participant list" at bounding box center [754, 349] width 14 height 15
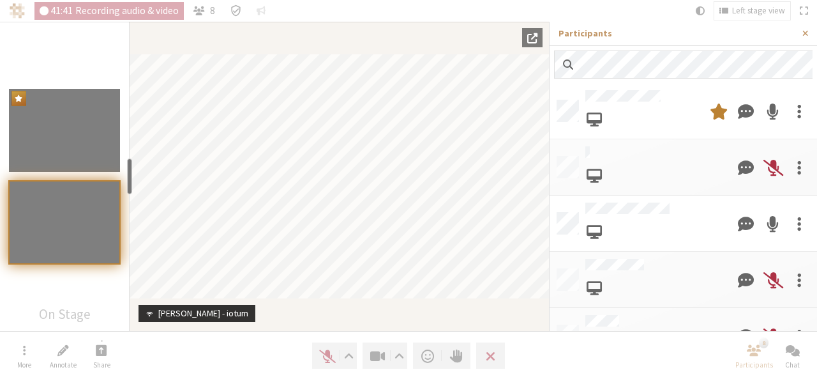
scroll to position [0, 0]
click at [804, 35] on span "Close sidebar" at bounding box center [805, 34] width 6 height 10
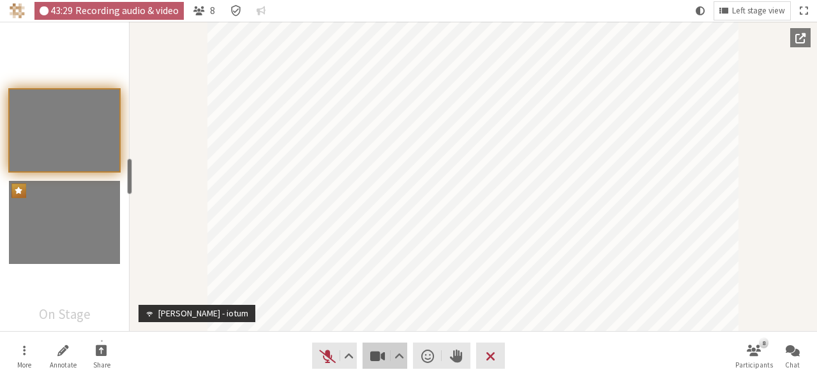
click at [373, 356] on span "Stop video (Alt+V)" at bounding box center [378, 356] width 18 height 18
click at [181, 246] on div "Participant" at bounding box center [474, 176] width 688 height 309
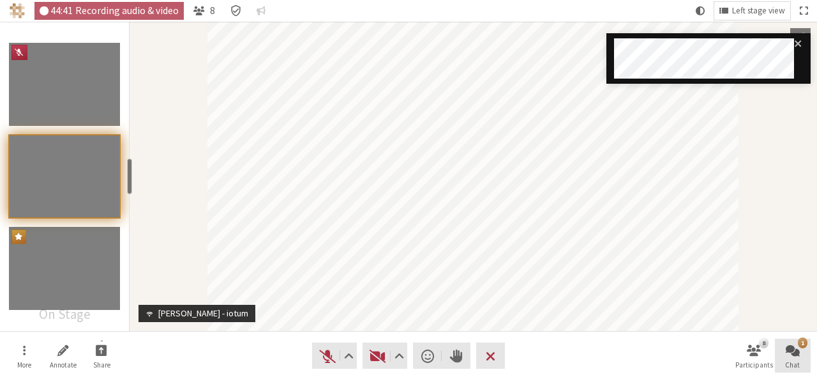
click at [794, 358] on button "1 Chat" at bounding box center [793, 355] width 36 height 34
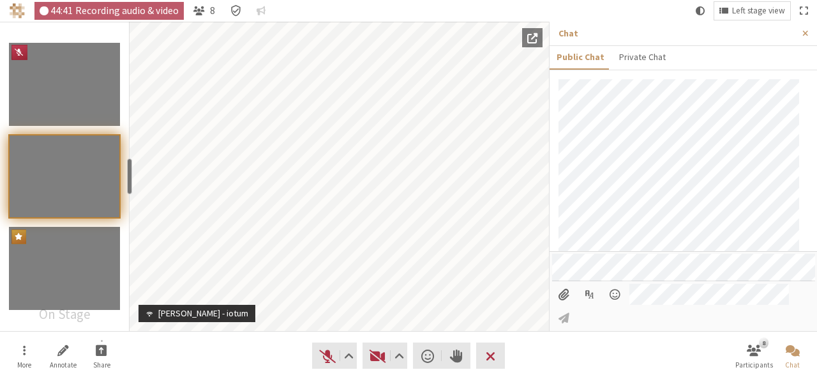
scroll to position [157, 0]
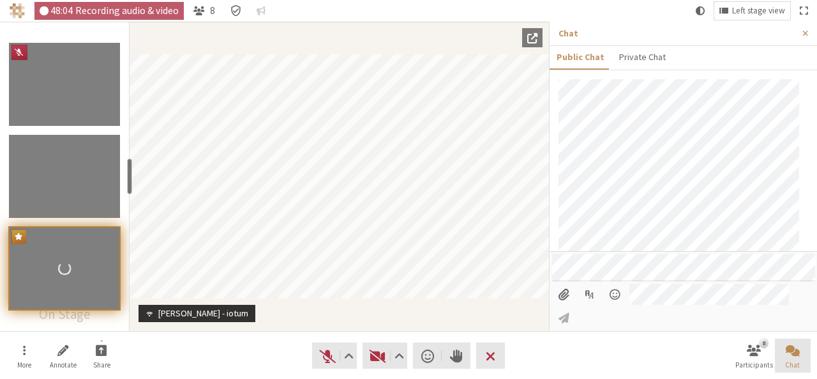
click at [794, 349] on span "Close chat" at bounding box center [793, 349] width 14 height 15
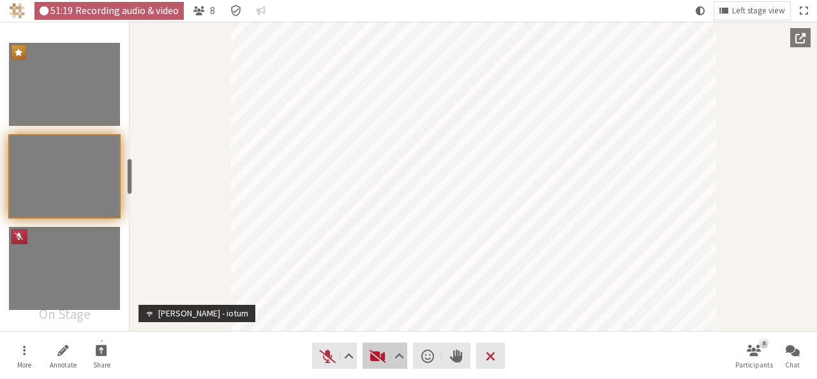
click at [379, 356] on span "Start video (Alt+V)" at bounding box center [378, 356] width 18 height 18
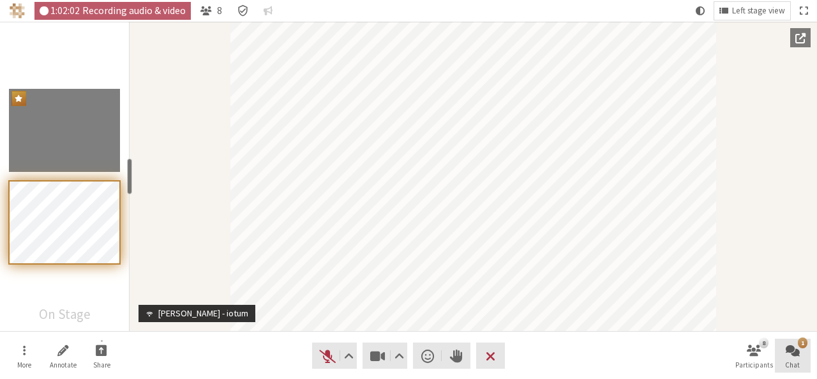
click at [792, 349] on span "Open chat" at bounding box center [793, 349] width 14 height 15
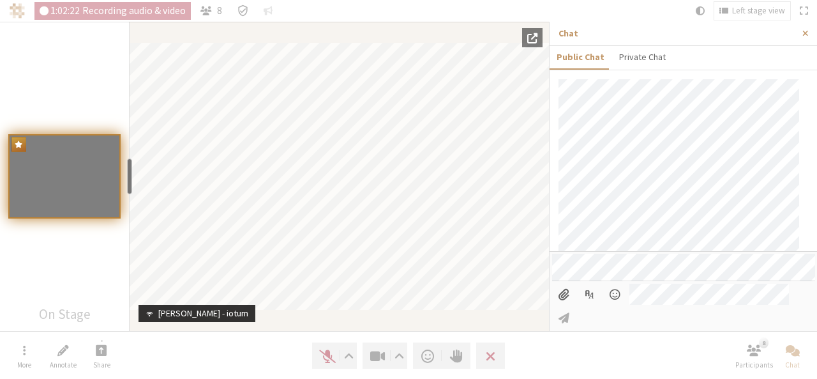
scroll to position [404, 0]
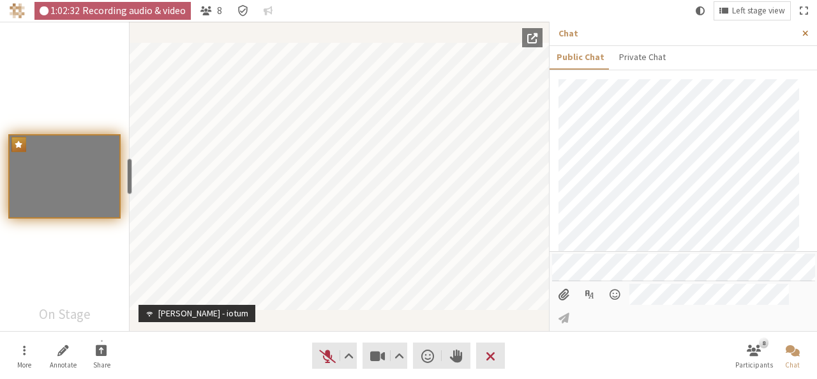
click at [806, 34] on span "Close sidebar" at bounding box center [805, 34] width 6 height 10
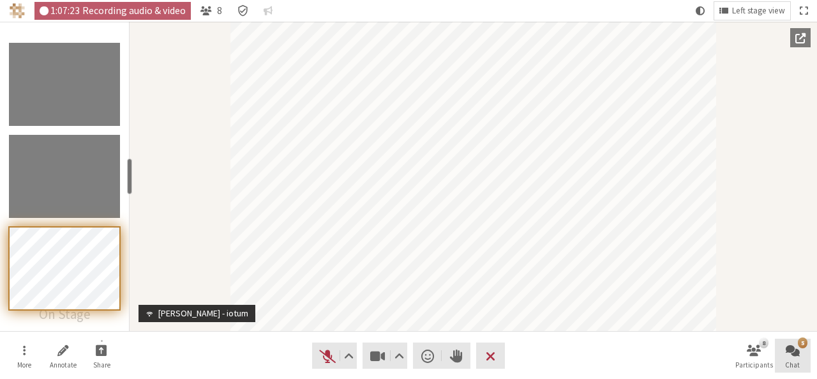
click at [792, 349] on span "Open chat" at bounding box center [793, 349] width 14 height 15
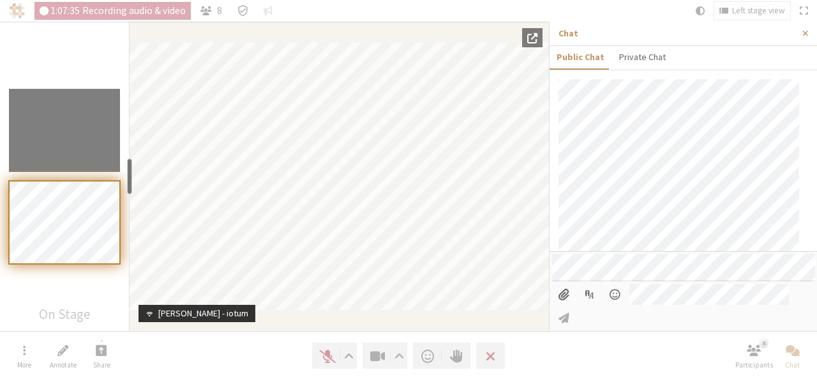
scroll to position [624, 0]
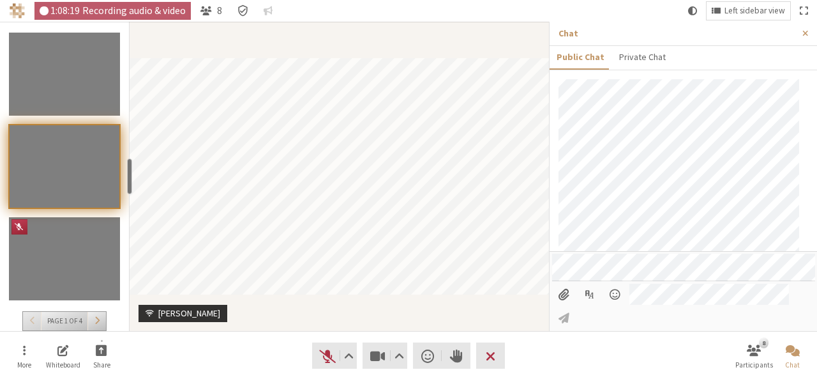
click at [243, 347] on nav "More Whiteboard Share Audio Video Send a reaction Raise hand Leave 8 Participan…" at bounding box center [408, 355] width 804 height 48
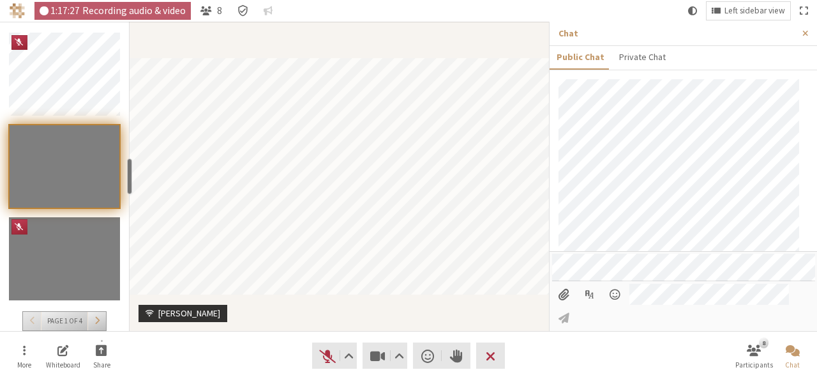
scroll to position [840, 0]
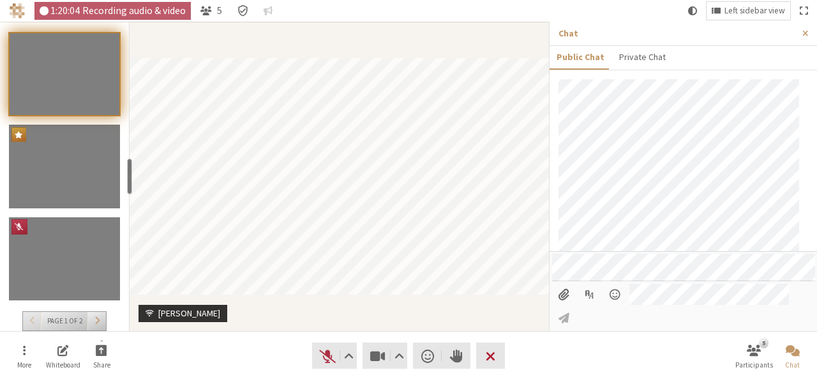
click at [498, 361] on button "Leave" at bounding box center [490, 355] width 29 height 26
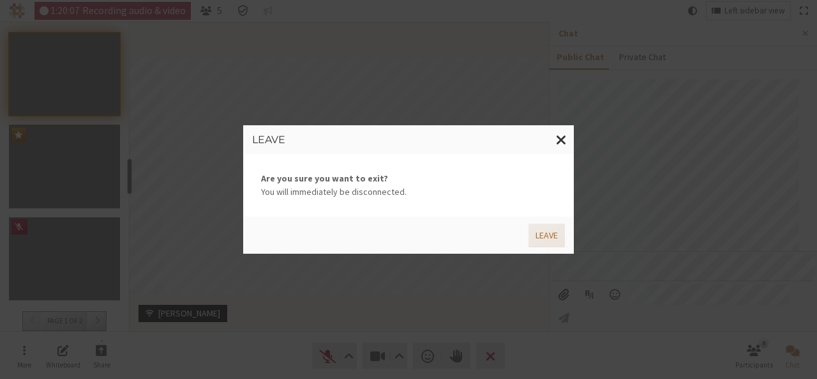
click at [540, 236] on button "Leave" at bounding box center [547, 235] width 36 height 24
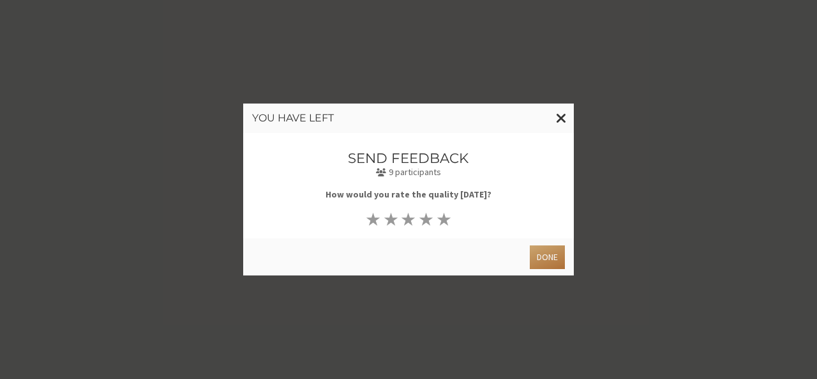
click at [549, 264] on button "Done" at bounding box center [547, 257] width 35 height 24
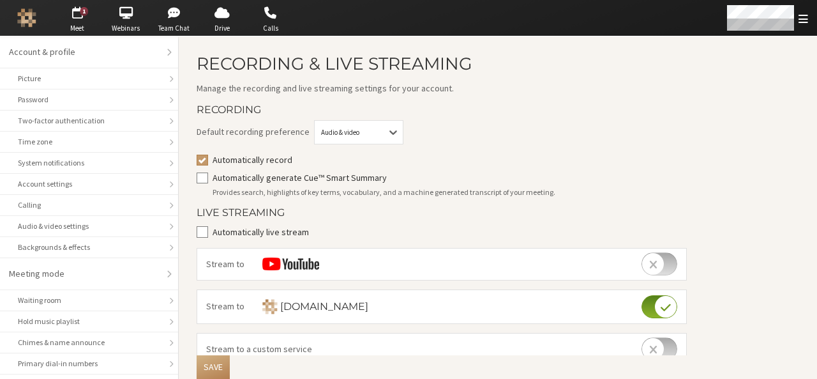
click at [83, 8] on div "1" at bounding box center [84, 11] width 8 height 9
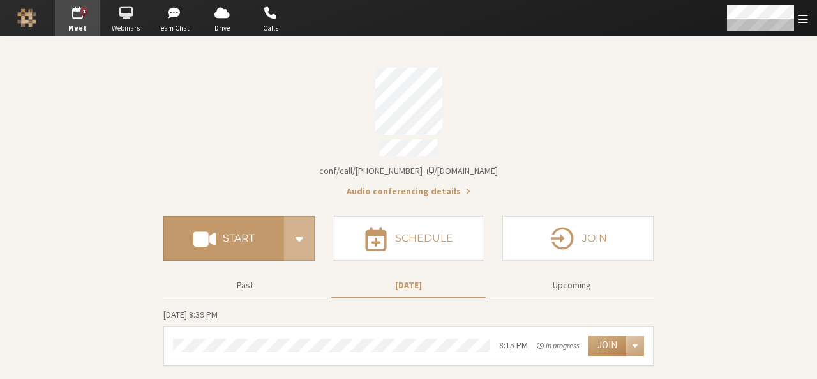
click at [126, 13] on span "button" at bounding box center [125, 13] width 45 height 20
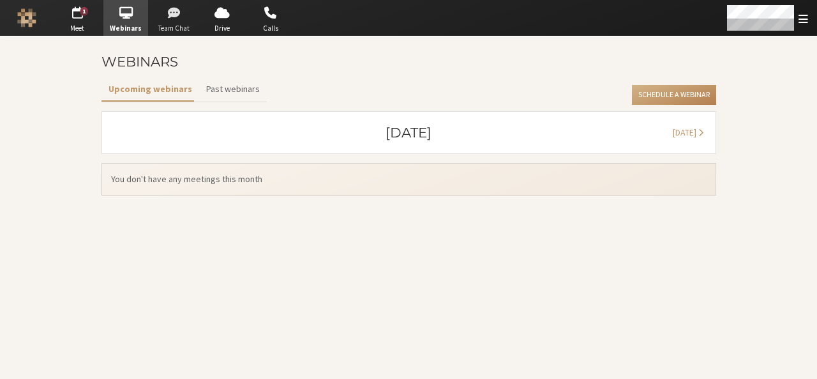
click at [170, 13] on span "button" at bounding box center [174, 13] width 45 height 20
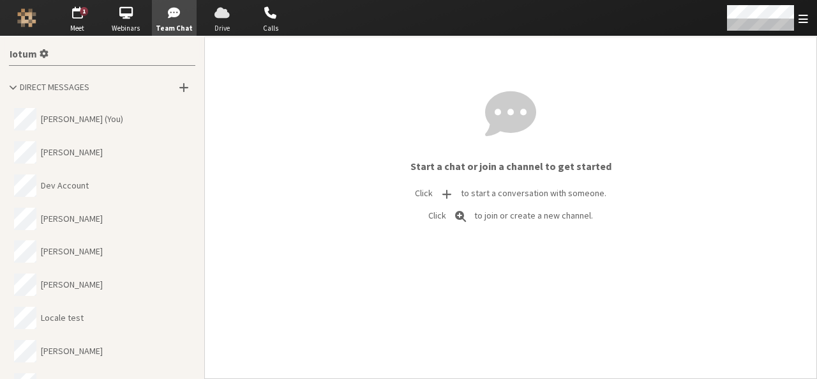
click at [230, 18] on span "button" at bounding box center [222, 13] width 45 height 20
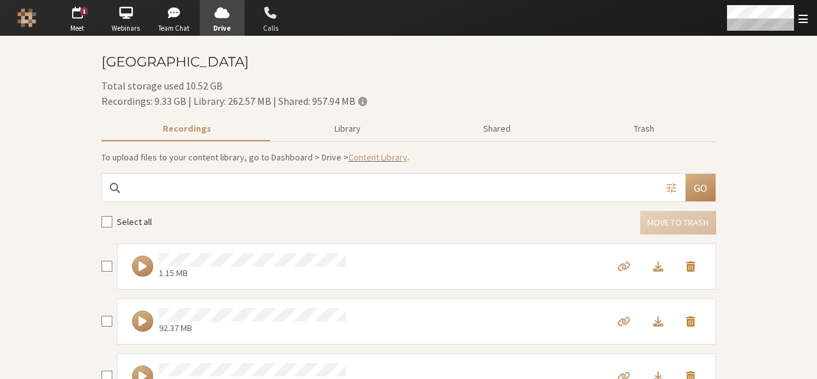
click at [269, 13] on span "button" at bounding box center [270, 13] width 45 height 20
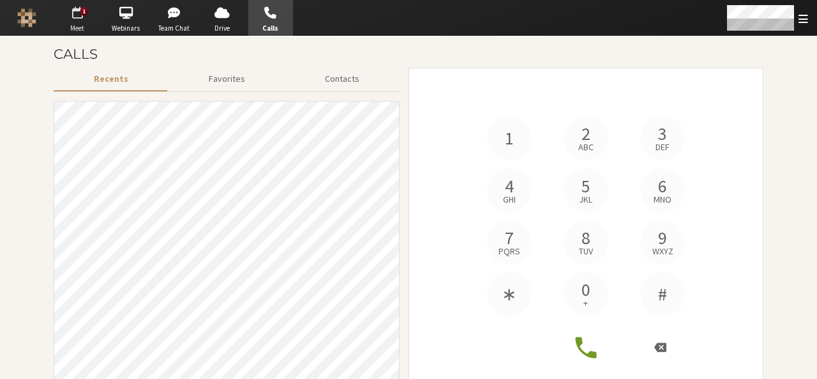
click at [89, 25] on span "Meet" at bounding box center [77, 28] width 45 height 11
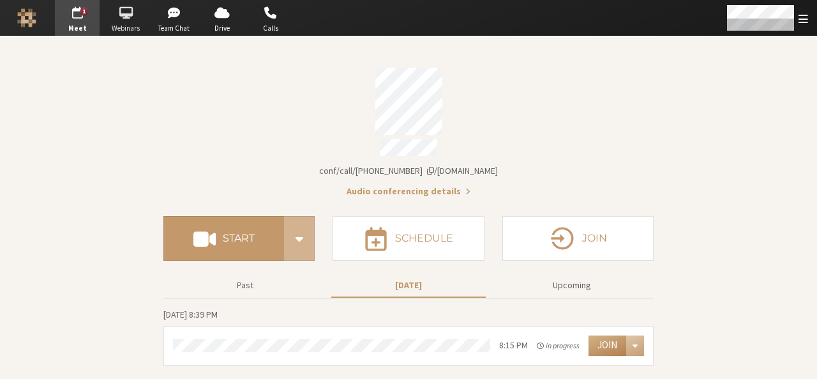
click at [129, 34] on button "Go to Webinars" at bounding box center [125, 18] width 45 height 36
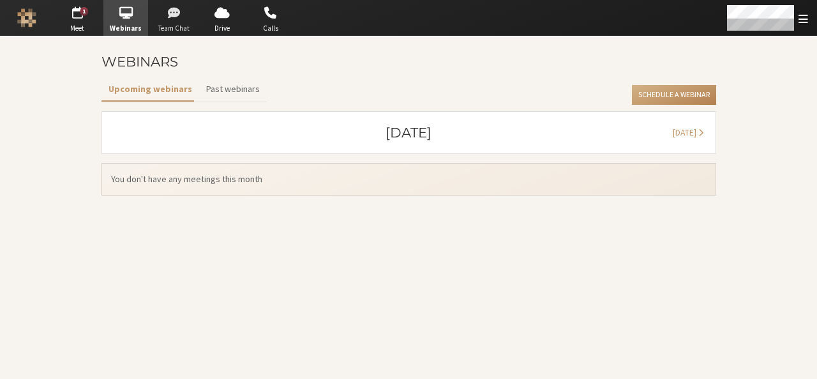
click at [167, 28] on span "Team Chat" at bounding box center [174, 28] width 45 height 11
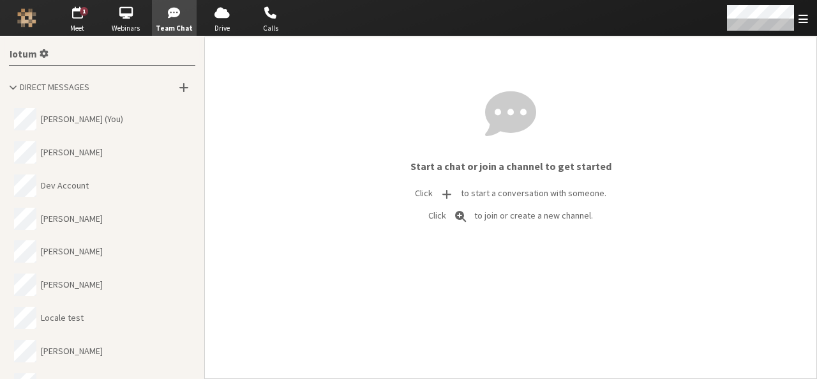
click at [101, 59] on div "Iotum" at bounding box center [102, 53] width 186 height 24
